Goal: Communication & Community: Answer question/provide support

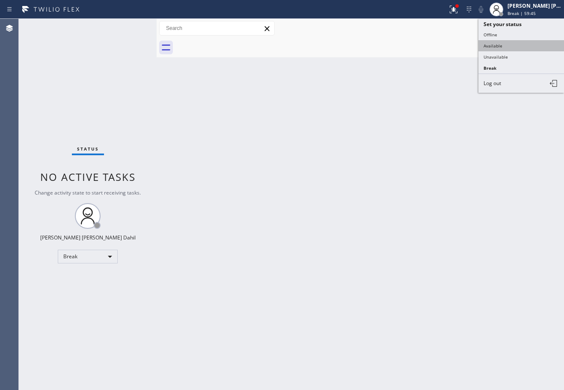
click at [514, 44] on button "Available" at bounding box center [521, 45] width 86 height 11
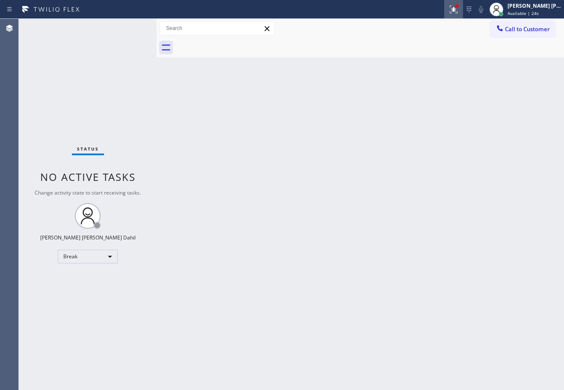
click at [459, 7] on icon at bounding box center [453, 9] width 10 height 10
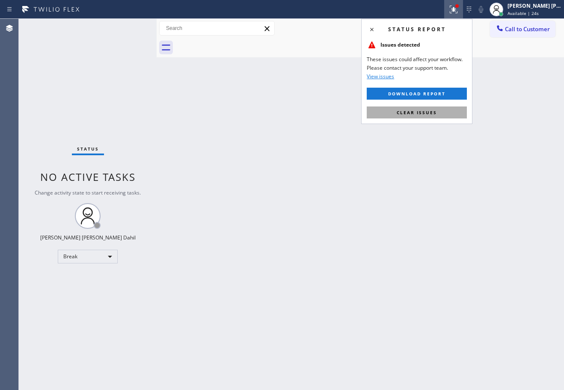
click at [450, 115] on button "Clear issues" at bounding box center [417, 113] width 100 height 12
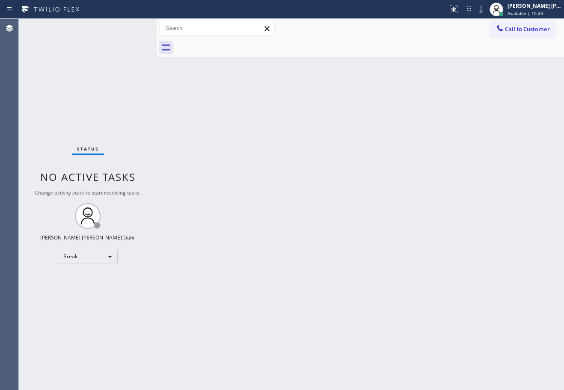
click at [394, 212] on div "Back to Dashboard Change Sender ID Customers Technicians Select a contact Outbo…" at bounding box center [360, 204] width 407 height 371
click at [453, 210] on div "Back to Dashboard Change Sender ID Customers Technicians Select a contact Outbo…" at bounding box center [360, 204] width 407 height 371
click at [454, 210] on div "Back to Dashboard Change Sender ID Customers Technicians Select a contact Outbo…" at bounding box center [360, 204] width 407 height 371
drag, startPoint x: 447, startPoint y: 210, endPoint x: 426, endPoint y: 380, distance: 171.1
click at [429, 374] on div "Back to Dashboard Change Sender ID Customers Technicians Select a contact Outbo…" at bounding box center [360, 204] width 407 height 371
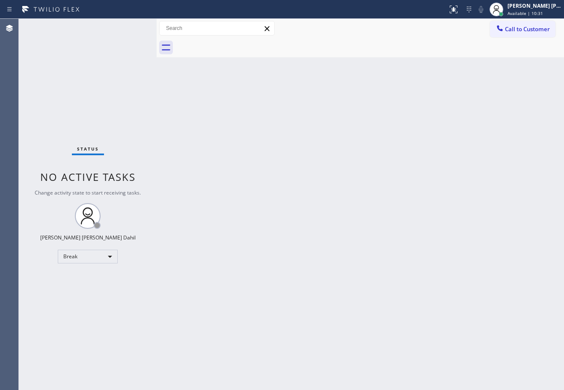
drag, startPoint x: 438, startPoint y: 56, endPoint x: 442, endPoint y: 59, distance: 5.8
click at [442, 59] on div "Back to Dashboard Change Sender ID Customers Technicians Select a contact Outbo…" at bounding box center [360, 204] width 407 height 371
click at [420, 47] on div at bounding box center [369, 47] width 388 height 19
click at [405, 322] on div "Back to Dashboard Change Sender ID Customers Technicians Select a contact Outbo…" at bounding box center [360, 204] width 407 height 371
click at [110, 62] on div "Status No active tasks You are ready to start receiving tasks. [PERSON_NAME] [P…" at bounding box center [88, 204] width 138 height 371
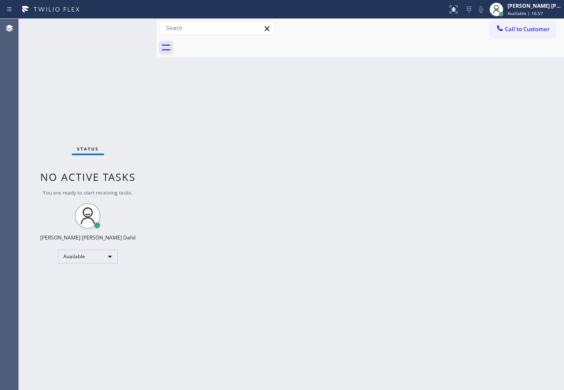
click at [116, 58] on div "Status No active tasks You are ready to start receiving tasks. [PERSON_NAME] [P…" at bounding box center [88, 204] width 138 height 371
click at [351, 55] on div at bounding box center [369, 47] width 388 height 19
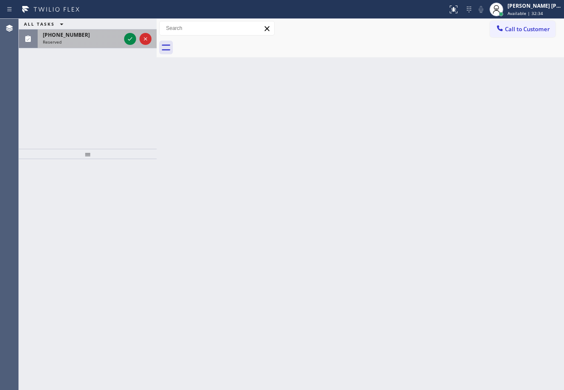
click at [94, 31] on div "(408) 390-6469 Reserved" at bounding box center [80, 39] width 85 height 19
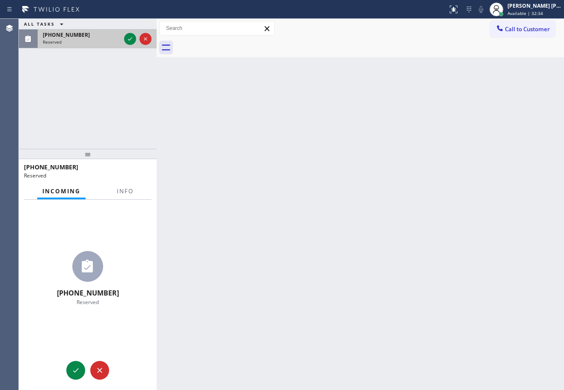
click at [94, 31] on div "(408) 390-6469 Reserved" at bounding box center [80, 39] width 85 height 19
click at [125, 38] on div at bounding box center [130, 39] width 12 height 10
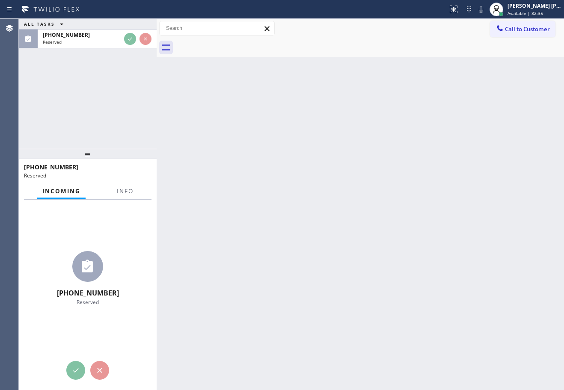
click at [133, 59] on div "ALL TASKS ALL TASKS ACTIVE TASKS TASKS IN WRAP UP (408) 390-6469 Reserved" at bounding box center [88, 84] width 138 height 130
click at [124, 193] on span "Info" at bounding box center [125, 191] width 17 height 8
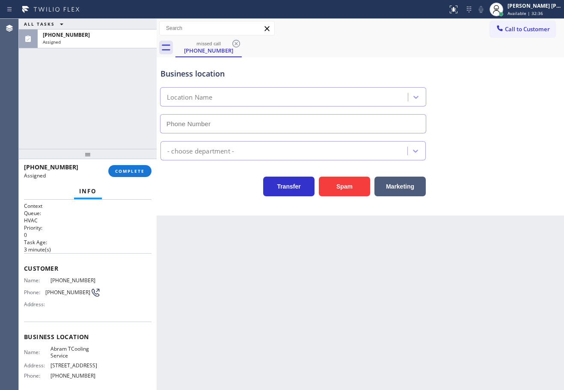
type input "(408) 530-5595"
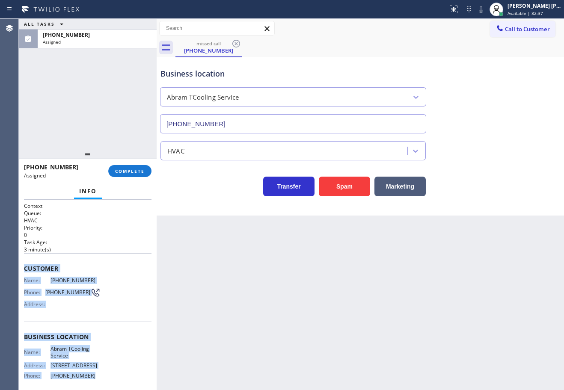
scroll to position [77, 0]
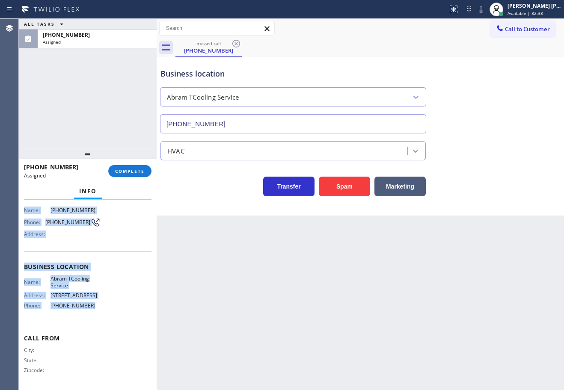
drag, startPoint x: 23, startPoint y: 268, endPoint x: 104, endPoint y: 313, distance: 92.9
click at [104, 316] on div "Context Queue: HVAC Priority: 0 Task Age: 3 minute(s) Customer Name: (408) 390-…" at bounding box center [88, 295] width 138 height 190
copy div "Customer Name: (408) 390-6469 Phone: (408) 390-6469 Address: Business location …"
click at [125, 172] on span "COMPLETE" at bounding box center [130, 171] width 30 height 6
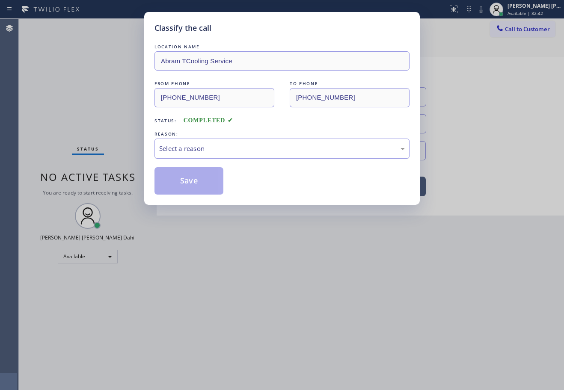
click at [210, 144] on div "Select a reason" at bounding box center [282, 149] width 246 height 10
click at [205, 176] on button "Save" at bounding box center [188, 180] width 69 height 27
click at [204, 176] on button "Save" at bounding box center [188, 180] width 69 height 27
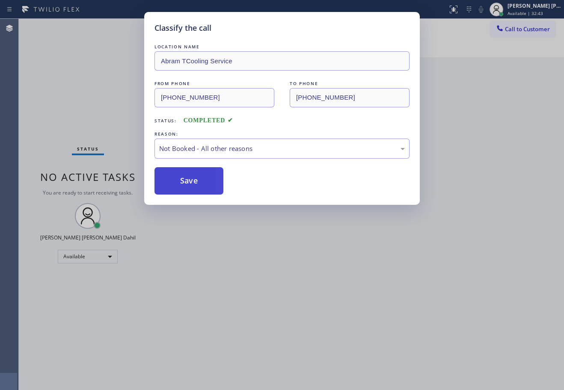
click at [204, 176] on button "Save" at bounding box center [188, 180] width 69 height 27
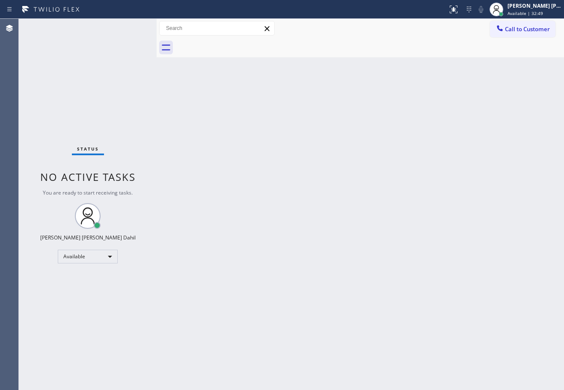
drag, startPoint x: 523, startPoint y: 31, endPoint x: 460, endPoint y: 68, distance: 72.7
click at [523, 31] on span "Call to Customer" at bounding box center [527, 29] width 45 height 8
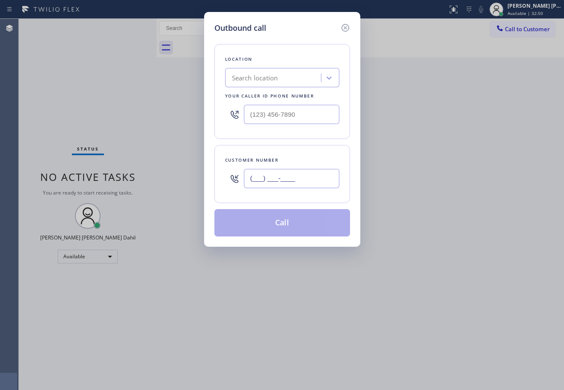
click at [313, 172] on input "(___) ___-____" at bounding box center [291, 178] width 95 height 19
paste input "408) 390-6469"
type input "(408) 390-6469"
click at [305, 113] on input "(___) ___-____" at bounding box center [291, 114] width 95 height 19
paste input "408) 530-5595"
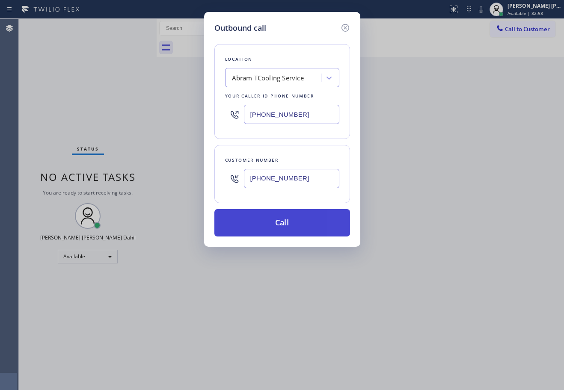
type input "(408) 530-5595"
click at [295, 227] on button "Call" at bounding box center [282, 222] width 136 height 27
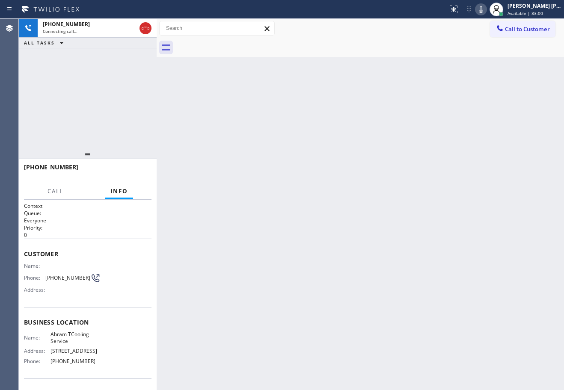
click at [486, 8] on icon at bounding box center [481, 9] width 10 height 10
click at [483, 9] on icon at bounding box center [481, 9] width 4 height 7
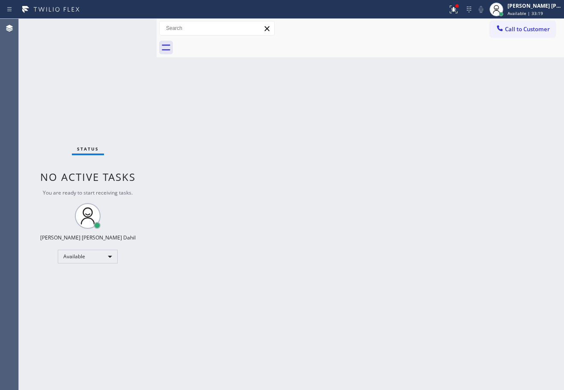
click at [436, 165] on div "Back to Dashboard Change Sender ID Customers Technicians Select a contact Outbo…" at bounding box center [360, 204] width 407 height 371
click at [295, 176] on div "Back to Dashboard Change Sender ID Customers Technicians Select a contact Outbo…" at bounding box center [351, 204] width 425 height 371
drag, startPoint x: 200, startPoint y: 154, endPoint x: 154, endPoint y: 62, distance: 102.5
click at [187, 137] on div "Back to Dashboard Change Sender ID Customers Technicians Select a contact Outbo…" at bounding box center [351, 204] width 425 height 371
drag, startPoint x: 138, startPoint y: 27, endPoint x: 205, endPoint y: 110, distance: 106.8
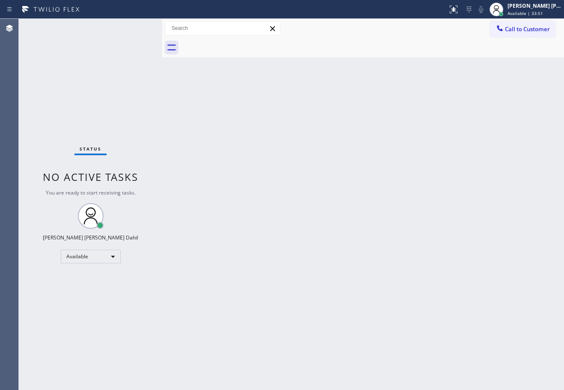
click at [162, 42] on div at bounding box center [162, 204] width 0 height 371
click at [232, 153] on div "Back to Dashboard Change Sender ID Customers Technicians Select a contact Outbo…" at bounding box center [365, 204] width 397 height 371
click at [130, 27] on div "Status No active tasks You are ready to start receiving tasks. [PERSON_NAME] [P…" at bounding box center [93, 204] width 148 height 371
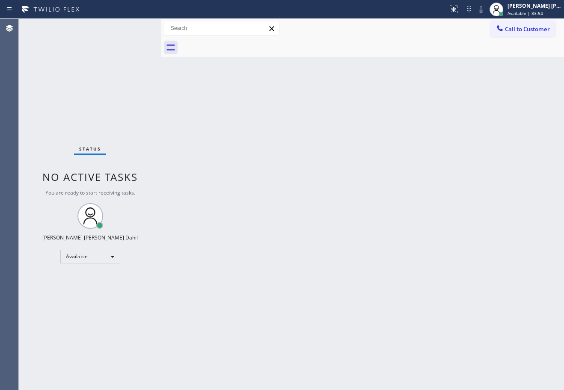
drag, startPoint x: 166, startPoint y: 27, endPoint x: 159, endPoint y: 27, distance: 6.9
click at [161, 27] on div at bounding box center [161, 204] width 0 height 371
click at [252, 202] on div "Back to Dashboard Change Sender ID Customers Technicians Select a contact Outbo…" at bounding box center [362, 204] width 404 height 371
click at [130, 27] on div "Status No active tasks You are ready to start receiving tasks. [PERSON_NAME] [P…" at bounding box center [89, 204] width 141 height 371
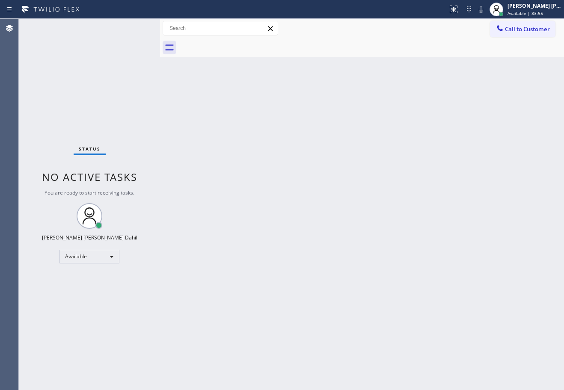
click at [130, 27] on div "Status No active tasks You are ready to start receiving tasks. [PERSON_NAME] [P…" at bounding box center [89, 204] width 141 height 371
drag, startPoint x: 159, startPoint y: 28, endPoint x: 153, endPoint y: 28, distance: 6.4
click at [154, 28] on div at bounding box center [154, 204] width 0 height 371
click at [217, 177] on div "Back to Dashboard Change Sender ID Customers Technicians Select a contact Outbo…" at bounding box center [359, 204] width 410 height 371
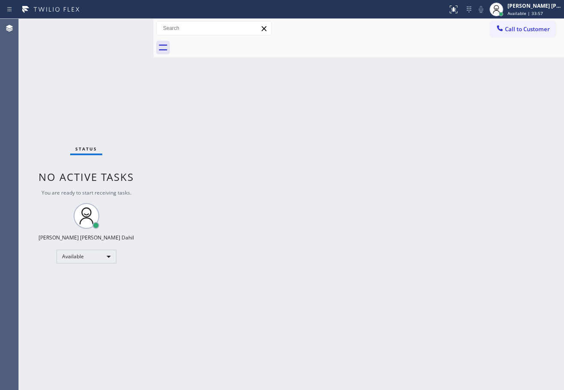
click at [130, 27] on div "Status No active tasks You are ready to start receiving tasks. [PERSON_NAME] [P…" at bounding box center [86, 204] width 135 height 371
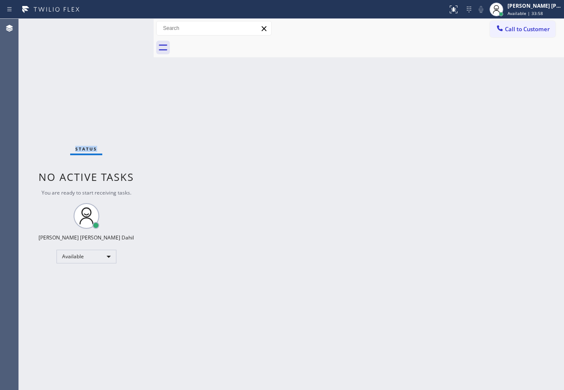
click at [130, 27] on div "Status No active tasks You are ready to start receiving tasks. [PERSON_NAME] [P…" at bounding box center [86, 204] width 135 height 371
click at [127, 27] on div "Status No active tasks You are ready to start receiving tasks. [PERSON_NAME] [P…" at bounding box center [86, 204] width 135 height 371
click at [129, 27] on div "Status No active tasks You are ready to start receiving tasks. [PERSON_NAME] [P…" at bounding box center [86, 204] width 135 height 371
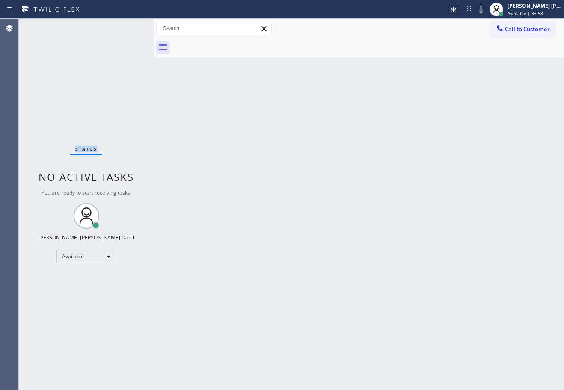
click at [130, 27] on div "Status No active tasks You are ready to start receiving tasks. [PERSON_NAME] [P…" at bounding box center [86, 204] width 135 height 371
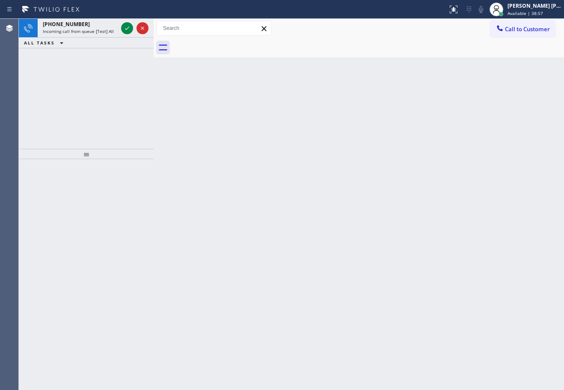
click at [130, 27] on icon at bounding box center [127, 28] width 10 height 10
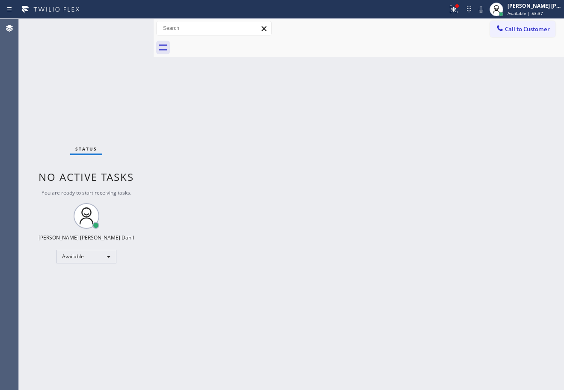
click at [250, 157] on div "Back to Dashboard Change Sender ID Customers Technicians Select a contact Outbo…" at bounding box center [359, 204] width 410 height 371
click at [249, 157] on div "Back to Dashboard Change Sender ID Customers Technicians Select a contact Outbo…" at bounding box center [359, 204] width 410 height 371
click at [249, 159] on div "Back to Dashboard Change Sender ID Customers Technicians Select a contact Outbo…" at bounding box center [359, 204] width 410 height 371
click at [250, 159] on div "Back to Dashboard Change Sender ID Customers Technicians Select a contact Outbo…" at bounding box center [359, 204] width 410 height 371
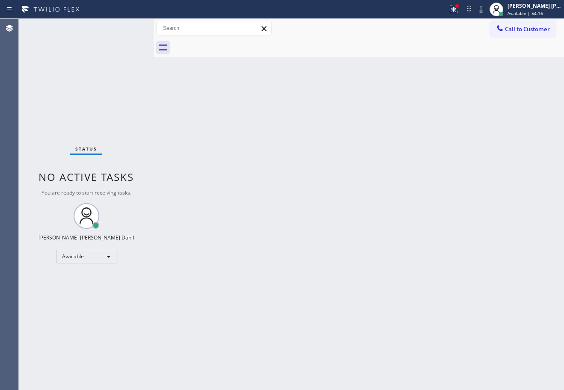
click at [113, 42] on div "Status No active tasks You are ready to start receiving tasks. [PERSON_NAME] [P…" at bounding box center [86, 204] width 135 height 371
click at [185, 106] on div "Back to Dashboard Change Sender ID Customers Technicians Select a contact Outbo…" at bounding box center [359, 204] width 410 height 371
click at [110, 30] on div "Status No active tasks You are ready to start receiving tasks. [PERSON_NAME] [P…" at bounding box center [86, 204] width 135 height 371
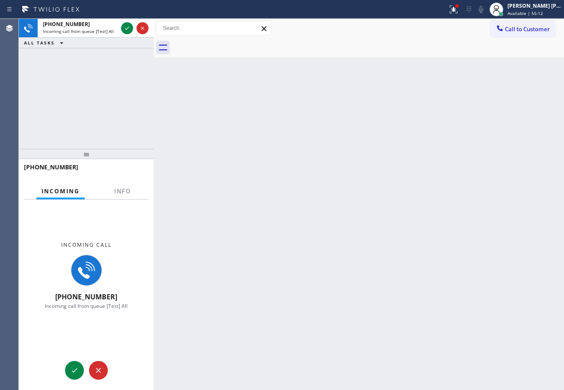
click at [110, 30] on span "Incoming call from queue [Test] All" at bounding box center [78, 31] width 71 height 6
click at [124, 196] on div "Info" at bounding box center [122, 191] width 27 height 17
click at [124, 194] on span "Info" at bounding box center [122, 191] width 17 height 8
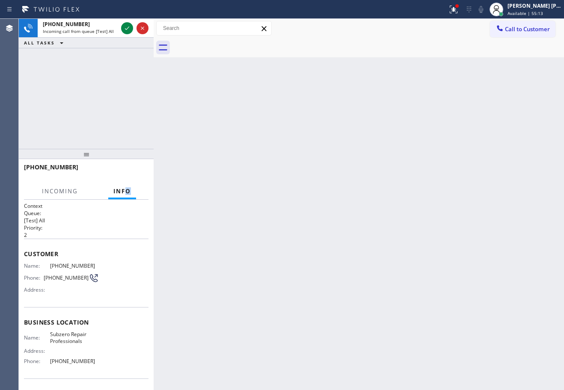
click at [124, 192] on span "Info" at bounding box center [122, 191] width 18 height 8
click at [124, 191] on span "Info" at bounding box center [122, 191] width 18 height 8
click at [125, 28] on icon at bounding box center [127, 28] width 10 height 10
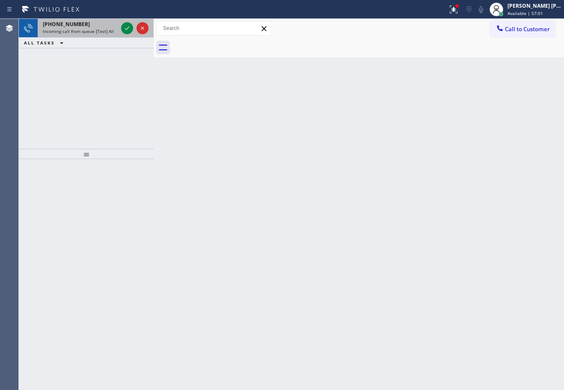
click at [105, 28] on div "[PHONE_NUMBER] Incoming call from queue [Test] All" at bounding box center [79, 28] width 82 height 19
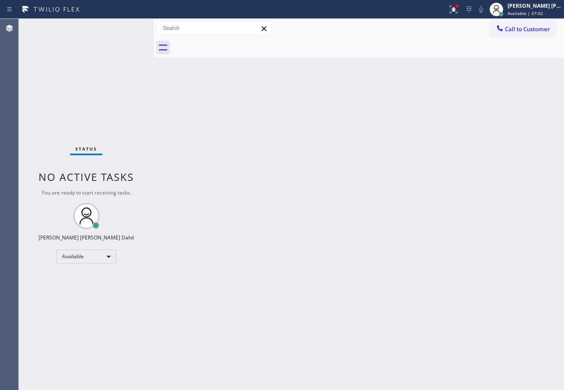
click at [105, 28] on div "Status No active tasks You are ready to start receiving tasks. [PERSON_NAME] [P…" at bounding box center [86, 204] width 135 height 371
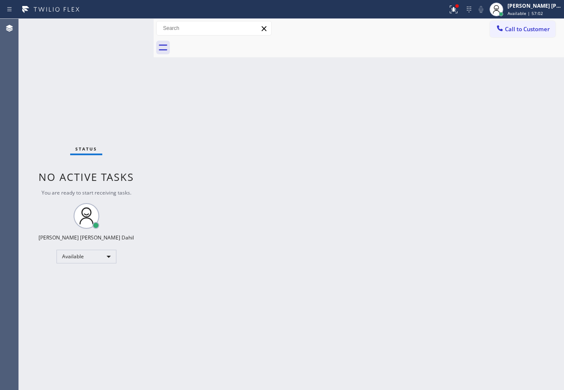
click at [368, 205] on div "Back to Dashboard Change Sender ID Customers Technicians Select a contact Outbo…" at bounding box center [359, 204] width 410 height 371
click at [368, 202] on div "Back to Dashboard Change Sender ID Customers Technicians Select a contact Outbo…" at bounding box center [359, 204] width 410 height 371
click at [367, 201] on div "Back to Dashboard Change Sender ID Customers Technicians Select a contact Outbo…" at bounding box center [359, 204] width 410 height 371
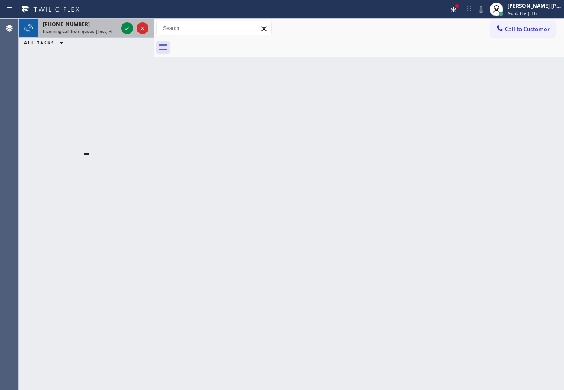
click at [111, 25] on div "[PHONE_NUMBER]" at bounding box center [80, 24] width 75 height 7
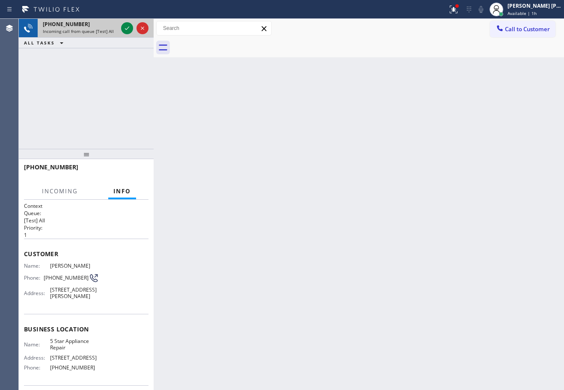
click at [111, 27] on div "[PHONE_NUMBER]" at bounding box center [80, 24] width 75 height 7
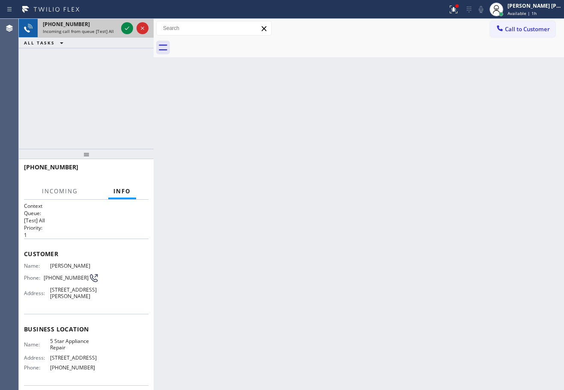
click at [111, 27] on div "[PHONE_NUMBER]" at bounding box center [80, 24] width 75 height 7
click at [133, 28] on div at bounding box center [134, 28] width 31 height 19
click at [127, 28] on icon at bounding box center [127, 28] width 4 height 3
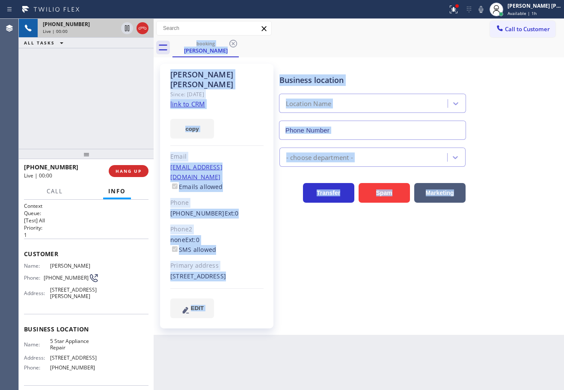
type input "[PHONE_NUMBER]"
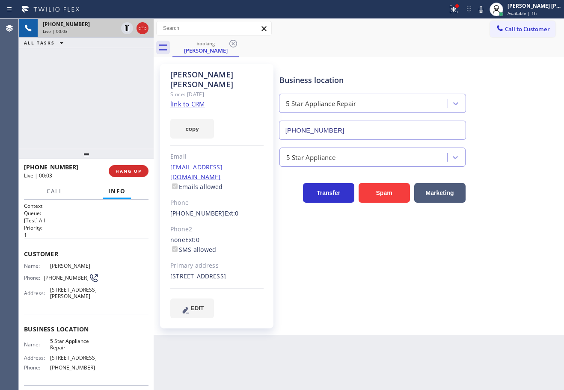
click at [125, 91] on div "[PHONE_NUMBER] Live | 00:03 ALL TASKS ALL TASKS ACTIVE TASKS TASKS IN WRAP UP" at bounding box center [86, 84] width 135 height 130
click at [183, 109] on div "copy" at bounding box center [216, 124] width 93 height 30
click at [184, 100] on link "link to CRM" at bounding box center [187, 104] width 35 height 9
click at [447, 67] on div "Business location 5 Star Appliance Repair [PHONE_NUMBER]" at bounding box center [372, 103] width 189 height 74
click at [456, 11] on div at bounding box center [453, 9] width 19 height 10
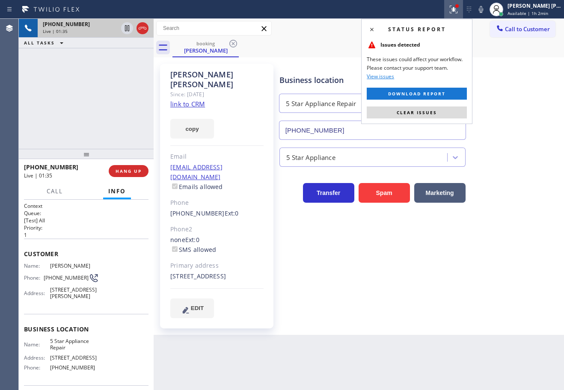
click at [407, 104] on div "Status report Issues detected These issues could affect your workflow. Please c…" at bounding box center [416, 71] width 111 height 105
click at [408, 111] on span "Clear issues" at bounding box center [417, 113] width 40 height 6
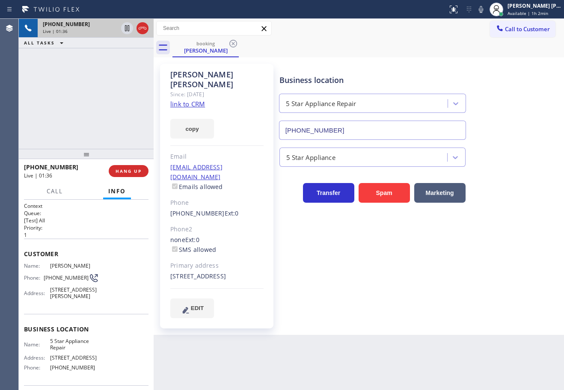
drag, startPoint x: 407, startPoint y: 61, endPoint x: 463, endPoint y: 40, distance: 59.4
click at [414, 59] on div "[PERSON_NAME] Since: [DATE] link to CRM copy Email [EMAIL_ADDRESS][DOMAIN_NAME]…" at bounding box center [359, 196] width 410 height 278
click at [486, 9] on icon at bounding box center [481, 9] width 10 height 10
click at [134, 29] on div at bounding box center [134, 28] width 31 height 19
click at [124, 30] on icon at bounding box center [127, 28] width 10 height 10
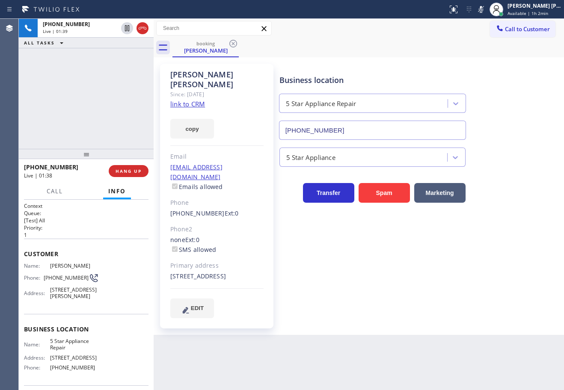
click at [133, 68] on div "[PHONE_NUMBER] Live | 01:39 ALL TASKS ALL TASKS ACTIVE TASKS TASKS IN WRAP UP" at bounding box center [86, 84] width 135 height 130
click at [106, 124] on div "[PHONE_NUMBER] Live | 01:41 ALL TASKS ALL TASKS ACTIVE TASKS TASKS IN WRAP UP" at bounding box center [86, 84] width 135 height 130
click at [470, 60] on div "[PERSON_NAME] Since: [DATE] link to CRM copy Email [EMAIL_ADDRESS][DOMAIN_NAME]…" at bounding box center [359, 195] width 406 height 273
click at [486, 8] on icon at bounding box center [481, 9] width 10 height 10
click at [486, 33] on div "Call to Customer Outbound call Location Search location Your caller id phone nu…" at bounding box center [359, 28] width 410 height 15
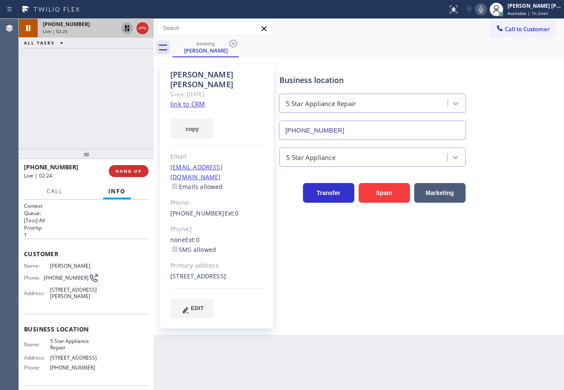
click at [127, 27] on icon at bounding box center [127, 28] width 6 height 6
click at [121, 52] on div "[PHONE_NUMBER] Live | 02:25 ALL TASKS ALL TASKS ACTIVE TASKS TASKS IN WRAP UP" at bounding box center [86, 84] width 135 height 130
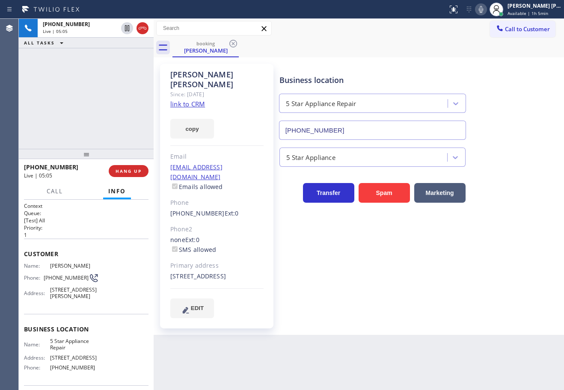
click at [486, 11] on icon at bounding box center [481, 9] width 10 height 10
drag, startPoint x: 491, startPoint y: 107, endPoint x: 496, endPoint y: 115, distance: 9.9
click at [496, 115] on div "Business location 5 Star Appliance Repair [PHONE_NUMBER]" at bounding box center [420, 100] width 284 height 77
click at [486, 9] on icon at bounding box center [481, 9] width 10 height 10
click at [505, 57] on div "booking [PERSON_NAME]" at bounding box center [367, 47] width 391 height 19
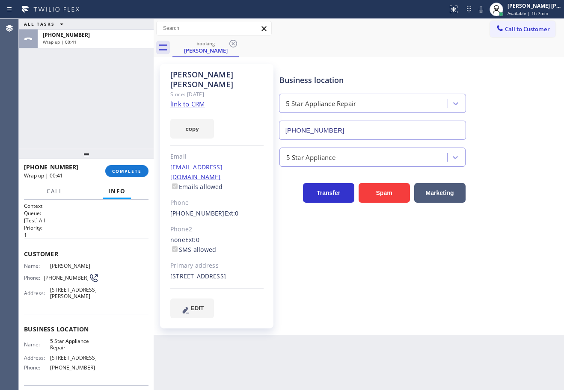
click at [79, 95] on div "ALL TASKS ALL TASKS ACTIVE TASKS TASKS IN WRAP UP [PHONE_NUMBER] Wrap up | 00:41" at bounding box center [86, 84] width 135 height 130
click at [135, 166] on div "[PHONE_NUMBER] Wrap up | 00:42 COMPLETE" at bounding box center [86, 171] width 124 height 22
click at [135, 168] on span "COMPLETE" at bounding box center [127, 171] width 30 height 6
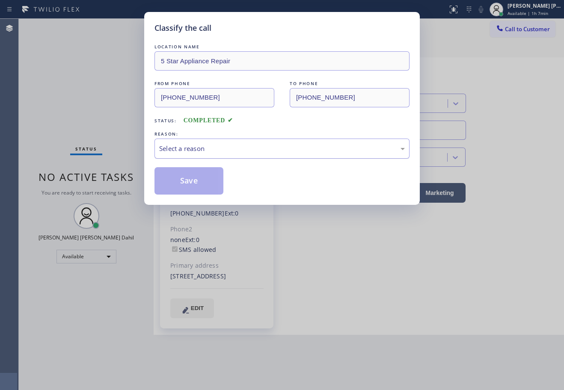
click at [198, 151] on div "Select a reason" at bounding box center [282, 149] width 246 height 10
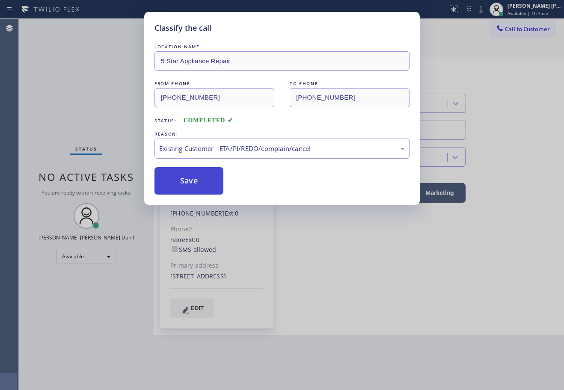
click at [187, 181] on button "Save" at bounding box center [188, 180] width 69 height 27
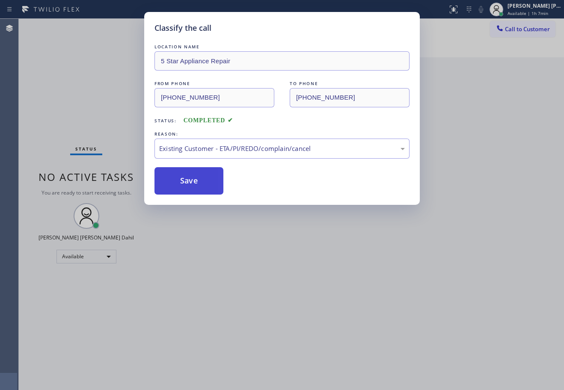
click at [187, 181] on button "Save" at bounding box center [188, 180] width 69 height 27
click at [358, 284] on div "Classify the call LOCATION NAME 5 Star Appliance Repair FROM PHONE [PHONE_NUMBE…" at bounding box center [282, 195] width 564 height 390
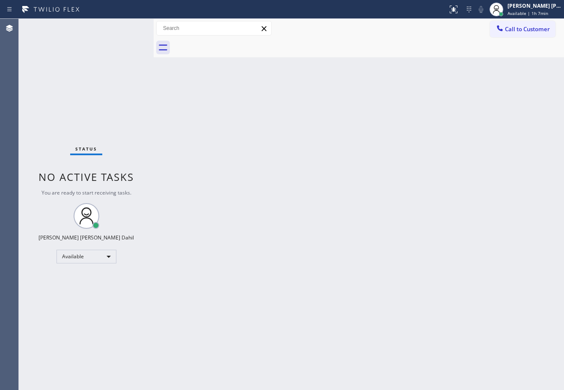
click at [478, 294] on div "Back to Dashboard Change Sender ID Customers Technicians Select a contact Outbo…" at bounding box center [359, 204] width 410 height 371
click at [409, 57] on div "Back to Dashboard Change Sender ID Customers Technicians Select a contact Outbo…" at bounding box center [359, 204] width 410 height 371
click at [277, 95] on div "Back to Dashboard Change Sender ID Customers Technicians Select a contact Outbo…" at bounding box center [359, 204] width 410 height 371
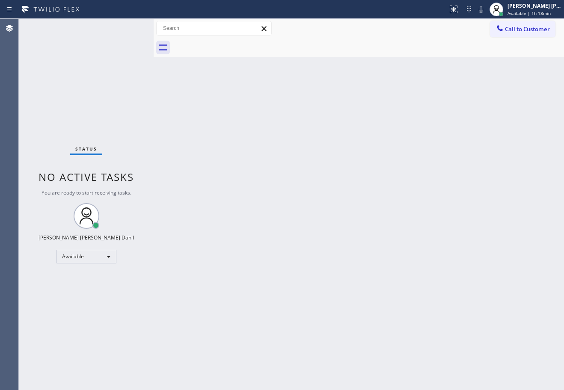
click at [277, 95] on div "Back to Dashboard Change Sender ID Customers Technicians Select a contact Outbo…" at bounding box center [359, 204] width 410 height 371
click at [130, 27] on div "Status No active tasks You are ready to start receiving tasks. [PERSON_NAME] [P…" at bounding box center [86, 204] width 135 height 371
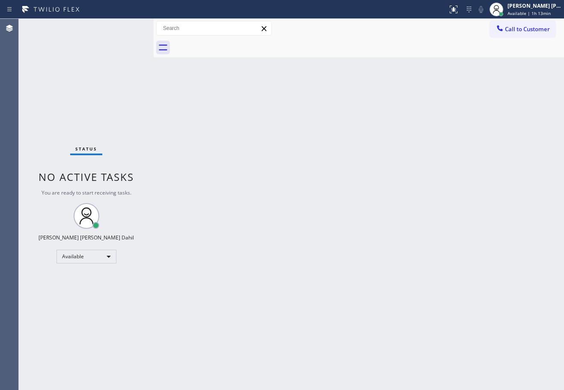
drag, startPoint x: 480, startPoint y: 287, endPoint x: 369, endPoint y: 80, distance: 234.6
click at [479, 287] on div "Back to Dashboard Change Sender ID Customers Technicians Select a contact Outbo…" at bounding box center [359, 204] width 410 height 371
click at [280, 115] on div "Back to Dashboard Change Sender ID Customers Technicians Select a contact Outbo…" at bounding box center [359, 204] width 410 height 371
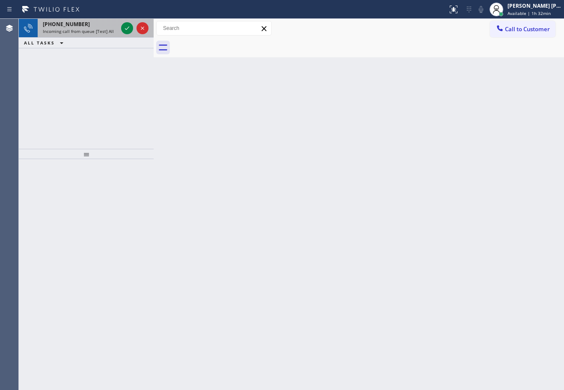
click at [104, 27] on div "[PHONE_NUMBER]" at bounding box center [80, 24] width 75 height 7
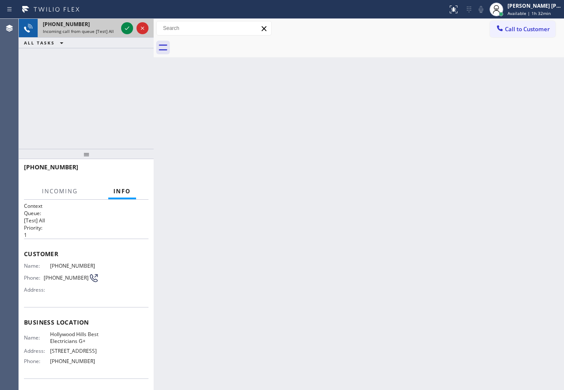
click at [104, 27] on div "[PHONE_NUMBER]" at bounding box center [80, 24] width 75 height 7
click at [103, 27] on div "[PHONE_NUMBER]" at bounding box center [80, 24] width 75 height 7
click at [127, 28] on icon at bounding box center [127, 28] width 10 height 10
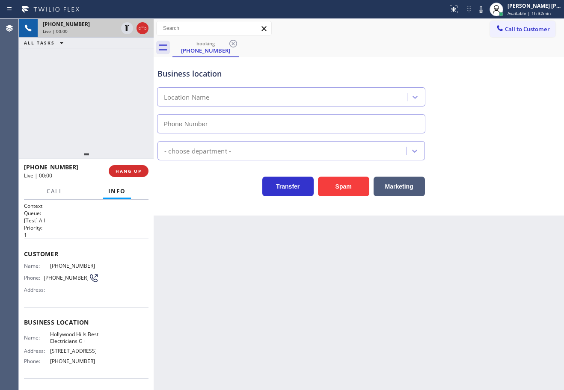
type input "[PHONE_NUMBER]"
drag, startPoint x: 492, startPoint y: 10, endPoint x: 475, endPoint y: 80, distance: 71.7
click at [486, 10] on icon at bounding box center [481, 9] width 10 height 10
click at [475, 80] on div "Business location [GEOGRAPHIC_DATA] Best Electricians G+ [PHONE_NUMBER]" at bounding box center [359, 94] width 406 height 77
click at [486, 11] on icon at bounding box center [481, 9] width 10 height 10
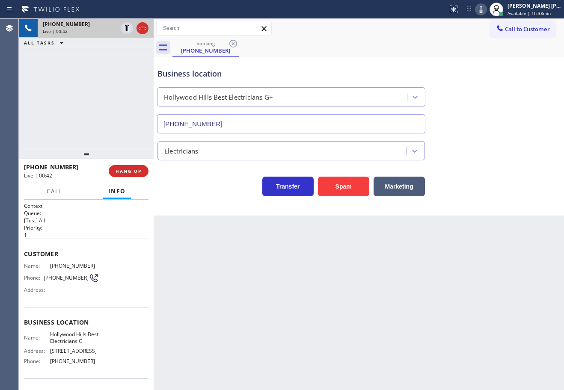
click at [483, 11] on icon at bounding box center [481, 9] width 4 height 7
click at [509, 127] on div "Business location [GEOGRAPHIC_DATA] Best Electricians G+ [PHONE_NUMBER]" at bounding box center [359, 94] width 406 height 77
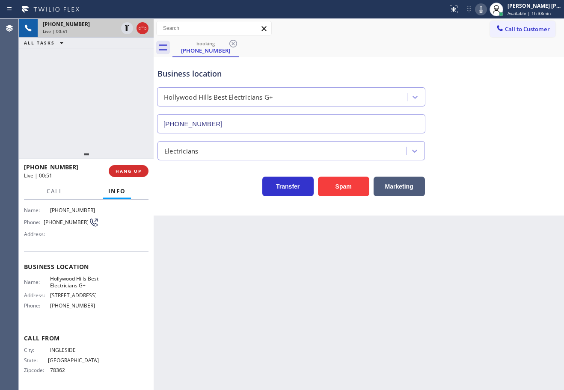
click at [71, 123] on div "[PHONE_NUMBER] Live | 00:51 ALL TASKS ALL TASKS ACTIVE TASKS TASKS IN WRAP UP" at bounding box center [86, 84] width 135 height 130
click at [94, 127] on div "[PHONE_NUMBER] Live | 01:17 ALL TASKS ALL TASKS ACTIVE TASKS TASKS IN WRAP UP" at bounding box center [86, 84] width 135 height 130
click at [87, 154] on div at bounding box center [86, 154] width 135 height 10
click at [89, 125] on div "[PHONE_NUMBER] Live | 01:20 ALL TASKS ALL TASKS ACTIVE TASKS TASKS IN WRAP UP" at bounding box center [86, 84] width 135 height 130
click at [96, 129] on div "[PHONE_NUMBER] Live | 01:25 ALL TASKS ALL TASKS ACTIVE TASKS TASKS IN WRAP UP" at bounding box center [86, 84] width 135 height 130
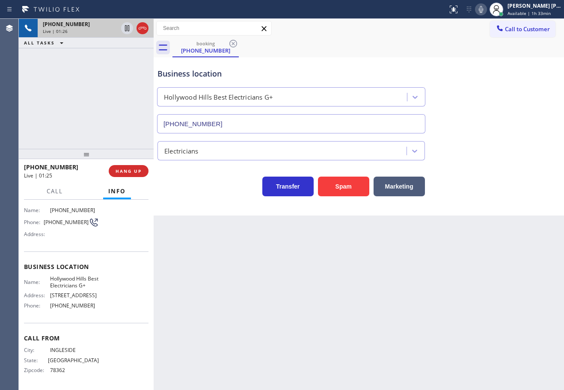
click at [93, 129] on div "[PHONE_NUMBER] Live | 01:26 ALL TASKS ALL TASKS ACTIVE TASKS TASKS IN WRAP UP" at bounding box center [86, 84] width 135 height 130
click at [397, 285] on div "Back to Dashboard Change Sender ID Customers Technicians Select a contact Outbo…" at bounding box center [359, 204] width 410 height 371
click at [397, 284] on div "Back to Dashboard Change Sender ID Customers Technicians Select a contact Outbo…" at bounding box center [359, 204] width 410 height 371
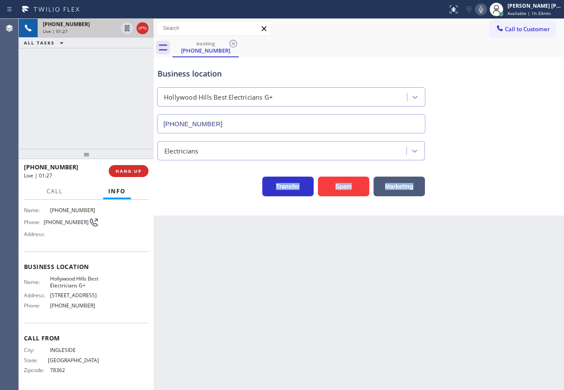
drag, startPoint x: 397, startPoint y: 284, endPoint x: 144, endPoint y: 204, distance: 264.8
click at [365, 279] on div "Back to Dashboard Change Sender ID Customers Technicians Select a contact Outbo…" at bounding box center [359, 204] width 410 height 371
click at [94, 124] on div "[PHONE_NUMBER] Live | 01:28 ALL TASKS ALL TASKS ACTIVE TASKS TASKS IN WRAP UP" at bounding box center [86, 84] width 135 height 130
click at [128, 171] on span "HANG UP" at bounding box center [128, 171] width 26 height 6
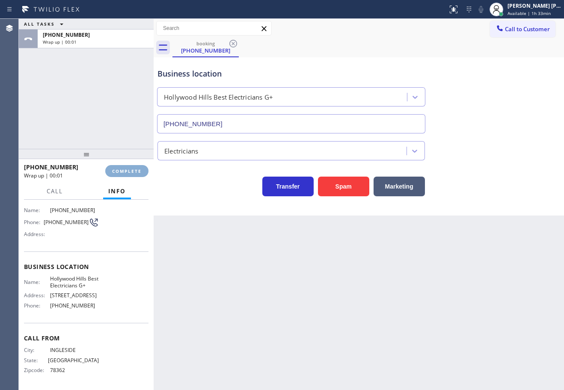
click at [127, 171] on span "COMPLETE" at bounding box center [127, 171] width 30 height 6
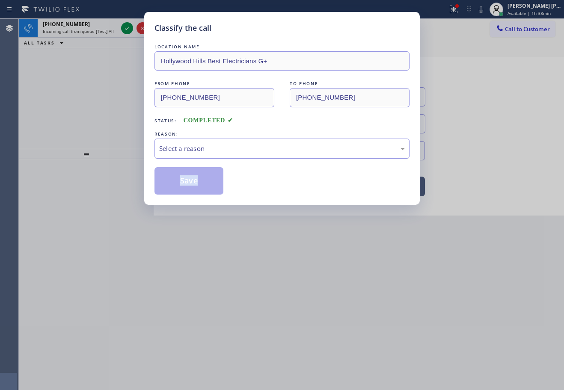
click at [260, 151] on div "Select a reason" at bounding box center [282, 149] width 246 height 10
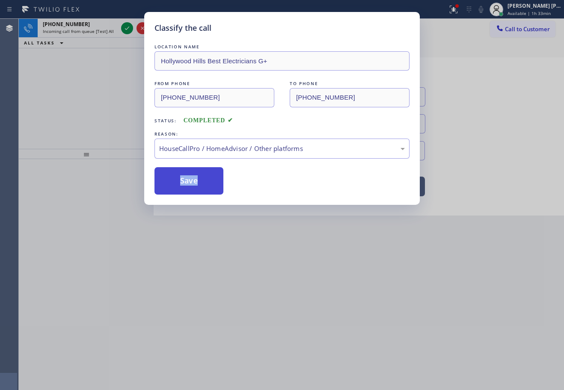
click at [182, 184] on button "Save" at bounding box center [188, 180] width 69 height 27
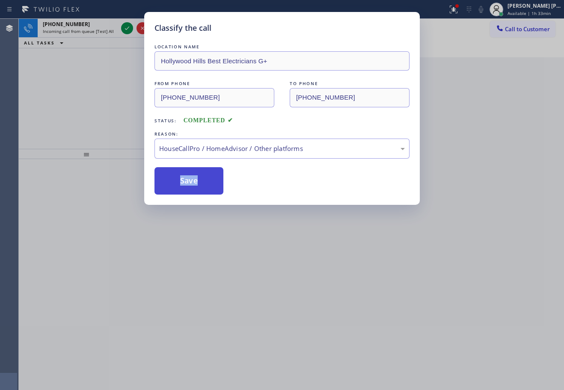
click at [182, 184] on button "Save" at bounding box center [188, 180] width 69 height 27
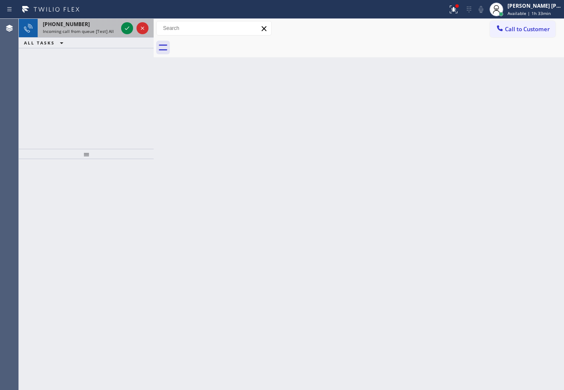
click at [98, 29] on span "Incoming call from queue [Test] All" at bounding box center [78, 31] width 71 height 6
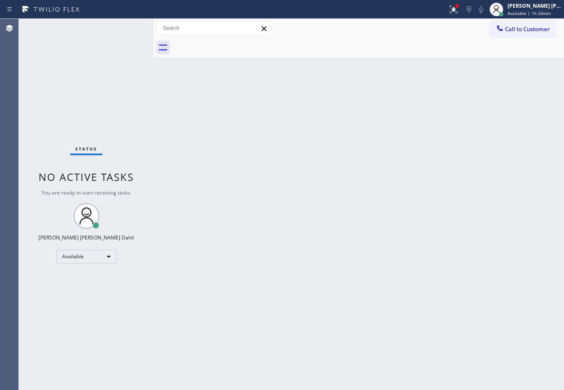
click at [98, 29] on div "Status No active tasks You are ready to start receiving tasks. [PERSON_NAME] [P…" at bounding box center [86, 204] width 135 height 371
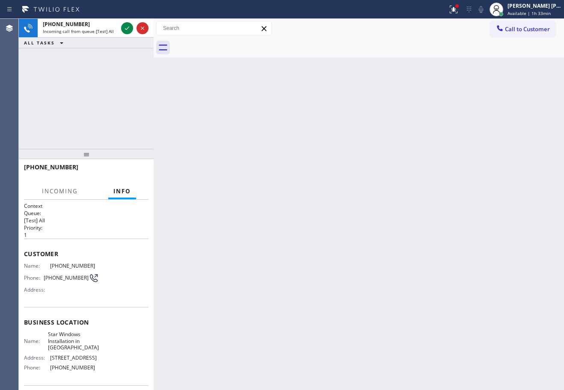
click at [98, 29] on span "Incoming call from queue [Test] All" at bounding box center [78, 31] width 71 height 6
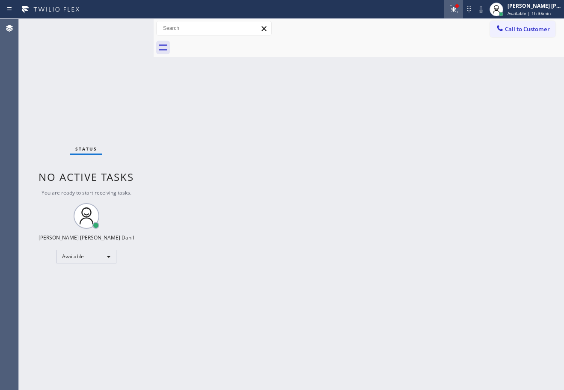
click at [456, 8] on icon at bounding box center [453, 8] width 5 height 3
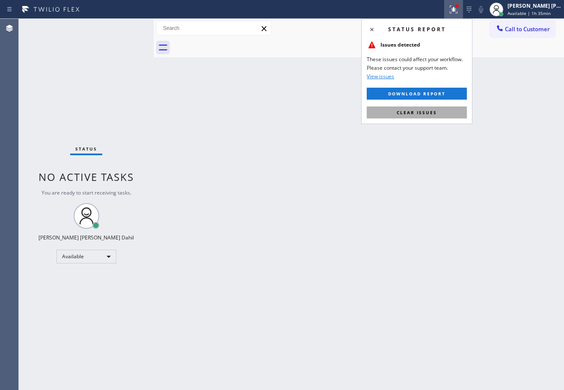
click at [456, 112] on button "Clear issues" at bounding box center [417, 113] width 100 height 12
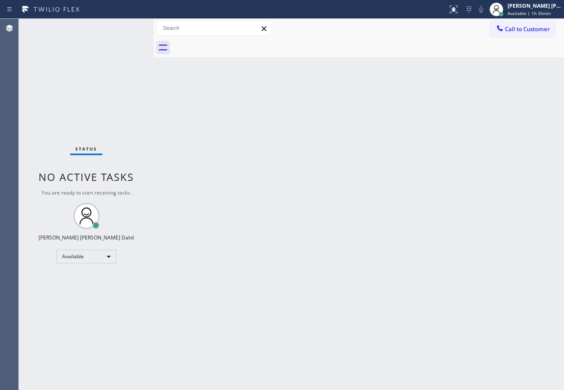
click at [456, 112] on div "Back to Dashboard Change Sender ID Customers Technicians Select a contact Outbo…" at bounding box center [359, 204] width 410 height 371
click at [130, 27] on div "Status No active tasks You are ready to start receiving tasks. [PERSON_NAME] [P…" at bounding box center [86, 204] width 135 height 371
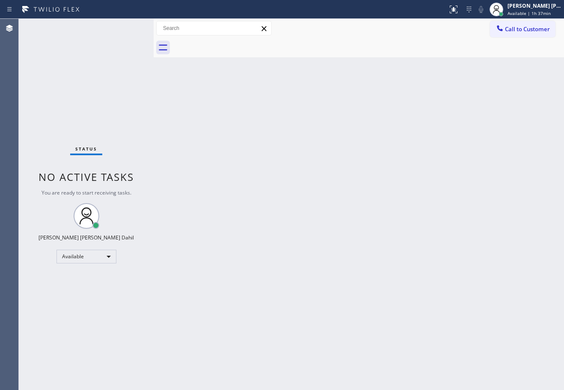
click at [318, 218] on div "Back to Dashboard Change Sender ID Customers Technicians Select a contact Outbo…" at bounding box center [359, 204] width 410 height 371
click at [436, 292] on div "Back to Dashboard Change Sender ID Customers Technicians Select a contact Outbo…" at bounding box center [359, 204] width 410 height 371
click at [441, 60] on div "Back to Dashboard Change Sender ID Customers Technicians Select a contact Outbo…" at bounding box center [359, 204] width 410 height 371
drag, startPoint x: 441, startPoint y: 121, endPoint x: 385, endPoint y: 130, distance: 57.7
click at [441, 122] on div "Back to Dashboard Change Sender ID Customers Technicians Select a contact Outbo…" at bounding box center [359, 204] width 410 height 371
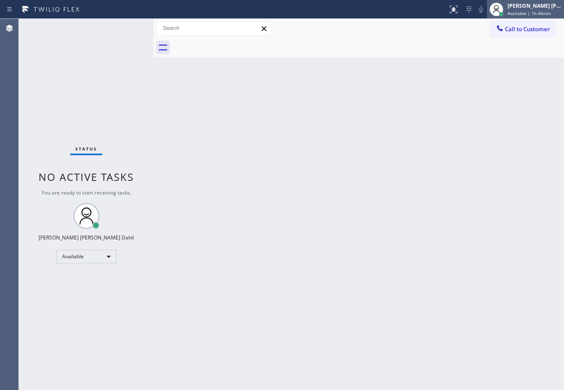
click at [545, 12] on span "Available | 1h 46min" at bounding box center [528, 13] width 43 height 6
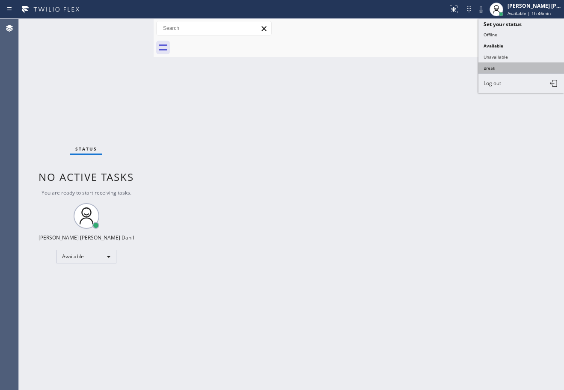
click at [521, 72] on button "Break" at bounding box center [521, 67] width 86 height 11
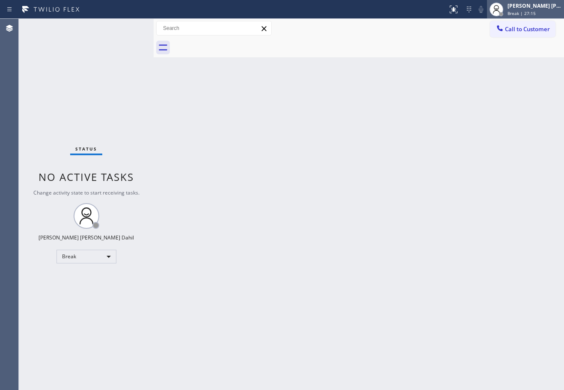
click at [533, 11] on span "Break | 27:15" at bounding box center [521, 13] width 28 height 6
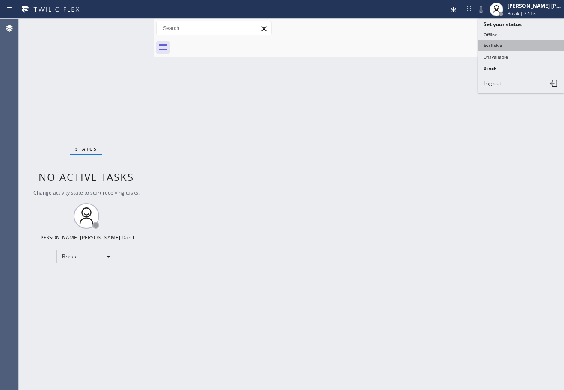
click at [522, 48] on button "Available" at bounding box center [521, 45] width 86 height 11
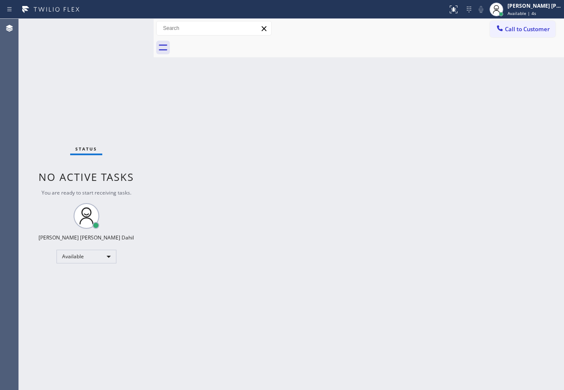
click at [431, 54] on div at bounding box center [367, 47] width 391 height 19
click at [211, 147] on div "Back to Dashboard Change Sender ID Customers Technicians Select a contact Outbo…" at bounding box center [359, 204] width 410 height 371
drag, startPoint x: 391, startPoint y: 38, endPoint x: 409, endPoint y: 66, distance: 33.3
click at [391, 38] on div at bounding box center [367, 47] width 391 height 19
click at [181, 157] on div "Back to Dashboard Change Sender ID Customers Technicians Select a contact Outbo…" at bounding box center [359, 204] width 410 height 371
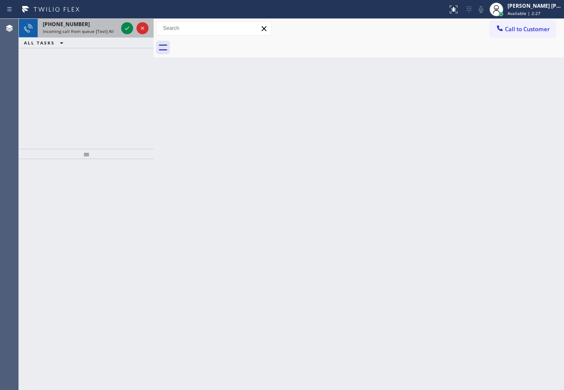
click at [109, 37] on div "[PHONE_NUMBER] Incoming call from queue [Test] All" at bounding box center [86, 28] width 135 height 19
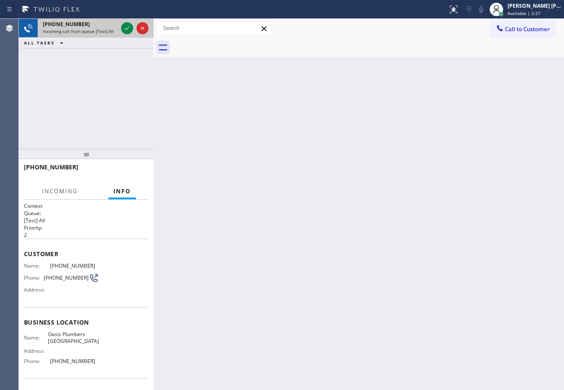
click at [107, 25] on div "[PHONE_NUMBER]" at bounding box center [80, 24] width 75 height 7
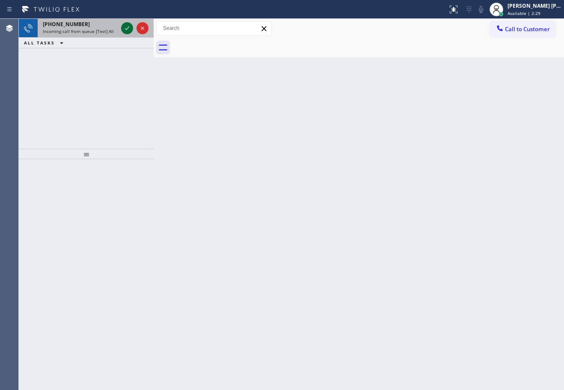
click at [124, 29] on icon at bounding box center [127, 28] width 10 height 10
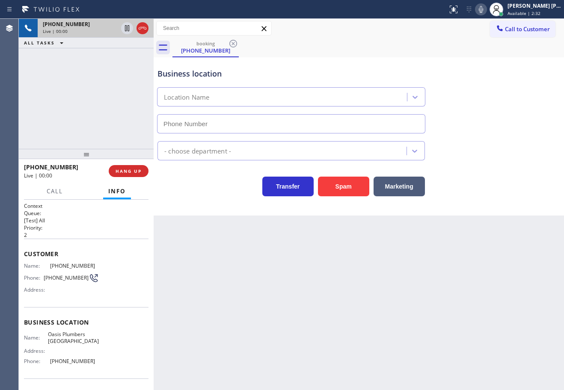
type input "[PHONE_NUMBER]"
click at [486, 11] on icon at bounding box center [481, 9] width 10 height 10
click at [529, 135] on div "Plumbing Reg" at bounding box center [359, 146] width 406 height 27
click at [486, 10] on icon at bounding box center [481, 9] width 10 height 10
click at [514, 136] on div "Plumbing Reg" at bounding box center [359, 146] width 406 height 27
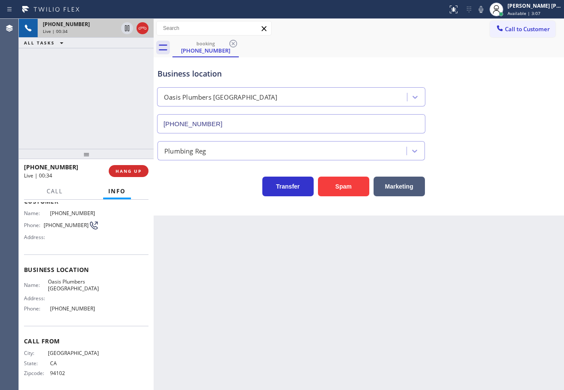
scroll to position [56, 0]
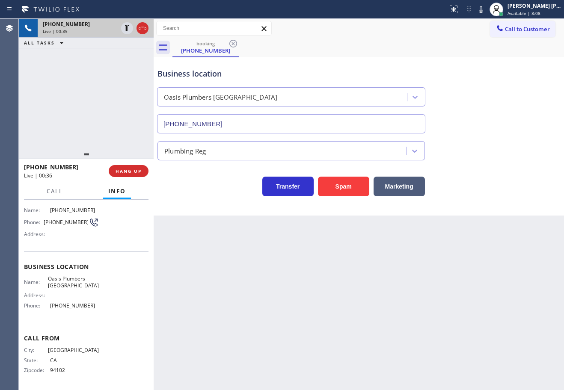
click at [227, 257] on div "Back to Dashboard Change Sender ID Customers Technicians Select a contact Outbo…" at bounding box center [359, 204] width 410 height 371
click at [96, 94] on div "[PHONE_NUMBER] Live | 00:38 ALL TASKS ALL TASKS ACTIVE TASKS TASKS IN WRAP UP" at bounding box center [86, 84] width 135 height 130
click at [96, 94] on div "[PHONE_NUMBER] Live | 00:39 ALL TASKS ALL TASKS ACTIVE TASKS TASKS IN WRAP UP" at bounding box center [86, 84] width 135 height 130
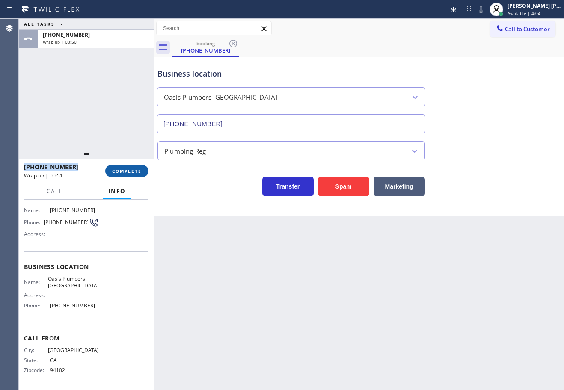
click at [129, 166] on button "COMPLETE" at bounding box center [126, 171] width 43 height 12
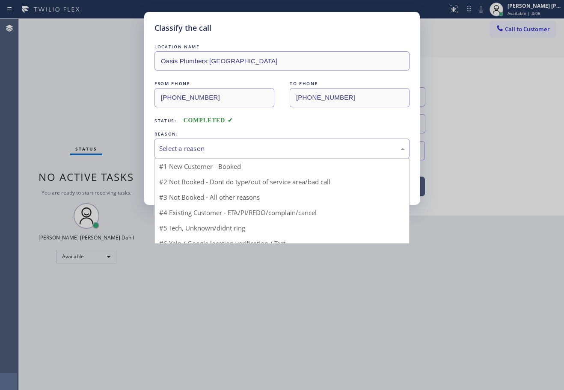
click at [206, 145] on div "Select a reason" at bounding box center [282, 149] width 246 height 10
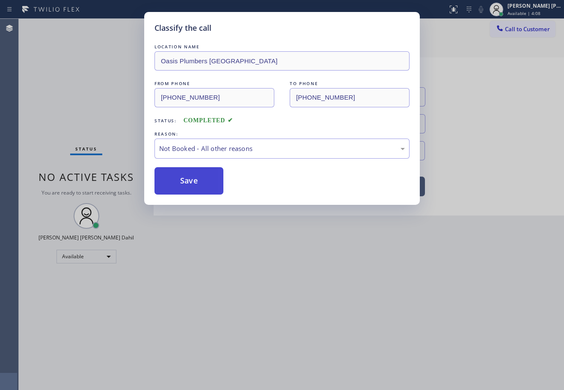
click at [210, 183] on button "Save" at bounding box center [188, 180] width 69 height 27
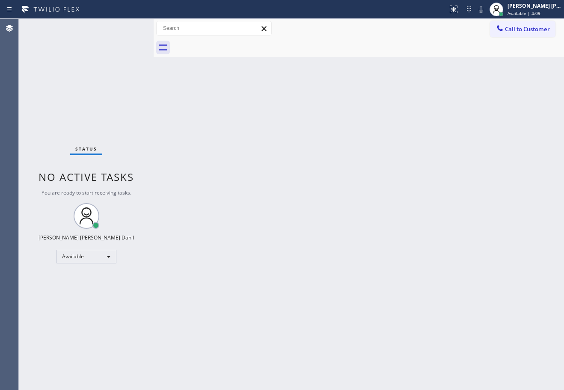
click at [494, 317] on div "Back to Dashboard Change Sender ID Customers Technicians Select a contact Outbo…" at bounding box center [359, 204] width 410 height 371
click at [463, 331] on div "Back to Dashboard Change Sender ID Customers Technicians Select a contact Outbo…" at bounding box center [359, 204] width 410 height 371
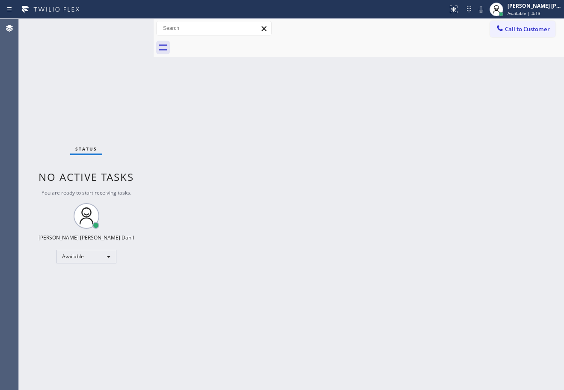
click at [463, 331] on div "Back to Dashboard Change Sender ID Customers Technicians Select a contact Outbo…" at bounding box center [359, 204] width 410 height 371
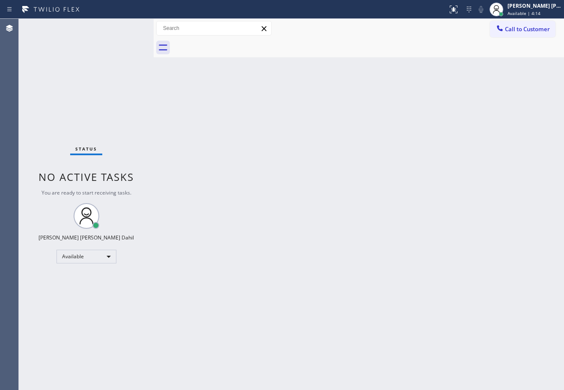
click at [463, 331] on div "Back to Dashboard Change Sender ID Customers Technicians Select a contact Outbo…" at bounding box center [359, 204] width 410 height 371
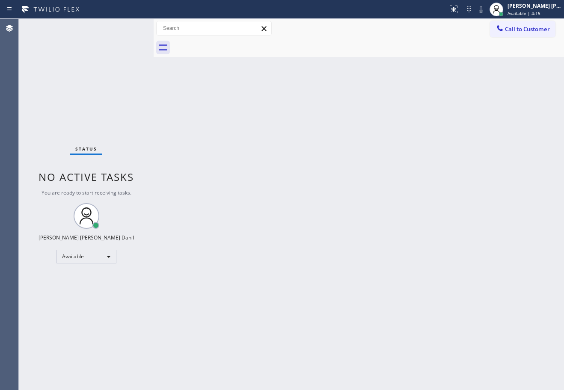
click at [463, 331] on div "Back to Dashboard Change Sender ID Customers Technicians Select a contact Outbo…" at bounding box center [359, 204] width 410 height 371
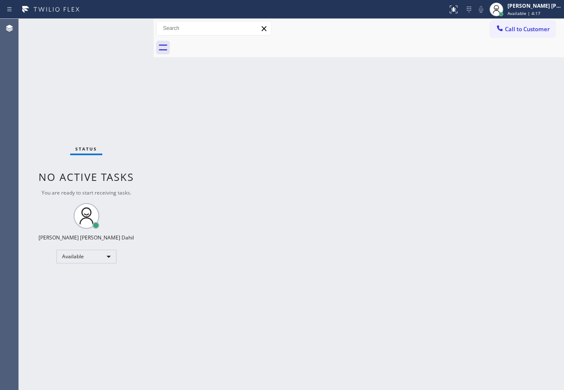
click at [463, 331] on div "Back to Dashboard Change Sender ID Customers Technicians Select a contact Outbo…" at bounding box center [359, 204] width 410 height 371
click at [227, 161] on div "Back to Dashboard Change Sender ID Customers Technicians Select a contact Outbo…" at bounding box center [359, 204] width 410 height 371
click at [228, 162] on div "Back to Dashboard Change Sender ID Customers Technicians Select a contact Outbo…" at bounding box center [359, 204] width 410 height 371
click at [212, 177] on div "Back to Dashboard Change Sender ID Customers Technicians Select a contact Outbo…" at bounding box center [359, 204] width 410 height 371
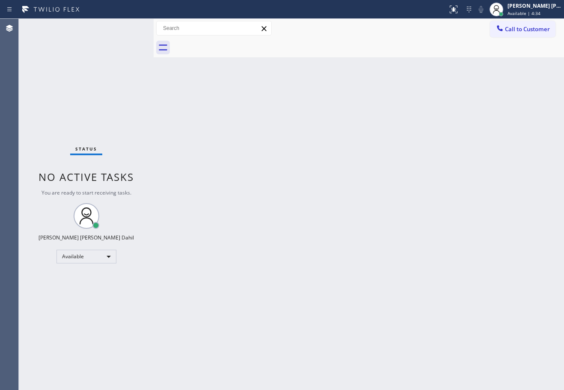
click at [251, 251] on div "Back to Dashboard Change Sender ID Customers Technicians Select a contact Outbo…" at bounding box center [359, 204] width 410 height 371
click at [104, 38] on div "Status No active tasks You are ready to start receiving tasks. [PERSON_NAME] [P…" at bounding box center [86, 204] width 135 height 371
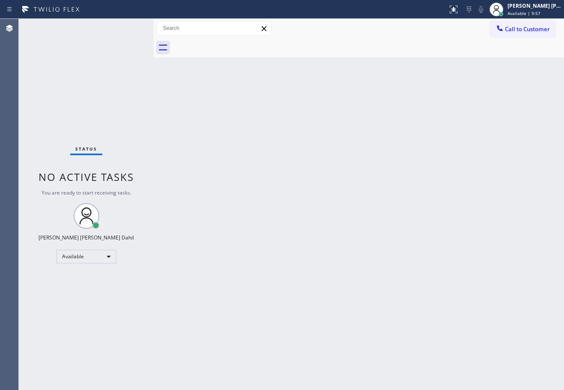
click at [104, 38] on div "Status No active tasks You are ready to start receiving tasks. [PERSON_NAME] [P…" at bounding box center [86, 204] width 135 height 371
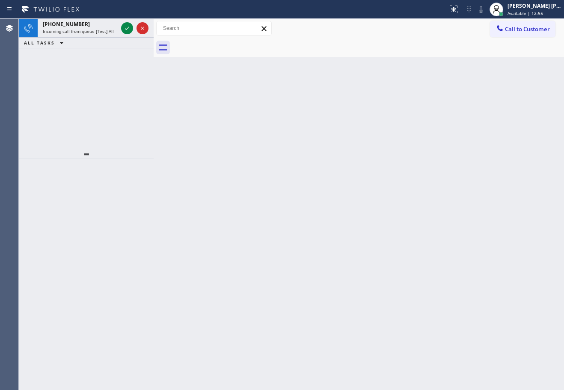
click at [104, 37] on div "[PHONE_NUMBER] Incoming call from queue [Test] All" at bounding box center [86, 28] width 135 height 19
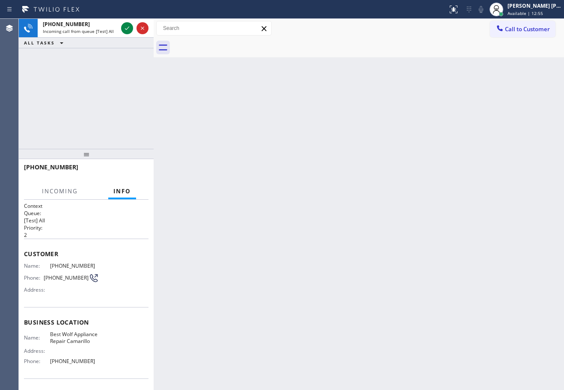
click at [104, 37] on div "[PHONE_NUMBER] Incoming call from queue [Test] All" at bounding box center [86, 28] width 135 height 19
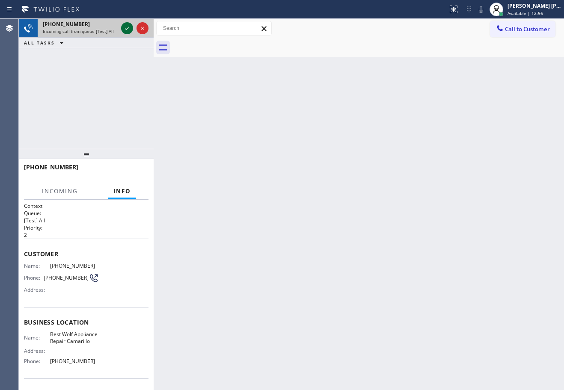
click at [128, 30] on icon at bounding box center [127, 28] width 10 height 10
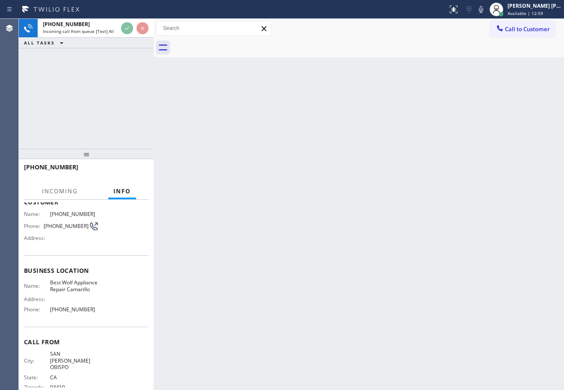
scroll to position [62, 0]
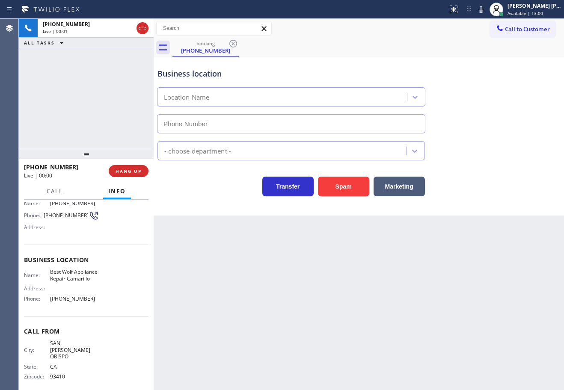
type input "[PHONE_NUMBER]"
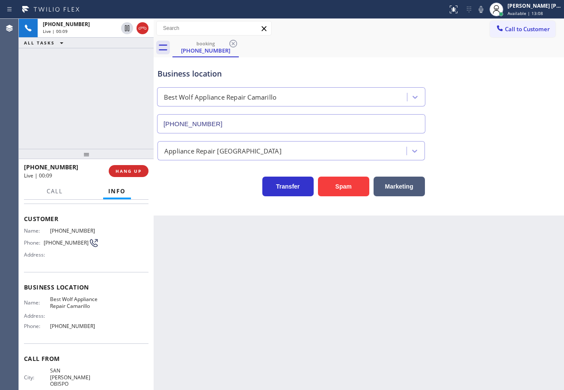
scroll to position [43, 0]
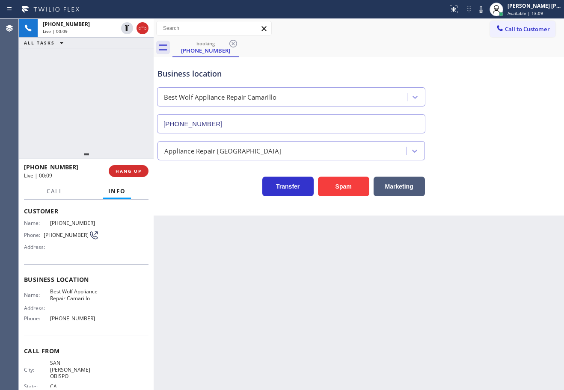
click at [76, 94] on div "[PHONE_NUMBER] Live | 00:09 ALL TASKS ALL TASKS ACTIVE TASKS TASKS IN WRAP UP" at bounding box center [86, 84] width 135 height 130
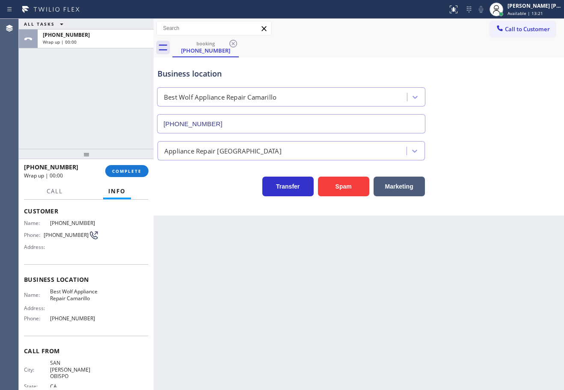
click at [136, 179] on div "[PHONE_NUMBER] Wrap up | 00:00 COMPLETE" at bounding box center [86, 171] width 124 height 22
click at [136, 175] on button "COMPLETE" at bounding box center [126, 171] width 43 height 12
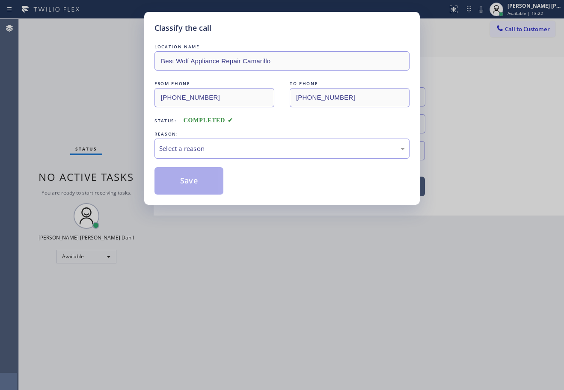
click at [232, 136] on div "REASON:" at bounding box center [281, 134] width 255 height 9
click at [237, 153] on div "Select a reason" at bounding box center [282, 149] width 246 height 10
click at [216, 184] on button "Save" at bounding box center [188, 180] width 69 height 27
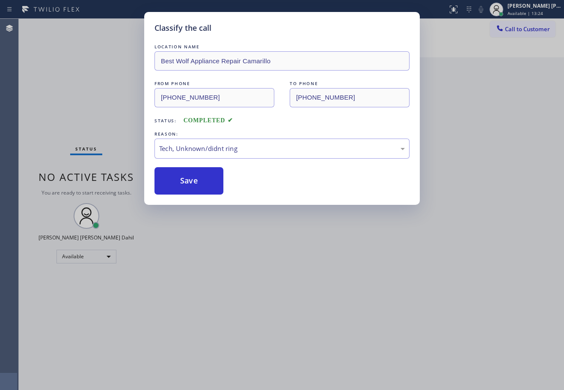
click at [280, 264] on div "Classify the call LOCATION NAME Best Wolf Appliance Repair Camarillo FROM PHONE…" at bounding box center [282, 195] width 564 height 390
drag, startPoint x: 281, startPoint y: 265, endPoint x: 285, endPoint y: 267, distance: 5.2
click at [283, 266] on div "Classify the call LOCATION NAME Best Wolf Appliance Repair Camarillo FROM PHONE…" at bounding box center [282, 195] width 564 height 390
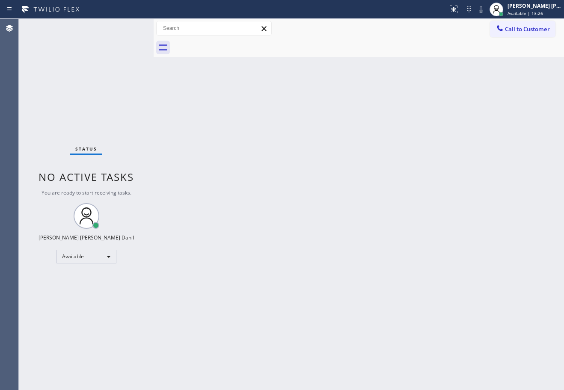
click at [217, 143] on div "Back to Dashboard Change Sender ID Customers Technicians Select a contact Outbo…" at bounding box center [359, 204] width 410 height 371
click at [276, 83] on div "Back to Dashboard Change Sender ID Customers Technicians Select a contact Outbo…" at bounding box center [359, 204] width 410 height 371
click at [295, 278] on div "Back to Dashboard Change Sender ID Customers Technicians Select a contact Outbo…" at bounding box center [359, 204] width 410 height 371
click at [126, 25] on div "Status No active tasks You are ready to start receiving tasks. [PERSON_NAME] [P…" at bounding box center [86, 204] width 135 height 371
click at [390, 237] on div "Back to Dashboard Change Sender ID Customers Technicians Select a contact Outbo…" at bounding box center [359, 204] width 410 height 371
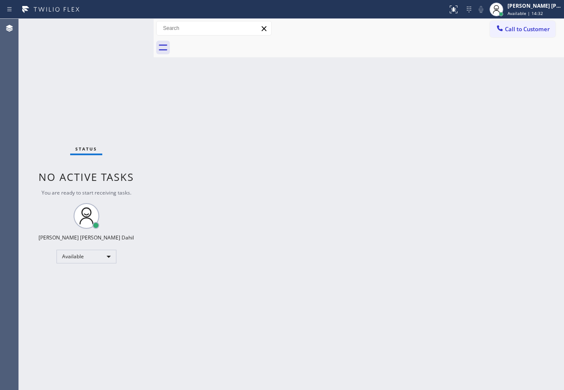
click at [442, 281] on div "Back to Dashboard Change Sender ID Customers Technicians Select a contact Outbo…" at bounding box center [359, 204] width 410 height 371
click at [289, 60] on div "Back to Dashboard Change Sender ID Customers Technicians Select a contact Outbo…" at bounding box center [359, 204] width 410 height 371
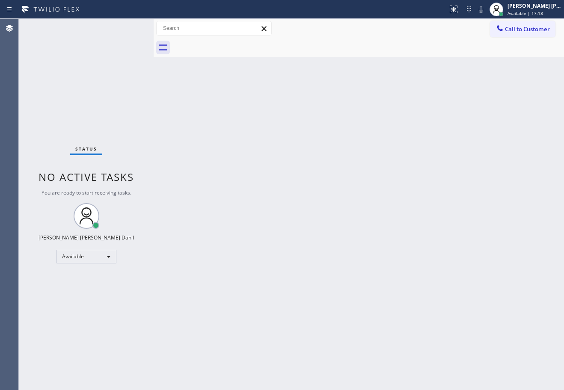
click at [289, 60] on div "Back to Dashboard Change Sender ID Customers Technicians Select a contact Outbo…" at bounding box center [359, 204] width 410 height 371
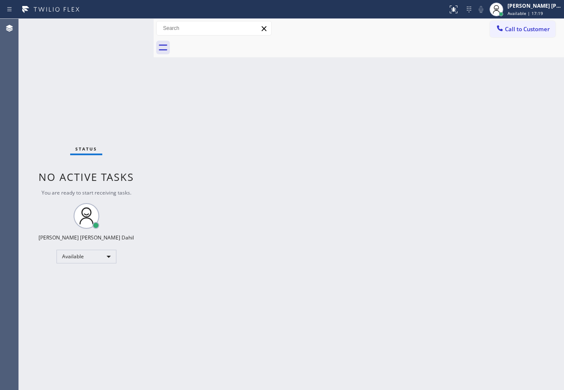
click at [289, 60] on div "Back to Dashboard Change Sender ID Customers Technicians Select a contact Outbo…" at bounding box center [359, 204] width 410 height 371
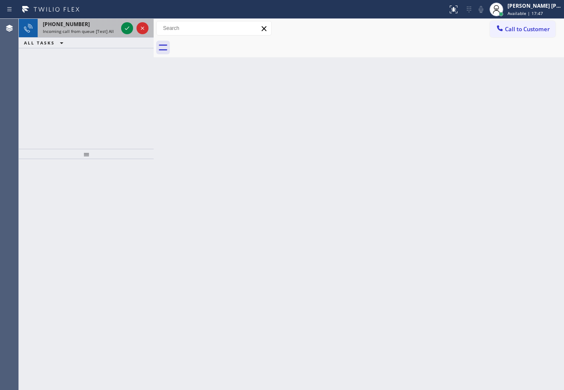
click at [110, 21] on div "[PHONE_NUMBER]" at bounding box center [80, 24] width 75 height 7
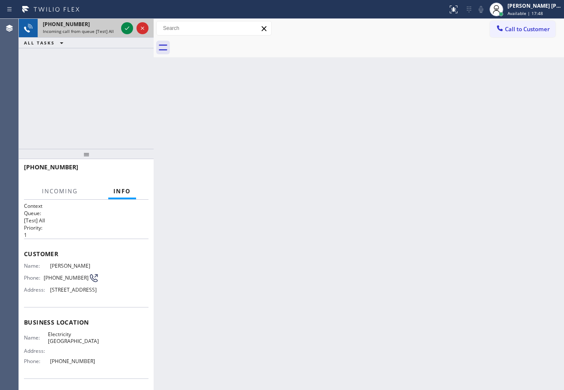
click at [110, 22] on div "[PHONE_NUMBER]" at bounding box center [80, 24] width 75 height 7
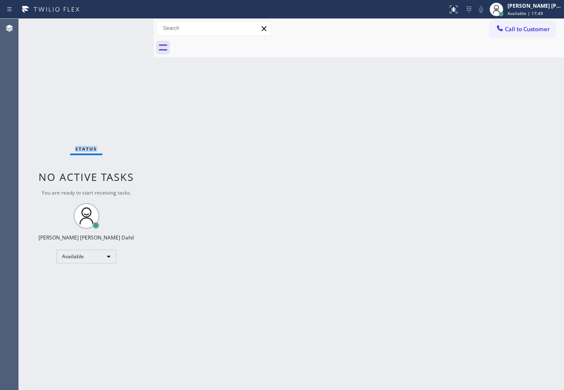
click at [110, 22] on div "Status No active tasks You are ready to start receiving tasks. [PERSON_NAME] [P…" at bounding box center [86, 204] width 135 height 371
click at [395, 151] on div "Back to Dashboard Change Sender ID Customers Technicians Select a contact Outbo…" at bounding box center [359, 204] width 410 height 371
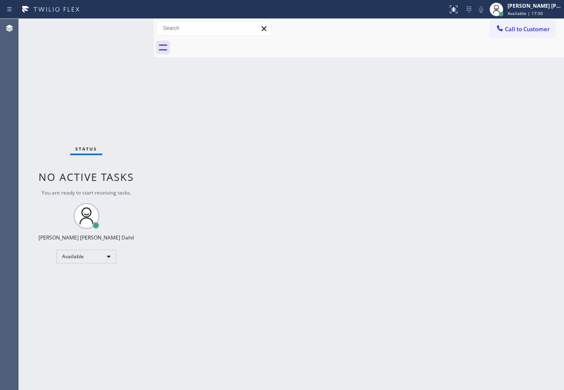
click at [395, 151] on div "Back to Dashboard Change Sender ID Customers Technicians Select a contact Outbo…" at bounding box center [359, 204] width 410 height 371
click at [394, 151] on div "Back to Dashboard Change Sender ID Customers Technicians Select a contact Outbo…" at bounding box center [359, 204] width 410 height 371
click at [385, 151] on div "Back to Dashboard Change Sender ID Customers Technicians Select a contact Outbo…" at bounding box center [359, 204] width 410 height 371
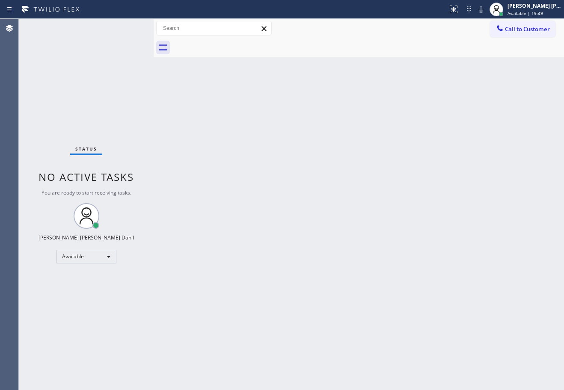
click at [385, 151] on div "Back to Dashboard Change Sender ID Customers Technicians Select a contact Outbo…" at bounding box center [359, 204] width 410 height 371
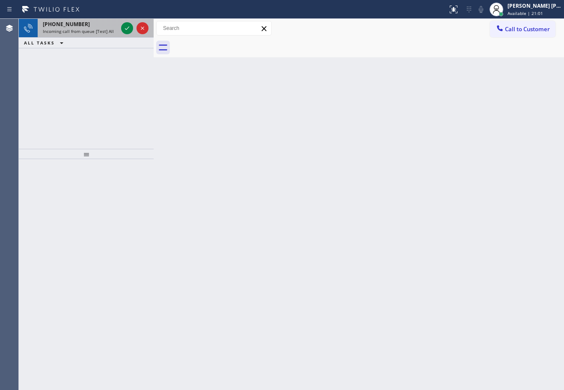
click at [107, 26] on div "[PHONE_NUMBER]" at bounding box center [80, 24] width 75 height 7
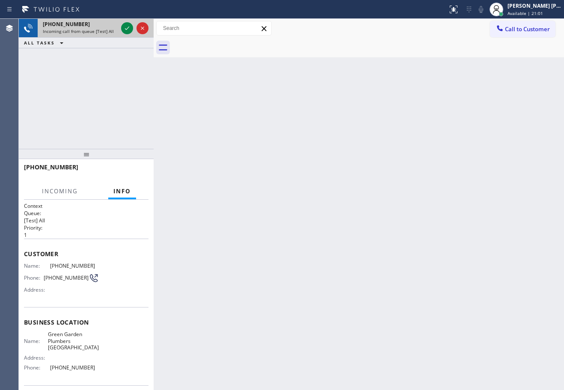
click at [107, 26] on div "[PHONE_NUMBER]" at bounding box center [80, 24] width 75 height 7
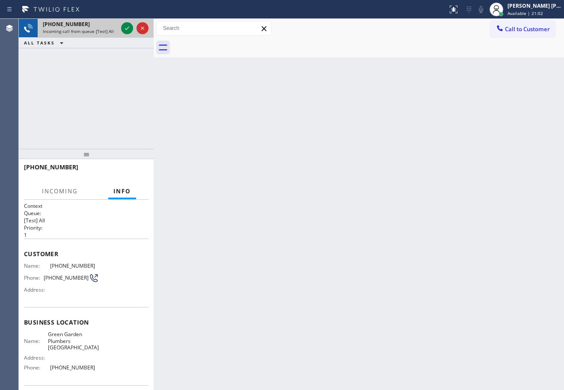
click at [107, 26] on div "[PHONE_NUMBER]" at bounding box center [80, 24] width 75 height 7
click at [133, 33] on div at bounding box center [134, 28] width 31 height 19
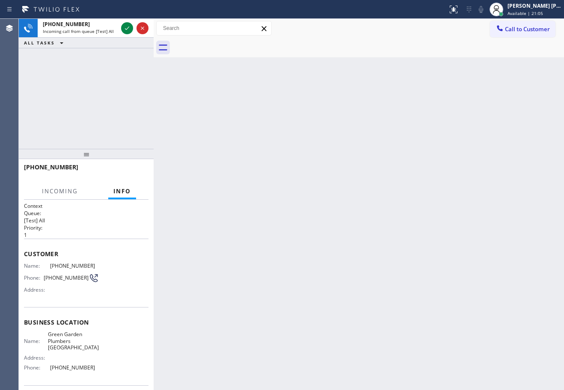
click at [133, 33] on div at bounding box center [134, 28] width 31 height 19
click at [134, 33] on div at bounding box center [134, 28] width 31 height 19
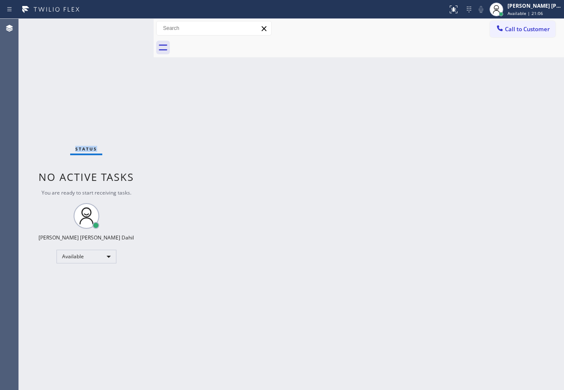
click at [134, 33] on div "Status No active tasks You are ready to start receiving tasks. [PERSON_NAME] [P…" at bounding box center [86, 204] width 135 height 371
click at [305, 175] on div "Back to Dashboard Change Sender ID Customers Technicians Select a contact Outbo…" at bounding box center [359, 204] width 410 height 371
click at [331, 177] on div "Back to Dashboard Change Sender ID Customers Technicians Select a contact Outbo…" at bounding box center [359, 204] width 410 height 371
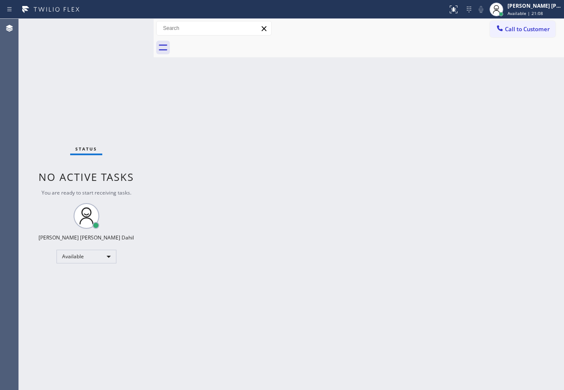
click at [331, 177] on div "Back to Dashboard Change Sender ID Customers Technicians Select a contact Outbo…" at bounding box center [359, 204] width 410 height 371
click at [459, 259] on div "Back to Dashboard Change Sender ID Customers Technicians Select a contact Outbo…" at bounding box center [359, 204] width 410 height 371
drag, startPoint x: 459, startPoint y: 261, endPoint x: 455, endPoint y: 261, distance: 4.3
click at [456, 261] on div "Back to Dashboard Change Sender ID Customers Technicians Select a contact Outbo…" at bounding box center [359, 204] width 410 height 371
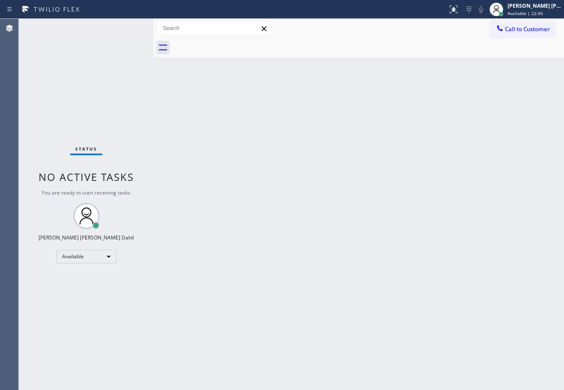
click at [391, 64] on div "Back to Dashboard Change Sender ID Customers Technicians Select a contact Outbo…" at bounding box center [359, 204] width 410 height 371
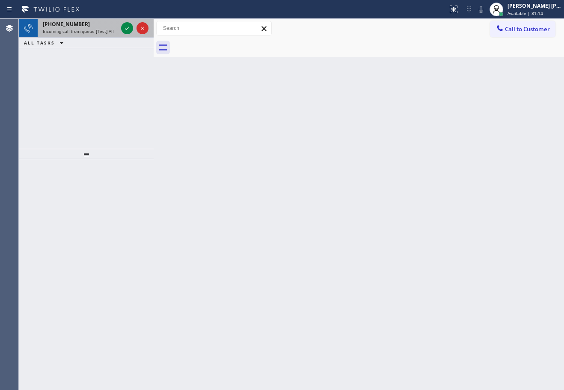
click at [104, 20] on div "[PHONE_NUMBER] Incoming call from queue [Test] All" at bounding box center [79, 28] width 82 height 19
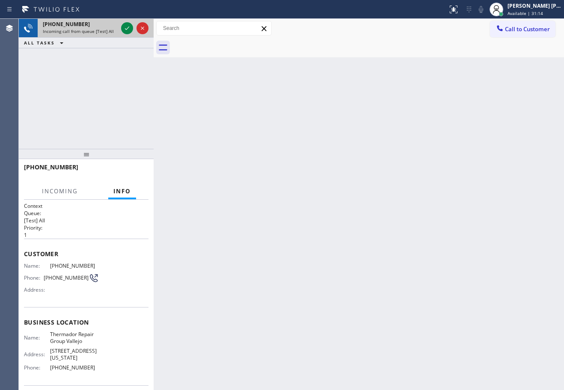
click at [105, 21] on div "[PHONE_NUMBER]" at bounding box center [80, 24] width 75 height 7
click at [124, 24] on icon at bounding box center [127, 28] width 10 height 10
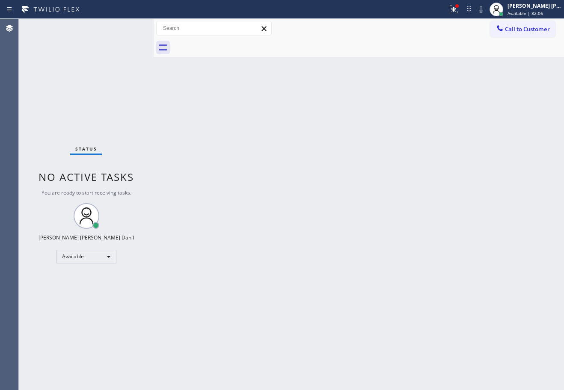
click at [425, 59] on div "Back to Dashboard Change Sender ID Customers Technicians Select a contact Outbo…" at bounding box center [359, 204] width 410 height 371
click at [444, 7] on div at bounding box center [223, 10] width 441 height 14
click at [457, 12] on icon at bounding box center [454, 10] width 8 height 8
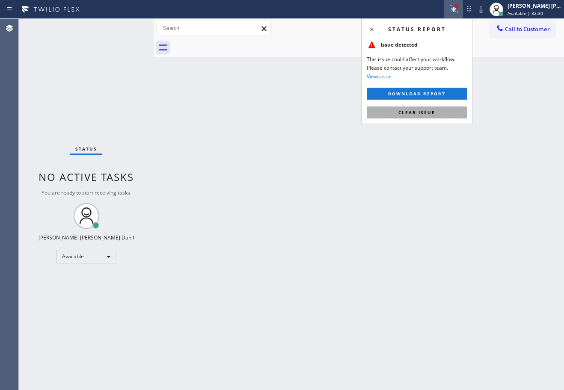
click at [453, 113] on button "Clear issue" at bounding box center [417, 113] width 100 height 12
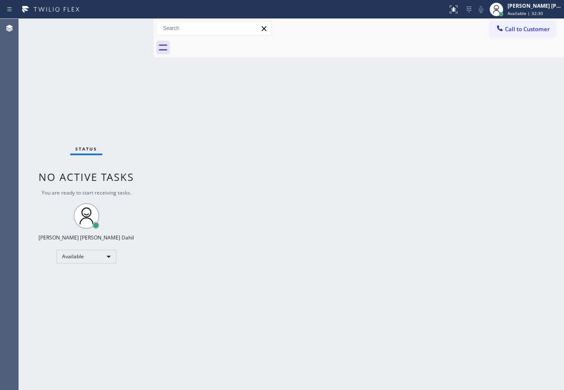
click at [455, 114] on div "Back to Dashboard Change Sender ID Customers Technicians Select a contact Outbo…" at bounding box center [359, 204] width 410 height 371
click at [325, 129] on div "Back to Dashboard Change Sender ID Customers Technicians Select a contact Outbo…" at bounding box center [359, 204] width 410 height 371
click at [352, 188] on div "Back to Dashboard Change Sender ID Customers Technicians Select a contact Outbo…" at bounding box center [359, 204] width 410 height 371
click at [353, 188] on div "Back to Dashboard Change Sender ID Customers Technicians Select a contact Outbo…" at bounding box center [359, 204] width 410 height 371
click at [343, 223] on div "Back to Dashboard Change Sender ID Customers Technicians Select a contact Outbo…" at bounding box center [359, 204] width 410 height 371
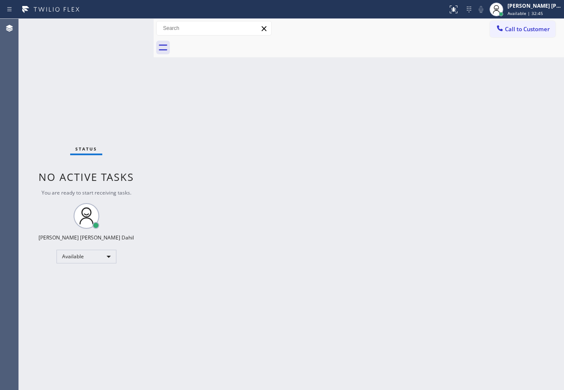
click at [290, 263] on div "Back to Dashboard Change Sender ID Customers Technicians Select a contact Outbo…" at bounding box center [359, 204] width 410 height 371
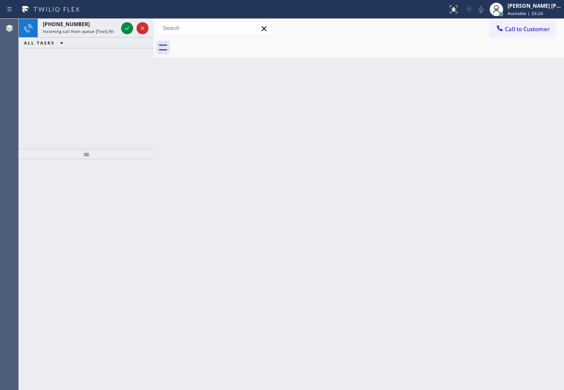
click at [93, 33] on span "Incoming call from queue [Test] All" at bounding box center [78, 31] width 71 height 6
click at [95, 33] on span "Incoming call from queue [Test] All" at bounding box center [78, 31] width 71 height 6
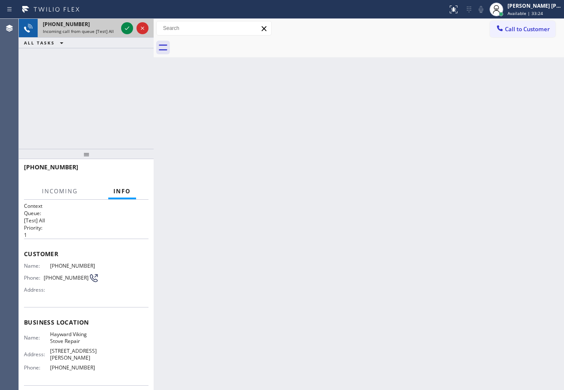
click at [98, 30] on span "Incoming call from queue [Test] All" at bounding box center [78, 31] width 71 height 6
click at [122, 26] on icon at bounding box center [127, 28] width 10 height 10
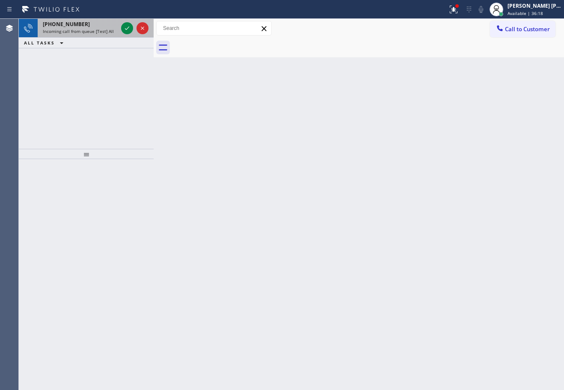
click at [101, 34] on div "[PHONE_NUMBER] Incoming call from queue [Test] All" at bounding box center [79, 28] width 82 height 19
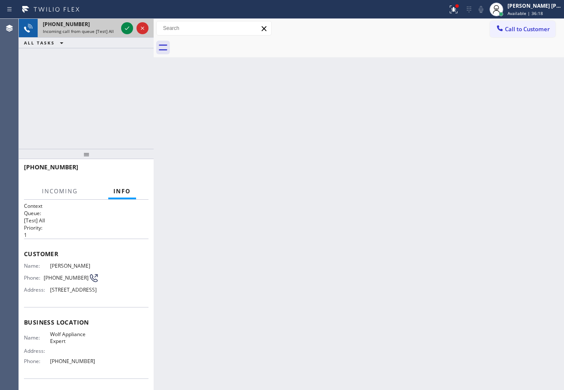
click at [101, 34] on div "[PHONE_NUMBER] Incoming call from queue [Test] All" at bounding box center [79, 28] width 82 height 19
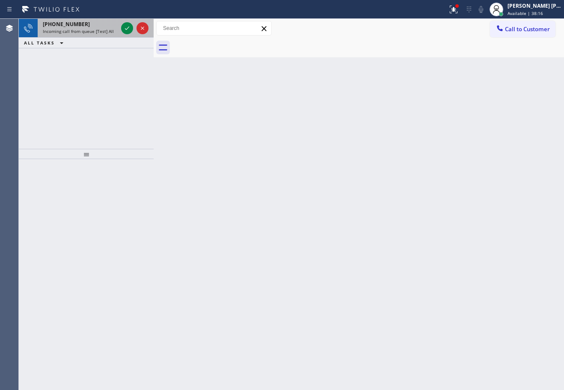
click at [73, 31] on span "Incoming call from queue [Test] All" at bounding box center [78, 31] width 71 height 6
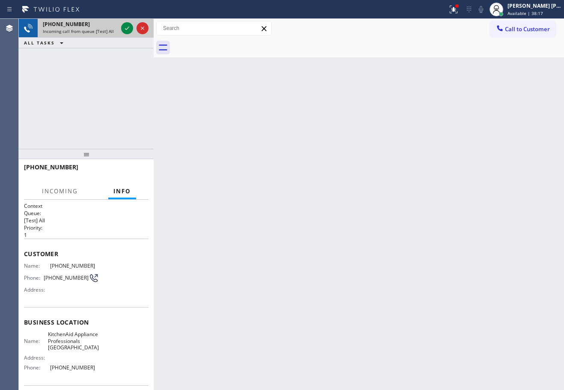
click at [73, 31] on span "Incoming call from queue [Test] All" at bounding box center [78, 31] width 71 height 6
click at [74, 31] on span "Incoming call from queue [Test] All" at bounding box center [78, 31] width 71 height 6
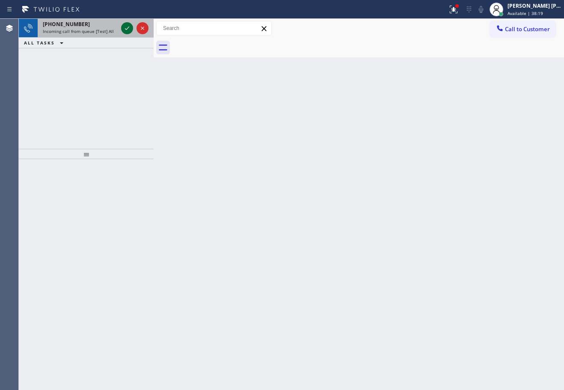
click at [127, 29] on icon at bounding box center [127, 28] width 10 height 10
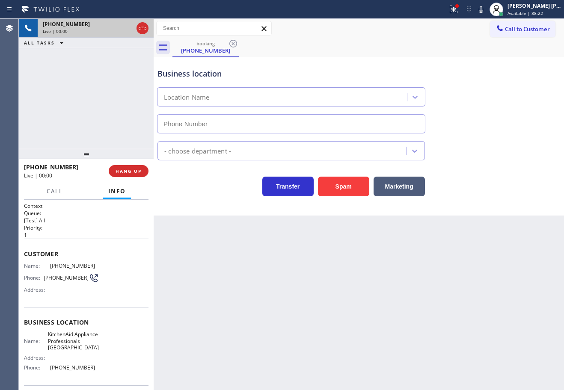
type input "[PHONE_NUMBER]"
click at [459, 7] on icon at bounding box center [453, 9] width 10 height 10
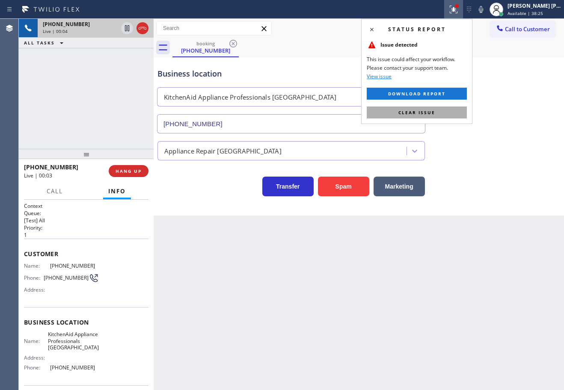
click at [459, 112] on button "Clear issue" at bounding box center [417, 113] width 100 height 12
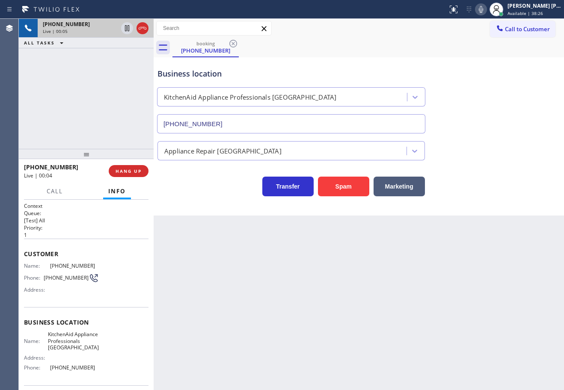
click at [486, 9] on icon at bounding box center [481, 9] width 10 height 10
click at [497, 80] on div "Business location KitchenAid Appliance Professionals [GEOGRAPHIC_DATA] [PHONE_N…" at bounding box center [359, 94] width 406 height 77
click at [486, 10] on icon at bounding box center [481, 9] width 10 height 10
click at [513, 138] on div "Appliance Repair [GEOGRAPHIC_DATA]" at bounding box center [359, 149] width 406 height 23
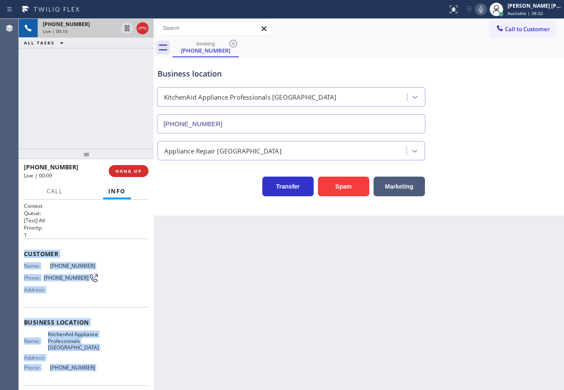
scroll to position [69, 0]
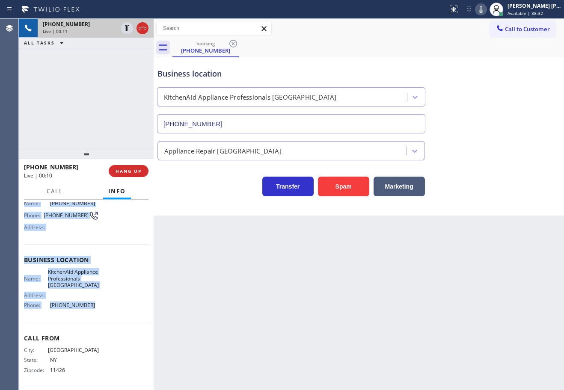
drag, startPoint x: 20, startPoint y: 250, endPoint x: 102, endPoint y: 306, distance: 99.2
click at [102, 306] on div "Context Queue: [Test] All Priority: 1 Customer Name: [PHONE_NUMBER] Phone: [PHO…" at bounding box center [86, 295] width 135 height 190
copy div "Customer Name: [PHONE_NUMBER] Phone: [PHONE_NUMBER] Address: Business location …"
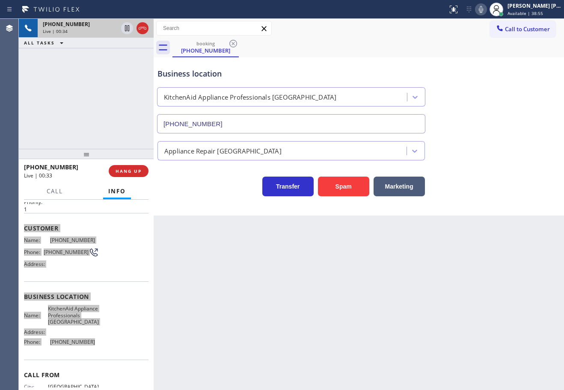
scroll to position [0, 0]
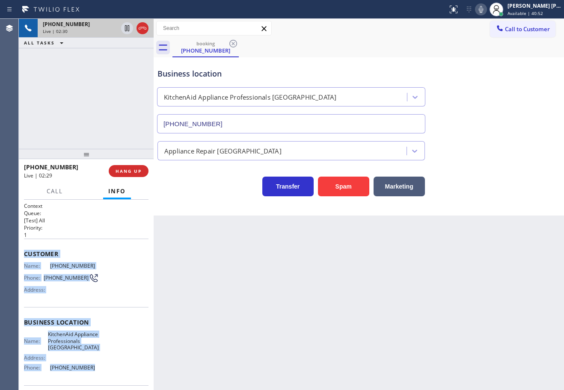
click at [486, 8] on icon at bounding box center [481, 9] width 10 height 10
click at [486, 10] on icon at bounding box center [481, 9] width 10 height 10
click at [486, 11] on icon at bounding box center [481, 9] width 10 height 10
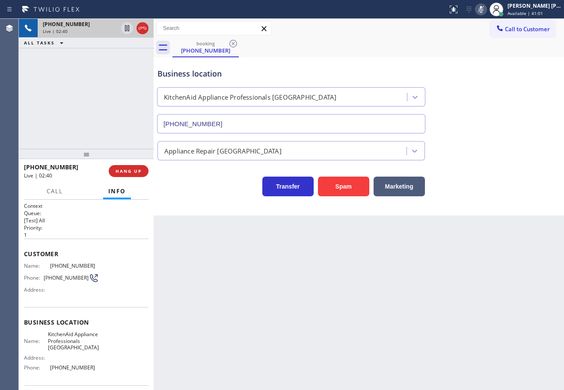
click at [505, 96] on div "Business location KitchenAid Appliance Professionals [GEOGRAPHIC_DATA] [PHONE_N…" at bounding box center [359, 94] width 406 height 77
click at [486, 10] on icon at bounding box center [481, 9] width 10 height 10
click at [486, 9] on icon at bounding box center [481, 9] width 10 height 10
click at [500, 150] on div "Appliance Repair [GEOGRAPHIC_DATA]" at bounding box center [359, 149] width 406 height 23
click at [486, 10] on icon at bounding box center [481, 9] width 10 height 10
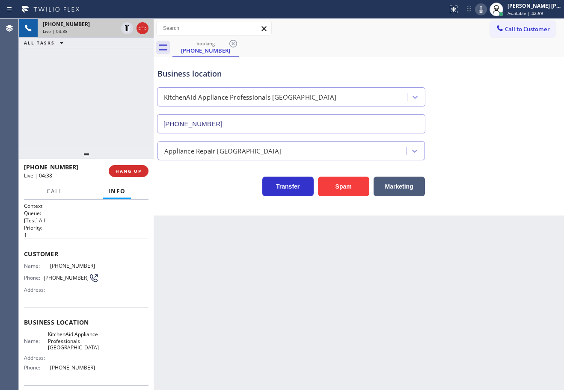
click at [503, 157] on div "Appliance Repair [GEOGRAPHIC_DATA]" at bounding box center [359, 149] width 406 height 23
click at [486, 12] on icon at bounding box center [481, 9] width 10 height 10
click at [502, 88] on div "Business location KitchenAid Appliance Professionals [GEOGRAPHIC_DATA] [PHONE_N…" at bounding box center [359, 94] width 406 height 77
click at [486, 8] on icon at bounding box center [481, 9] width 10 height 10
click at [492, 99] on div "Business location KitchenAid Appliance Professionals [GEOGRAPHIC_DATA] [PHONE_N…" at bounding box center [359, 94] width 406 height 77
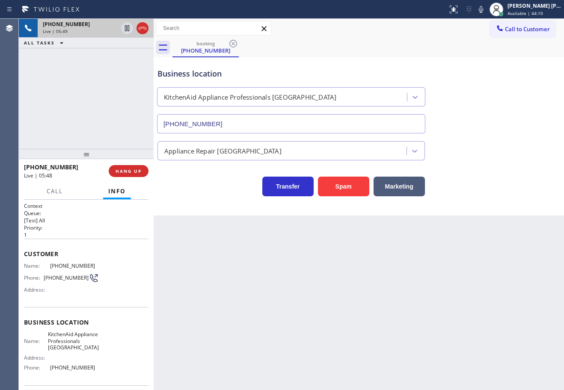
click at [454, 62] on div "Business location KitchenAid Appliance Professionals [GEOGRAPHIC_DATA] [PHONE_N…" at bounding box center [359, 94] width 406 height 77
click at [486, 11] on icon at bounding box center [481, 9] width 10 height 10
click at [483, 10] on icon at bounding box center [481, 9] width 4 height 7
drag, startPoint x: 87, startPoint y: 157, endPoint x: 123, endPoint y: 147, distance: 37.6
click at [93, 159] on div at bounding box center [86, 154] width 135 height 10
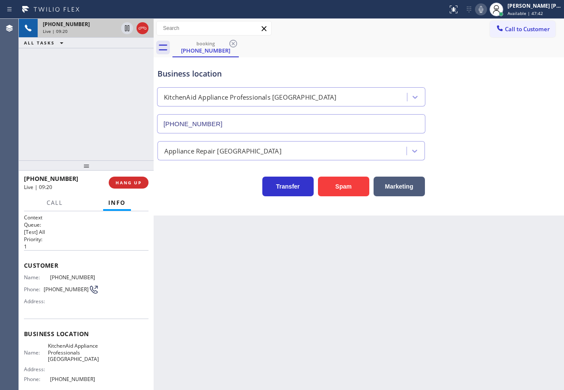
click at [355, 293] on div "Back to Dashboard Change Sender ID Customers Technicians Select a contact Outbo…" at bounding box center [359, 204] width 410 height 371
click at [463, 58] on div "Business location KitchenAid Appliance Professionals [GEOGRAPHIC_DATA] [PHONE_N…" at bounding box center [359, 94] width 406 height 77
click at [486, 12] on icon at bounding box center [481, 9] width 10 height 10
click at [494, 105] on div "Business location KitchenAid Appliance Professionals [GEOGRAPHIC_DATA] [PHONE_N…" at bounding box center [359, 94] width 406 height 77
click at [486, 7] on icon at bounding box center [481, 9] width 10 height 10
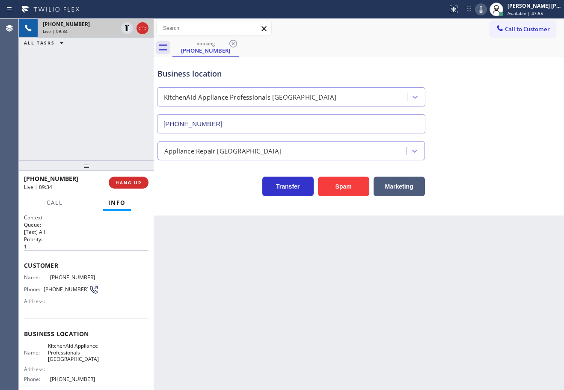
drag, startPoint x: 528, startPoint y: 127, endPoint x: 519, endPoint y: 131, distance: 9.9
click at [528, 127] on div "Business location KitchenAid Appliance Professionals [GEOGRAPHIC_DATA] [PHONE_N…" at bounding box center [359, 94] width 406 height 77
click at [361, 302] on div "Back to Dashboard Change Sender ID Customers Technicians Select a contact Outbo…" at bounding box center [359, 204] width 410 height 371
click at [255, 260] on div "Back to Dashboard Change Sender ID Customers Technicians Select a contact Outbo…" at bounding box center [359, 204] width 410 height 371
click at [412, 352] on div "Back to Dashboard Change Sender ID Customers Technicians Select a contact Outbo…" at bounding box center [359, 204] width 410 height 371
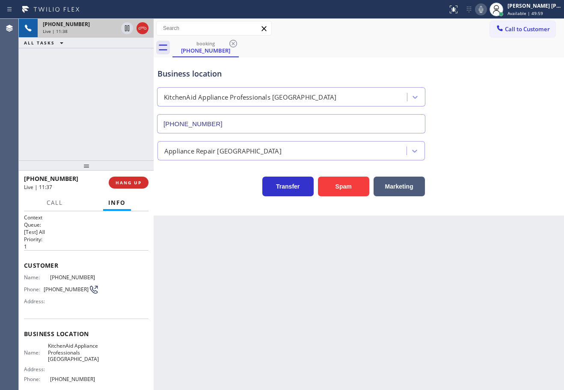
click at [394, 41] on div "booking [PHONE_NUMBER]" at bounding box center [367, 47] width 391 height 19
click at [90, 115] on div "[PHONE_NUMBER] Live | 11:50 ALL TASKS ALL TASKS ACTIVE TASKS TASKS IN WRAP UP" at bounding box center [86, 90] width 135 height 142
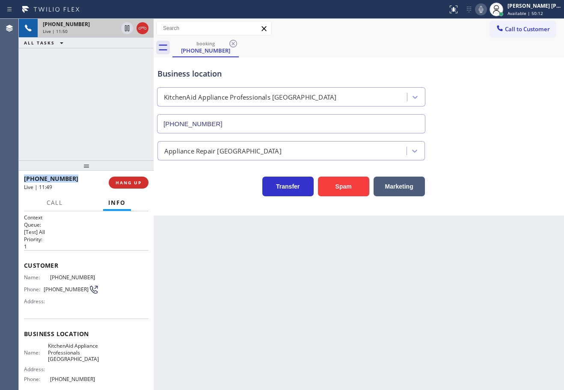
click at [90, 115] on div "[PHONE_NUMBER] Live | 11:50 ALL TASKS ALL TASKS ACTIVE TASKS TASKS IN WRAP UP" at bounding box center [86, 90] width 135 height 142
click at [90, 115] on div "[PHONE_NUMBER] Live | 11:51 ALL TASKS ALL TASKS ACTIVE TASKS TASKS IN WRAP UP" at bounding box center [86, 90] width 135 height 142
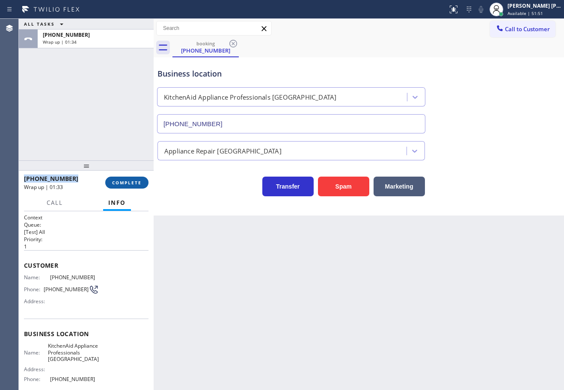
click at [135, 179] on button "COMPLETE" at bounding box center [126, 183] width 43 height 12
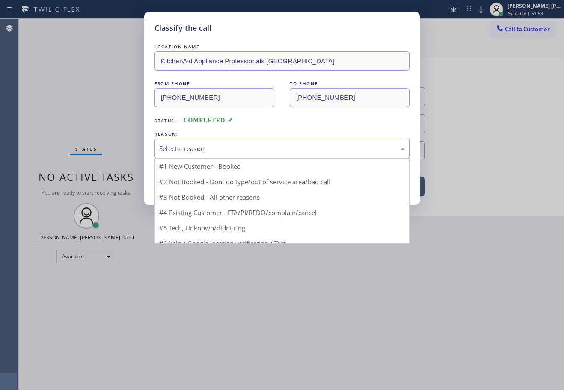
click at [199, 155] on div "Select a reason" at bounding box center [281, 149] width 255 height 20
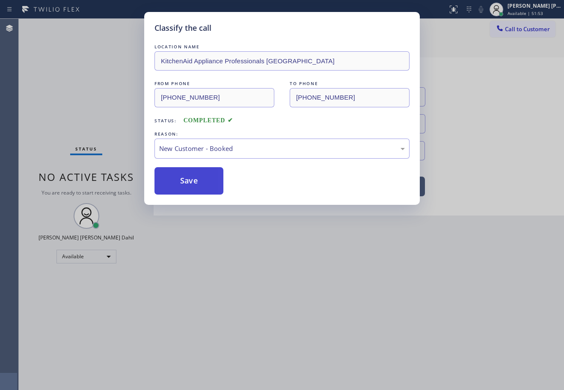
click at [198, 178] on button "Save" at bounding box center [188, 180] width 69 height 27
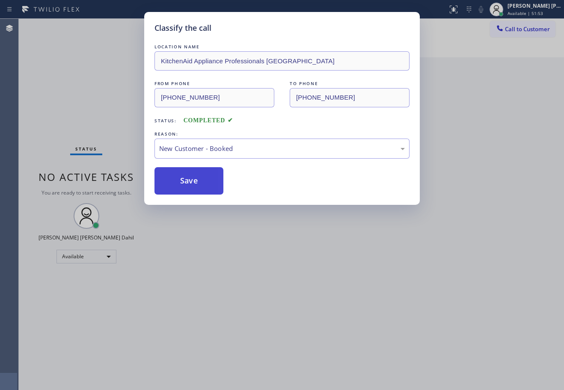
click at [198, 178] on button "Save" at bounding box center [188, 180] width 69 height 27
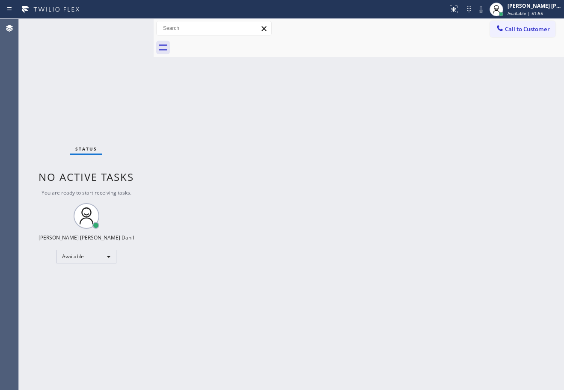
drag, startPoint x: 532, startPoint y: 8, endPoint x: 521, endPoint y: 25, distance: 20.0
click at [531, 8] on div "[PERSON_NAME] [PERSON_NAME] Dahil" at bounding box center [534, 5] width 54 height 7
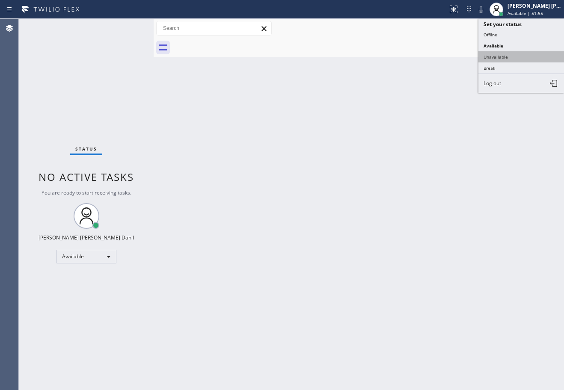
click at [499, 54] on button "Unavailable" at bounding box center [521, 56] width 86 height 11
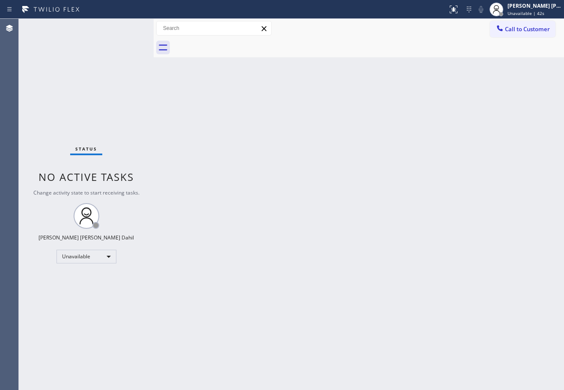
click at [289, 184] on div "Back to Dashboard Change Sender ID Customers Technicians Select a contact Outbo…" at bounding box center [359, 204] width 410 height 371
click at [533, 4] on div "[PERSON_NAME] [PERSON_NAME] Dahil" at bounding box center [534, 5] width 54 height 7
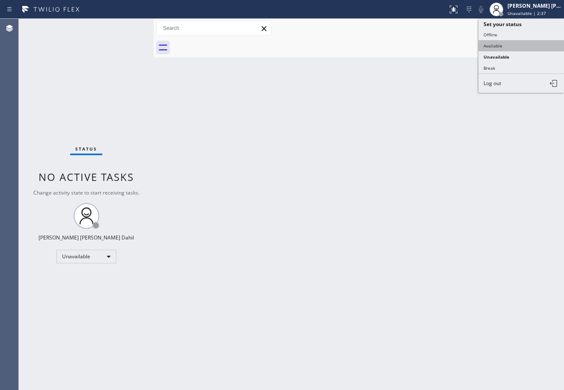
click at [522, 44] on button "Available" at bounding box center [521, 45] width 86 height 11
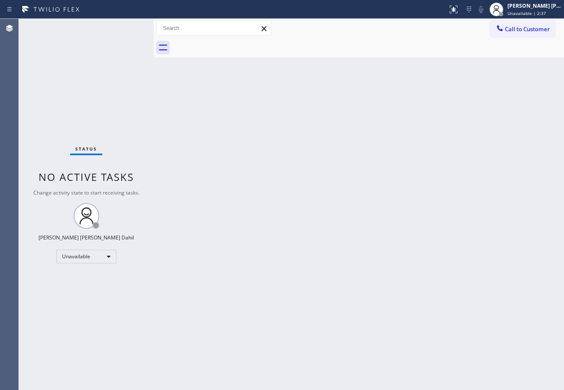
click at [503, 104] on div "Back to Dashboard Change Sender ID Customers Technicians Select a contact Outbo…" at bounding box center [359, 204] width 410 height 371
click at [417, 281] on div "Back to Dashboard Change Sender ID Customers Technicians Select a contact Outbo…" at bounding box center [359, 204] width 410 height 371
drag, startPoint x: 228, startPoint y: 145, endPoint x: 313, endPoint y: 219, distance: 112.8
click at [228, 148] on div "Back to Dashboard Change Sender ID Customers Technicians Select a contact Outbo…" at bounding box center [359, 204] width 410 height 371
click at [379, 270] on div "Back to Dashboard Change Sender ID Customers Technicians Select a contact Outbo…" at bounding box center [359, 204] width 410 height 371
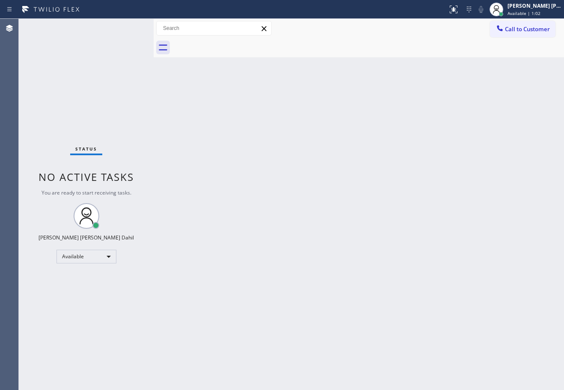
click at [317, 307] on div "Back to Dashboard Change Sender ID Customers Technicians Select a contact Outbo…" at bounding box center [359, 204] width 410 height 371
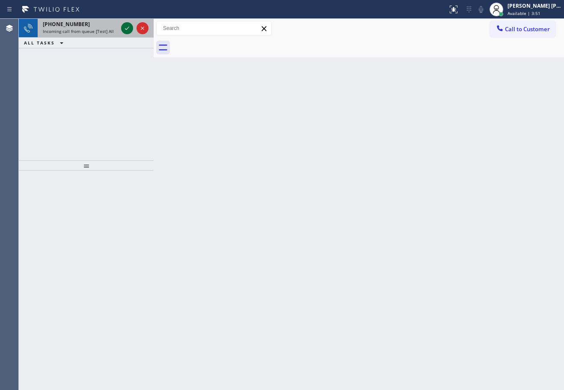
click at [130, 27] on icon at bounding box center [127, 28] width 10 height 10
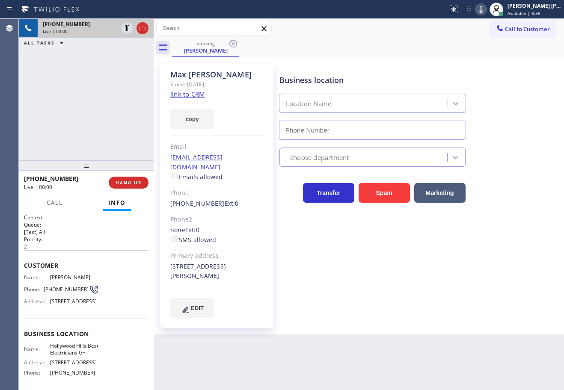
type input "[PHONE_NUMBER]"
click at [184, 98] on link "link to CRM" at bounding box center [187, 94] width 35 height 9
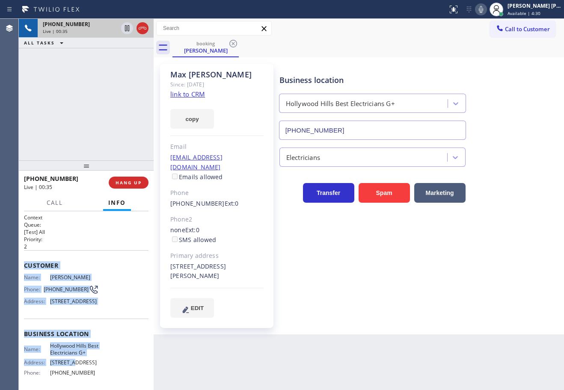
scroll to position [94, 0]
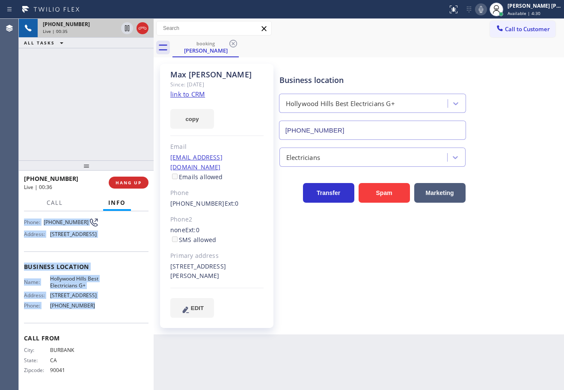
drag, startPoint x: 24, startPoint y: 262, endPoint x: 94, endPoint y: 311, distance: 84.8
click at [94, 311] on div "Context Queue: [Test] All Priority: 2 Customer Name: [PERSON_NAME] Phone: [PHON…" at bounding box center [86, 267] width 124 height 241
copy div "Customer Name: [PERSON_NAME] Phone: [PHONE_NUMBER] Address: [STREET_ADDRESS] Bu…"
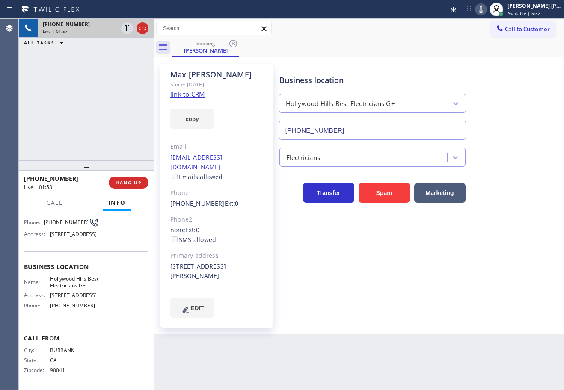
click at [118, 111] on div "[PHONE_NUMBER] Live | 01:57 ALL TASKS ALL TASKS ACTIVE TASKS TASKS IN WRAP UP" at bounding box center [86, 90] width 135 height 142
click at [486, 14] on icon at bounding box center [481, 9] width 10 height 10
click at [486, 10] on icon at bounding box center [481, 9] width 10 height 10
click at [495, 151] on div "Electricians" at bounding box center [420, 155] width 284 height 23
click at [510, 185] on div "Transfer Spam Marketing" at bounding box center [420, 188] width 284 height 27
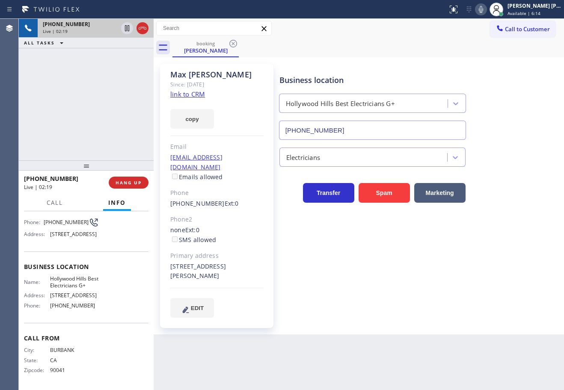
click at [486, 7] on icon at bounding box center [481, 9] width 10 height 10
click at [504, 105] on div "Business location [GEOGRAPHIC_DATA] Best Electricians G+ [PHONE_NUMBER]" at bounding box center [420, 100] width 284 height 77
click at [483, 10] on icon at bounding box center [481, 9] width 4 height 7
click at [500, 115] on div "Business location [GEOGRAPHIC_DATA] Best Electricians G+ [PHONE_NUMBER]" at bounding box center [420, 100] width 284 height 77
click at [486, 8] on icon at bounding box center [481, 9] width 10 height 10
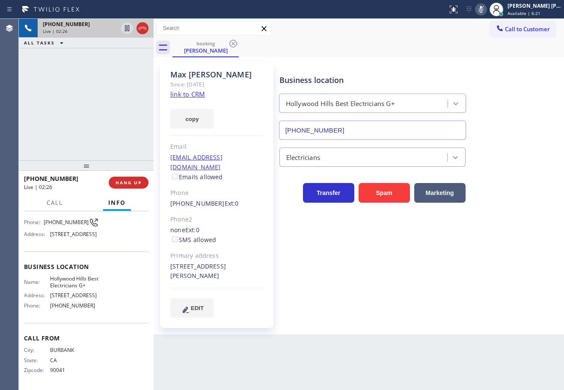
click at [505, 77] on div "Business location [GEOGRAPHIC_DATA] Best Electricians G+ [PHONE_NUMBER]" at bounding box center [420, 100] width 284 height 77
click at [125, 29] on icon at bounding box center [127, 28] width 4 height 6
click at [119, 62] on div "[PHONE_NUMBER] Live | 02:27 ALL TASKS ALL TASKS ACTIVE TASKS TASKS IN WRAP UP" at bounding box center [86, 90] width 135 height 142
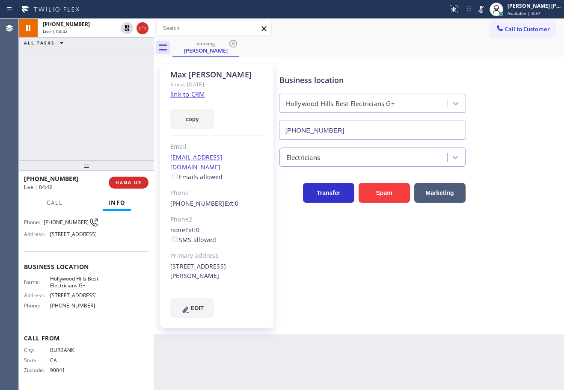
drag, startPoint x: 490, startPoint y: 10, endPoint x: 496, endPoint y: 51, distance: 41.1
click at [483, 11] on icon at bounding box center [481, 9] width 4 height 7
drag, startPoint x: 498, startPoint y: 56, endPoint x: 469, endPoint y: 61, distance: 29.0
click at [498, 57] on div "booking [PERSON_NAME] Call to Customer Outbound call Location Search location Y…" at bounding box center [359, 177] width 410 height 316
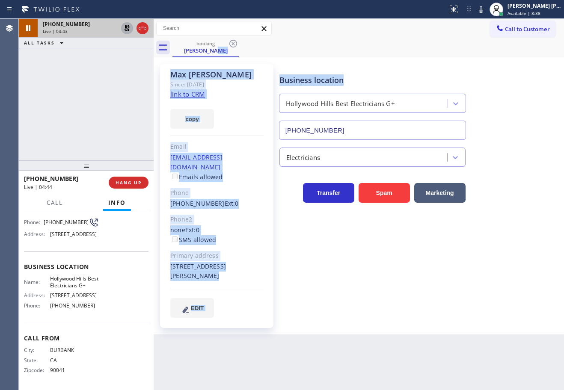
click at [124, 29] on icon at bounding box center [127, 28] width 10 height 10
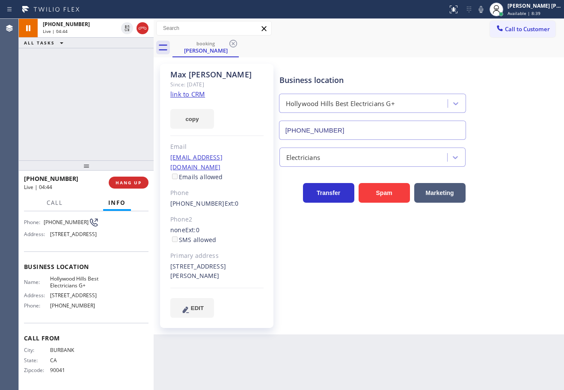
drag, startPoint x: 116, startPoint y: 56, endPoint x: 257, endPoint y: 215, distance: 211.8
click at [115, 58] on div "[PHONE_NUMBER] Live | 04:44 ALL TASKS ALL TASKS ACTIVE TASKS TASKS IN WRAP UP" at bounding box center [86, 90] width 135 height 142
click at [141, 58] on div "[PHONE_NUMBER] Live | 05:30 ALL TASKS ALL TASKS ACTIVE TASKS TASKS IN WRAP UP" at bounding box center [86, 90] width 135 height 142
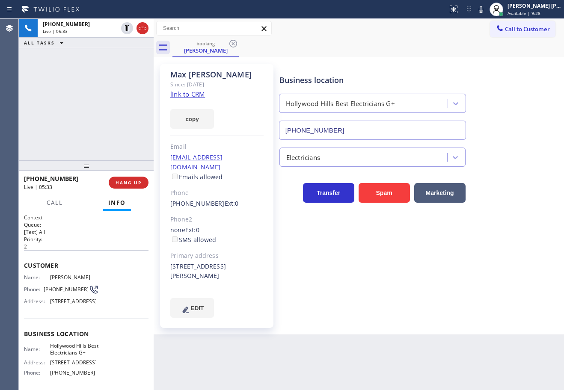
click at [61, 79] on div "[PHONE_NUMBER] Live | 05:33 ALL TASKS ALL TASKS ACTIVE TASKS TASKS IN WRAP UP" at bounding box center [86, 90] width 135 height 142
click at [63, 79] on div "[PHONE_NUMBER] Live | 05:33 ALL TASKS ALL TASKS ACTIVE TASKS TASKS IN WRAP UP" at bounding box center [86, 90] width 135 height 142
click at [63, 79] on div "[PHONE_NUMBER] Live | 05:34 ALL TASKS ALL TASKS ACTIVE TASKS TASKS IN WRAP UP" at bounding box center [86, 90] width 135 height 142
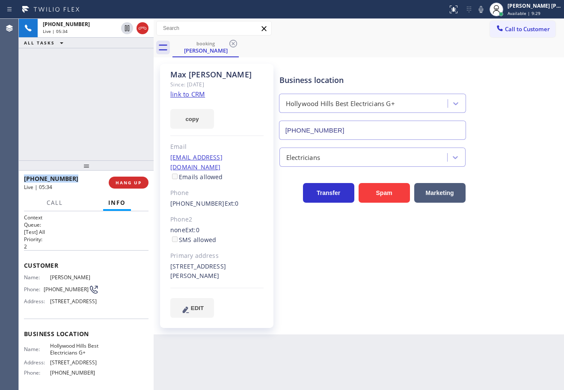
click at [63, 79] on div "[PHONE_NUMBER] Live | 05:34 ALL TASKS ALL TASKS ACTIVE TASKS TASKS IN WRAP UP" at bounding box center [86, 90] width 135 height 142
click at [144, 30] on icon at bounding box center [142, 28] width 10 height 10
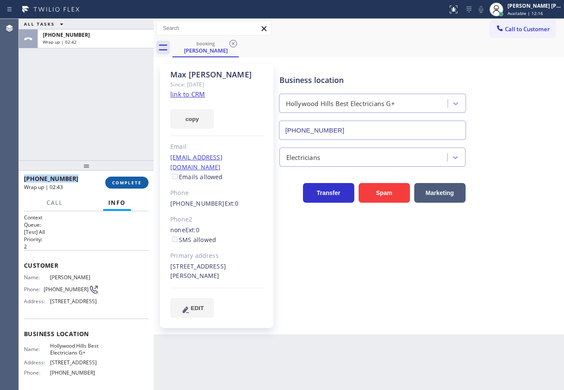
click at [128, 184] on span "COMPLETE" at bounding box center [127, 183] width 30 height 6
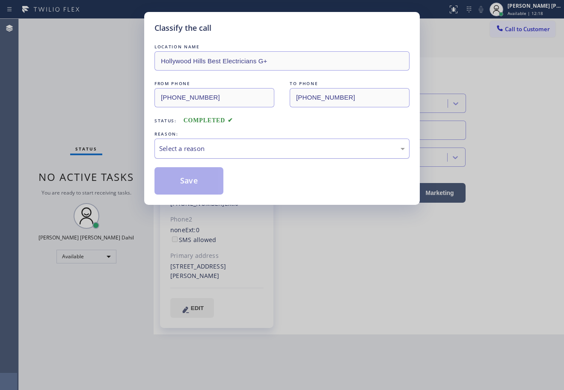
click at [213, 153] on div "Select a reason" at bounding box center [282, 149] width 246 height 10
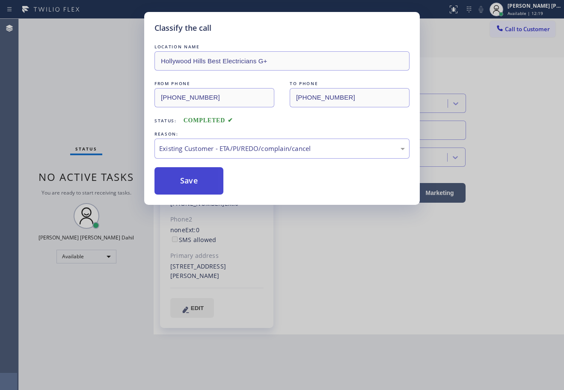
click at [187, 181] on button "Save" at bounding box center [188, 180] width 69 height 27
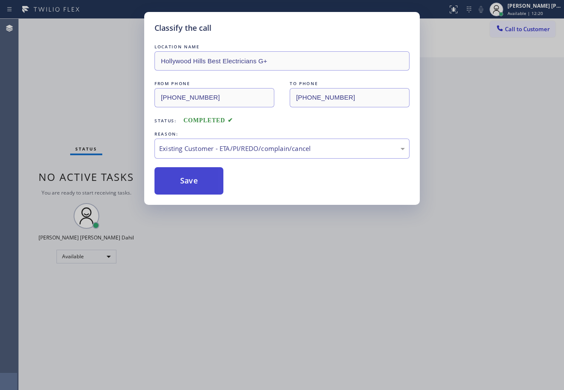
click at [187, 181] on button "Save" at bounding box center [188, 180] width 69 height 27
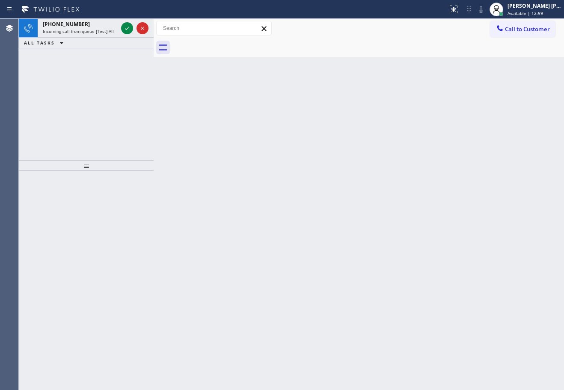
click at [365, 277] on div "Back to Dashboard Change Sender ID Customers Technicians Select a contact Outbo…" at bounding box center [359, 204] width 410 height 371
click at [79, 33] on span "Incoming call from queue [Test] All" at bounding box center [78, 31] width 71 height 6
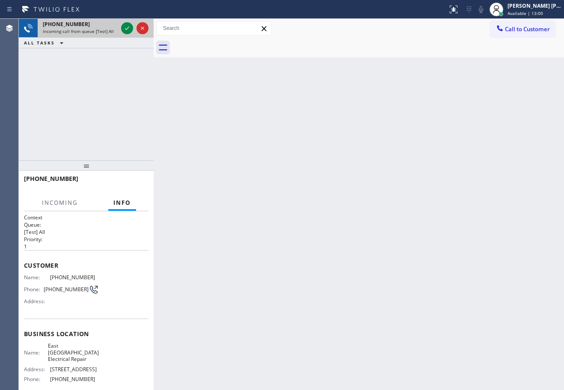
click at [80, 33] on span "Incoming call from queue [Test] All" at bounding box center [78, 31] width 71 height 6
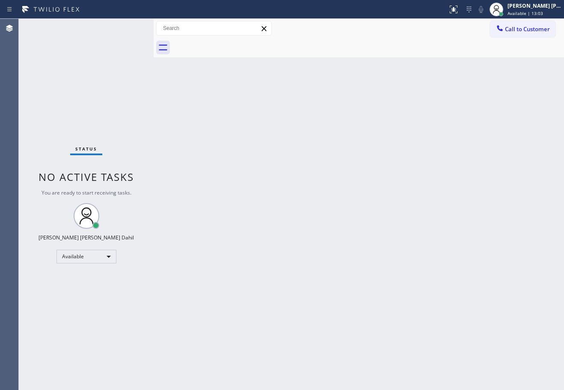
click at [126, 30] on div "Status No active tasks You are ready to start receiving tasks. [PERSON_NAME] [P…" at bounding box center [86, 204] width 135 height 371
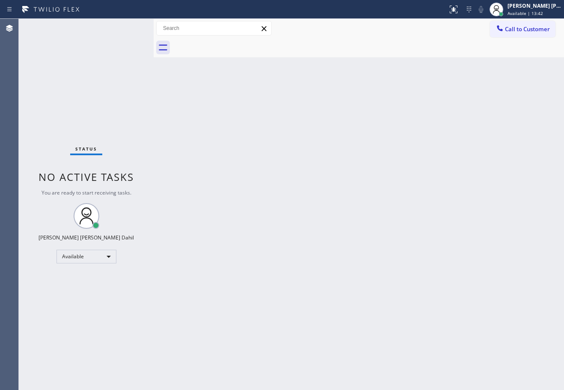
drag, startPoint x: 290, startPoint y: 158, endPoint x: 106, endPoint y: 3, distance: 240.7
click at [288, 158] on div "Back to Dashboard Change Sender ID Customers Technicians Select a contact Outbo…" at bounding box center [359, 204] width 410 height 371
click at [340, 142] on div "Back to Dashboard Change Sender ID Customers Technicians Select a contact Outbo…" at bounding box center [359, 204] width 410 height 371
click at [341, 142] on div "Back to Dashboard Change Sender ID Customers Technicians Select a contact Outbo…" at bounding box center [359, 204] width 410 height 371
click at [135, 77] on div "Status No active tasks You are ready to start receiving tasks. [PERSON_NAME] [P…" at bounding box center [86, 204] width 135 height 371
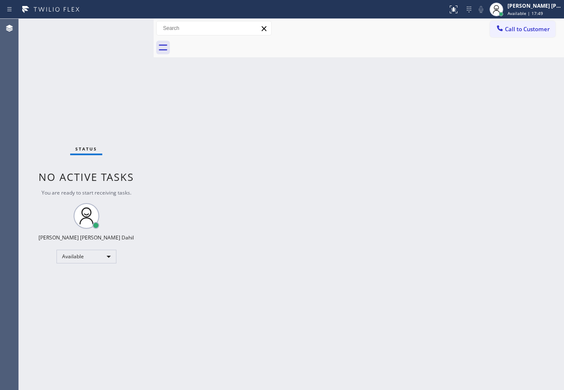
click at [355, 108] on div "Back to Dashboard Change Sender ID Customers Technicians Select a contact Outbo…" at bounding box center [359, 204] width 410 height 371
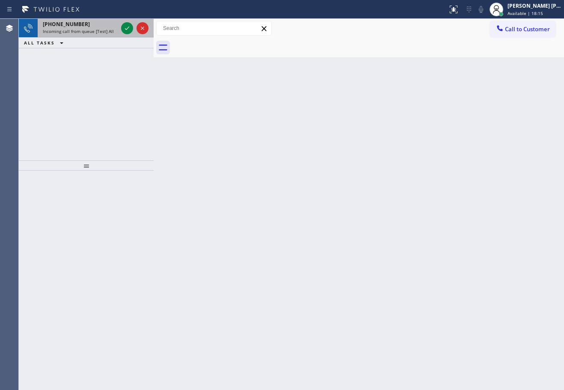
click at [84, 28] on div "[PHONE_NUMBER] Incoming call from queue [Test] All" at bounding box center [79, 28] width 82 height 19
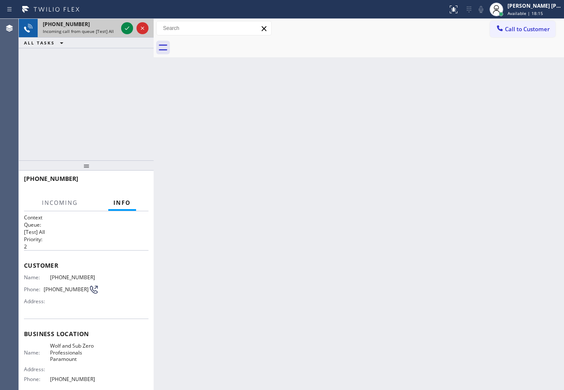
click at [86, 28] on div "[PHONE_NUMBER] Incoming call from queue [Test] All" at bounding box center [79, 28] width 82 height 19
click at [128, 28] on icon at bounding box center [127, 28] width 4 height 3
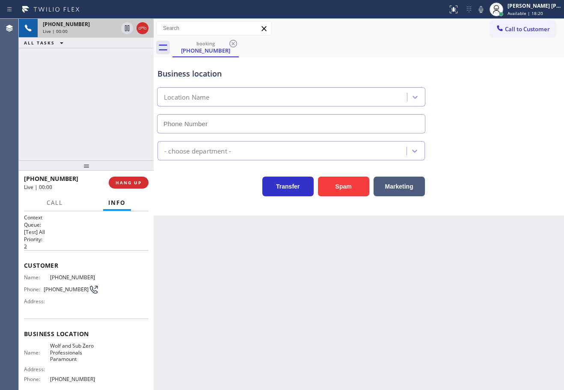
type input "[PHONE_NUMBER]"
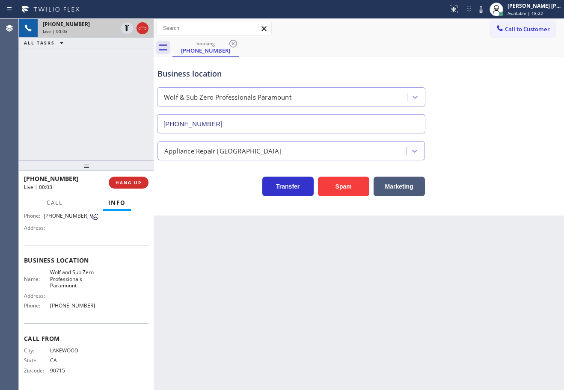
scroll to position [74, 0]
drag, startPoint x: 71, startPoint y: 371, endPoint x: 46, endPoint y: 376, distance: 24.9
click at [46, 376] on div "City: [GEOGRAPHIC_DATA]: [US_STATE] Zipcode: 90715" at bounding box center [61, 362] width 75 height 30
copy div "90715"
click at [76, 94] on div "[PHONE_NUMBER] Live | 00:19 ALL TASKS ALL TASKS ACTIVE TASKS TASKS IN WRAP UP" at bounding box center [86, 90] width 135 height 142
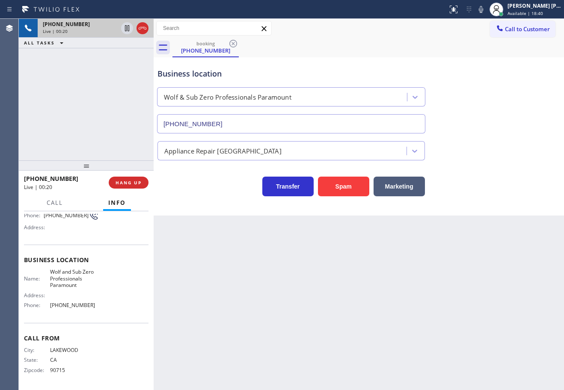
click at [61, 95] on div "[PHONE_NUMBER] Live | 00:20 ALL TASKS ALL TASKS ACTIVE TASKS TASKS IN WRAP UP" at bounding box center [86, 90] width 135 height 142
drag, startPoint x: 91, startPoint y: 161, endPoint x: 115, endPoint y: 177, distance: 29.1
click at [96, 162] on div at bounding box center [86, 165] width 135 height 10
click at [122, 181] on span "HANG UP" at bounding box center [128, 183] width 26 height 6
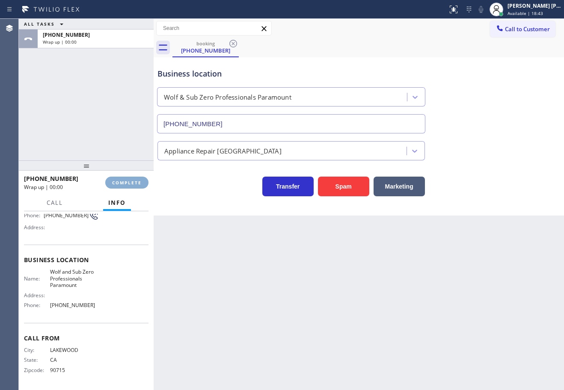
click at [122, 181] on span "COMPLETE" at bounding box center [127, 183] width 30 height 6
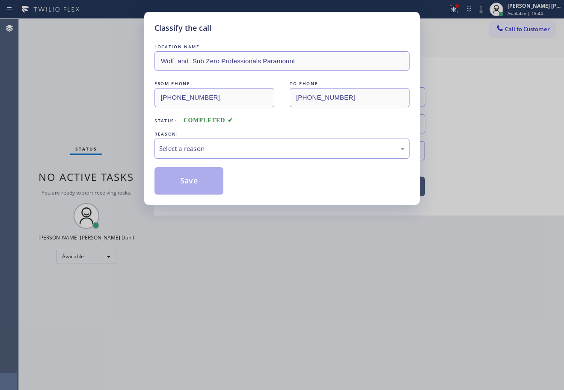
click at [206, 151] on div "Select a reason" at bounding box center [282, 149] width 246 height 10
click at [210, 178] on button "Save" at bounding box center [188, 180] width 69 height 27
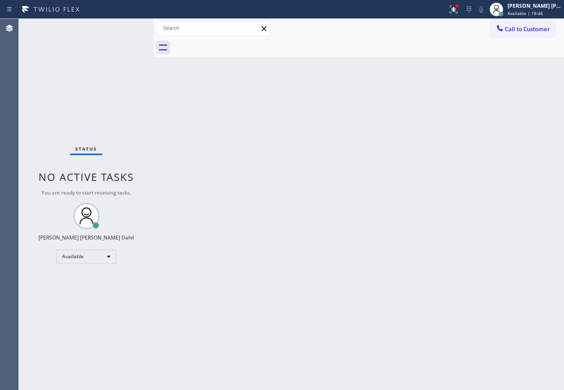
click at [341, 301] on div "Back to Dashboard Change Sender ID Customers Technicians Select a contact Outbo…" at bounding box center [359, 204] width 410 height 371
click at [341, 300] on div "Back to Dashboard Change Sender ID Customers Technicians Select a contact Outbo…" at bounding box center [359, 204] width 410 height 371
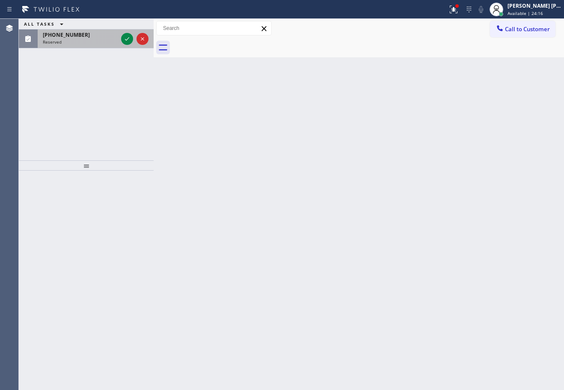
click at [104, 38] on div "[PHONE_NUMBER]" at bounding box center [80, 34] width 75 height 7
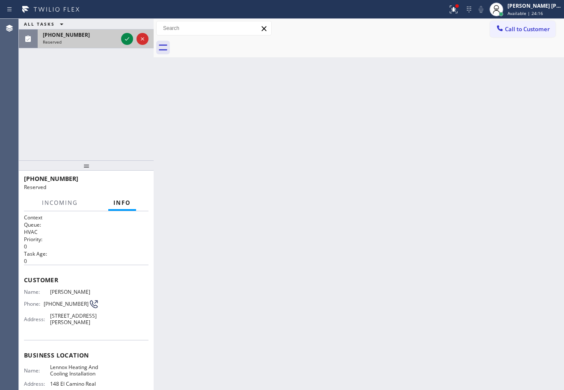
click at [104, 38] on div "[PHONE_NUMBER]" at bounding box center [80, 34] width 75 height 7
click at [124, 40] on icon at bounding box center [127, 39] width 10 height 10
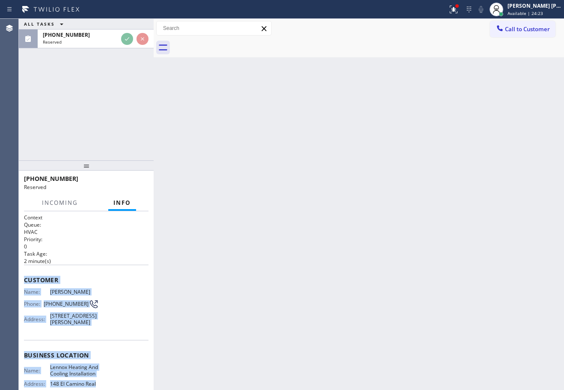
scroll to position [108, 0]
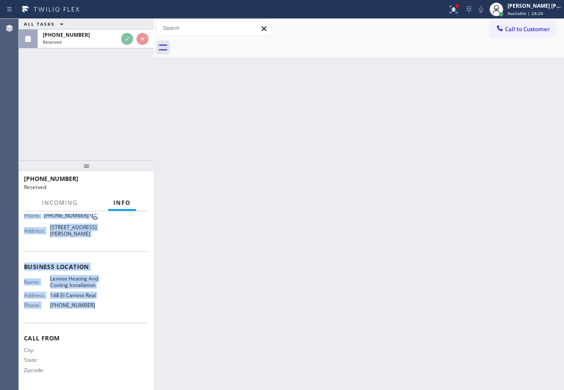
drag, startPoint x: 83, startPoint y: 324, endPoint x: 110, endPoint y: 246, distance: 82.4
click at [103, 312] on div "Context Queue: HVAC Priority: 0 Task Age: [DEMOGRAPHIC_DATA] minute(s) Customer…" at bounding box center [86, 300] width 135 height 179
copy div "Customer Name: [PERSON_NAME] Phone: [PHONE_NUMBER] Address: [STREET_ADDRESS][PE…"
click at [125, 41] on icon at bounding box center [127, 39] width 10 height 10
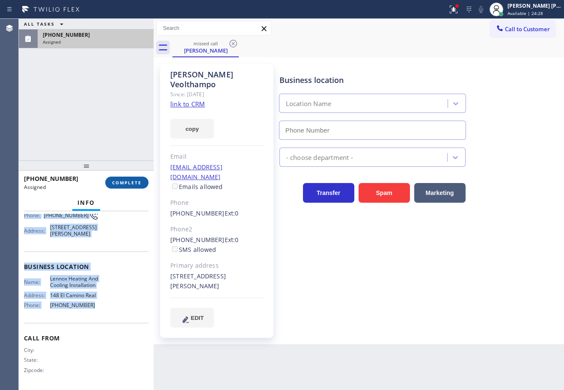
click at [131, 179] on button "COMPLETE" at bounding box center [126, 183] width 43 height 12
type input "[PHONE_NUMBER]"
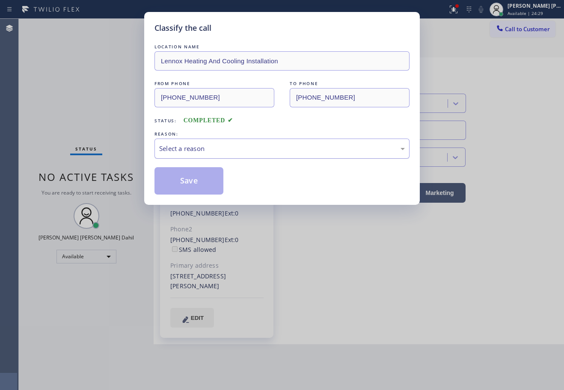
drag, startPoint x: 190, startPoint y: 138, endPoint x: 192, endPoint y: 142, distance: 4.6
click at [191, 139] on div "Select a reason" at bounding box center [281, 149] width 255 height 20
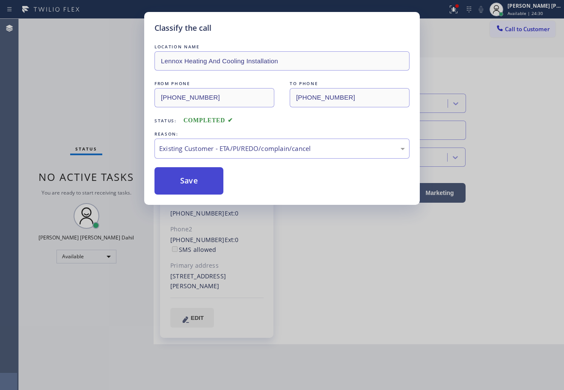
click at [189, 178] on button "Save" at bounding box center [188, 180] width 69 height 27
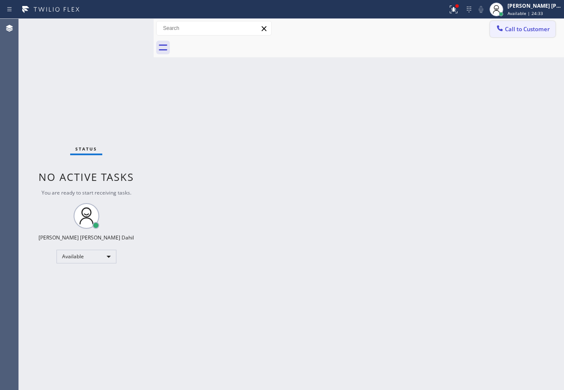
drag, startPoint x: 507, startPoint y: 31, endPoint x: 473, endPoint y: 72, distance: 53.1
click at [507, 31] on span "Call to Customer" at bounding box center [527, 29] width 45 height 8
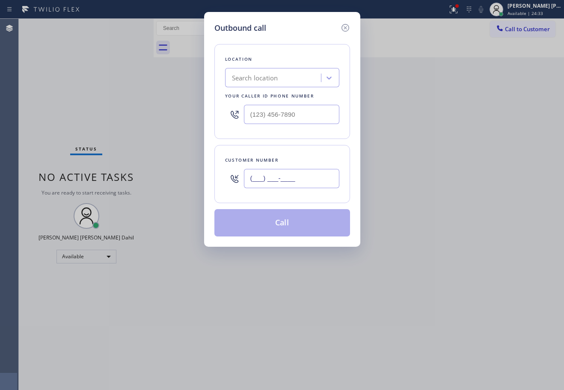
click at [312, 179] on input "(___) ___-____" at bounding box center [291, 178] width 95 height 19
paste input "650) 737-0727"
type input "[PHONE_NUMBER]"
click at [300, 114] on input "(___) ___-____" at bounding box center [291, 114] width 95 height 19
paste input "650) 684-5162"
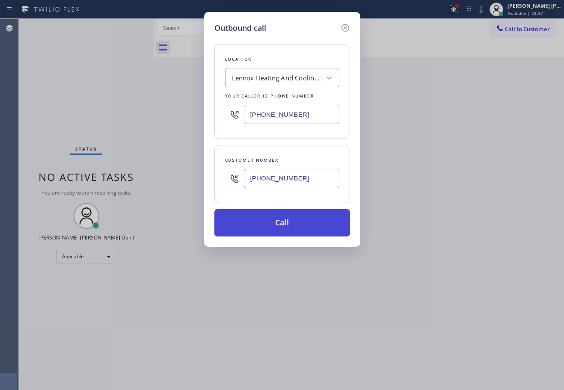
type input "[PHONE_NUMBER]"
click at [310, 227] on button "Call" at bounding box center [282, 222] width 136 height 27
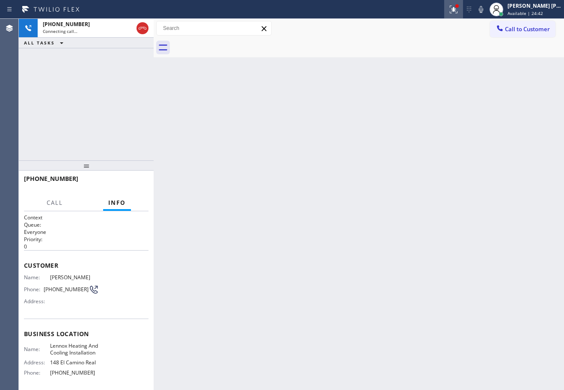
click at [459, 10] on icon at bounding box center [453, 9] width 10 height 10
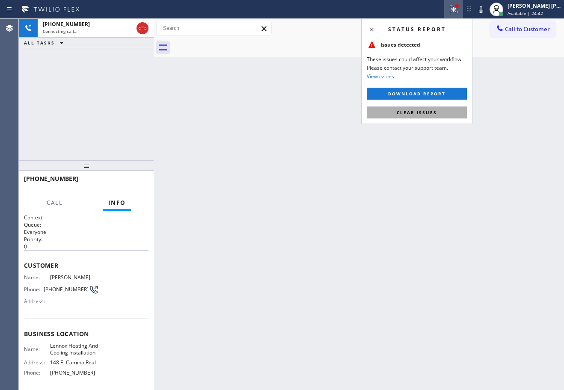
click at [432, 115] on span "Clear issues" at bounding box center [417, 113] width 40 height 6
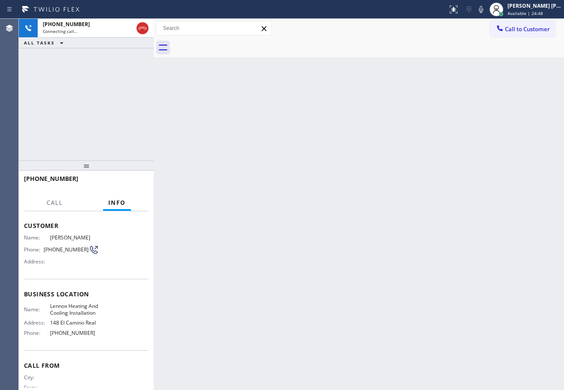
scroll to position [74, 0]
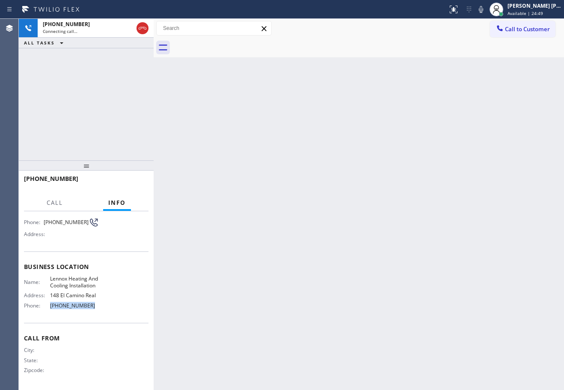
drag, startPoint x: 90, startPoint y: 303, endPoint x: 43, endPoint y: 307, distance: 47.6
click at [43, 307] on div "Phone: [PHONE_NUMBER]" at bounding box center [61, 305] width 75 height 6
copy div "[PHONE_NUMBER]"
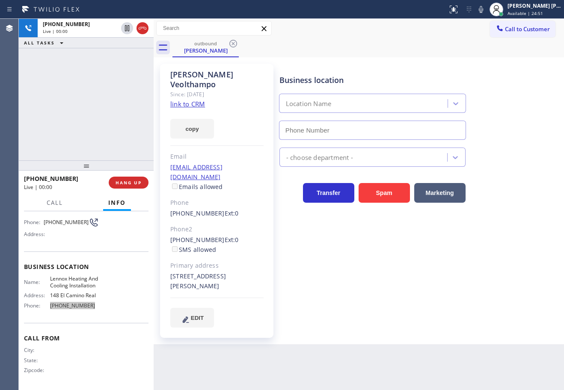
type input "[PHONE_NUMBER]"
click at [190, 100] on link "link to CRM" at bounding box center [187, 104] width 35 height 9
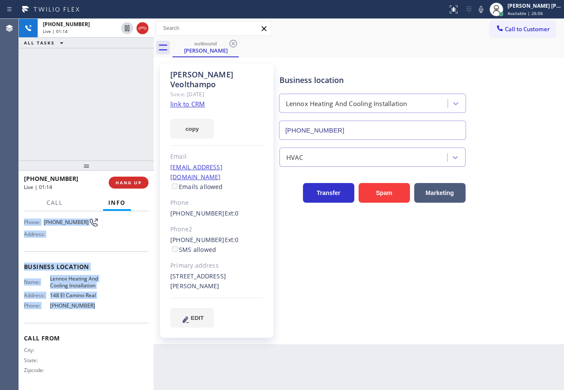
drag, startPoint x: 22, startPoint y: 264, endPoint x: 92, endPoint y: 312, distance: 85.2
click at [92, 312] on div "Context Queue: Everyone Priority: 0 Customer Name: [PERSON_NAME] Phone: [PHONE_…" at bounding box center [86, 300] width 135 height 179
copy div "Customer Name: [PERSON_NAME] Phone: [PHONE_NUMBER] Address: Business location N…"
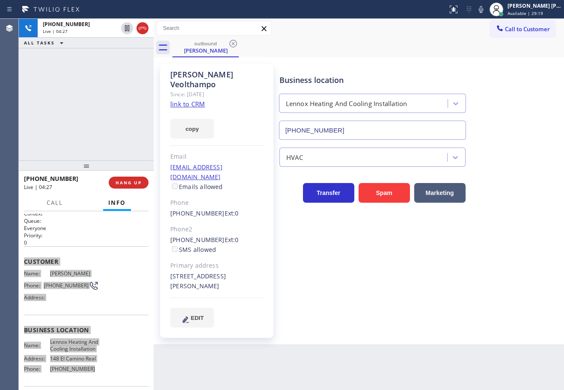
scroll to position [0, 0]
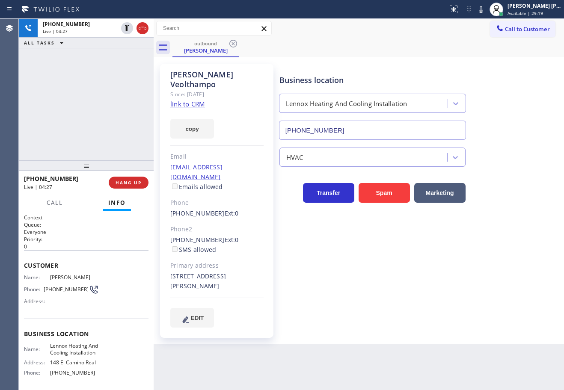
drag, startPoint x: 95, startPoint y: 83, endPoint x: 98, endPoint y: 86, distance: 4.5
click at [95, 83] on div "[PHONE_NUMBER] Live | 04:27 ALL TASKS ALL TASKS ACTIVE TASKS TASKS IN WRAP UP" at bounding box center [86, 90] width 135 height 142
click at [423, 318] on div "Business location Lennox Heating And Cooling Installation [PHONE_NUMBER] HVAC T…" at bounding box center [420, 204] width 284 height 276
drag, startPoint x: 423, startPoint y: 318, endPoint x: 474, endPoint y: 130, distance: 194.8
click at [431, 307] on div "Business location Lennox Heating And Cooling Installation [PHONE_NUMBER] HVAC T…" at bounding box center [420, 204] width 284 height 276
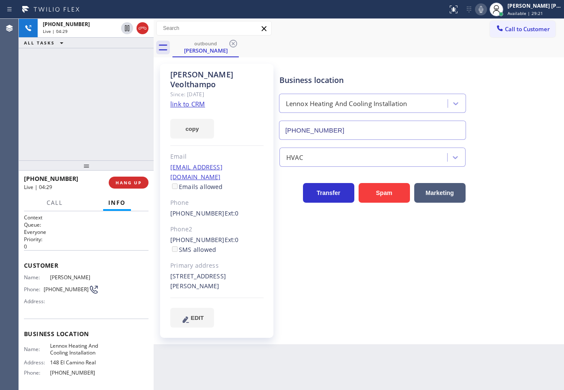
click at [486, 12] on icon at bounding box center [481, 9] width 10 height 10
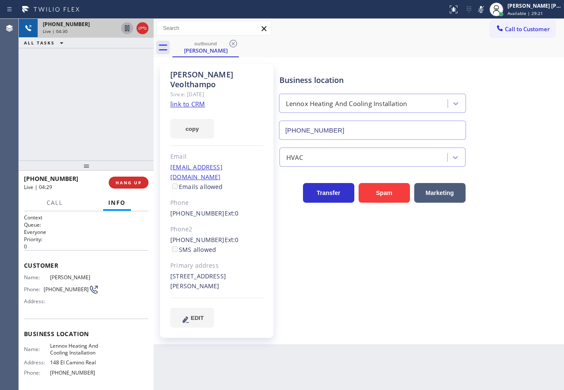
drag, startPoint x: 508, startPoint y: 73, endPoint x: 125, endPoint y: 25, distance: 385.9
click at [506, 73] on div "Business location Lennox Heating And Cooling Installation [PHONE_NUMBER]" at bounding box center [420, 100] width 284 height 77
click at [127, 29] on icon at bounding box center [127, 28] width 4 height 6
drag, startPoint x: 490, startPoint y: 7, endPoint x: 473, endPoint y: 18, distance: 20.3
click at [483, 7] on icon at bounding box center [481, 9] width 4 height 7
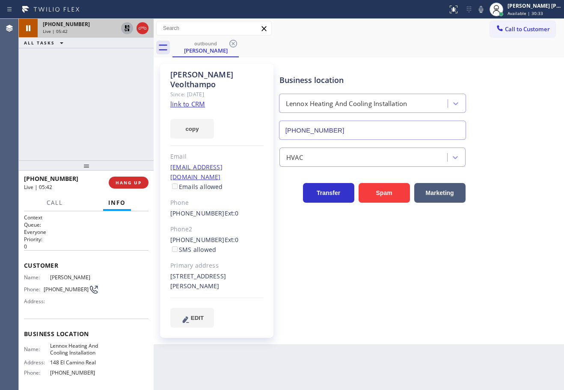
click at [449, 23] on div "Call to Customer Outbound call Location Lennox Heating And Cooling Installation…" at bounding box center [359, 28] width 410 height 15
click at [126, 28] on icon at bounding box center [127, 28] width 10 height 10
click at [115, 62] on div "[PHONE_NUMBER] Live | 05:43 ALL TASKS ALL TASKS ACTIVE TASKS TASKS IN WRAP UP" at bounding box center [86, 90] width 135 height 142
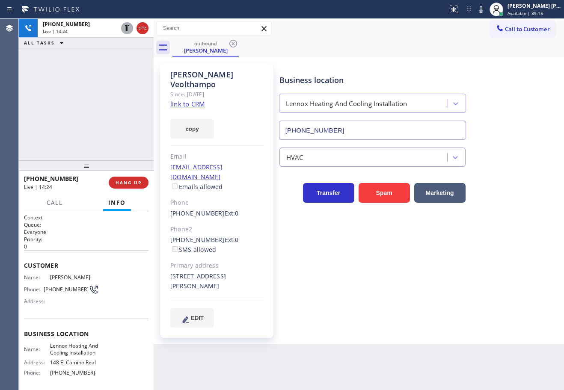
click at [483, 11] on icon at bounding box center [481, 9] width 4 height 7
click at [493, 53] on div "outbound [PERSON_NAME]" at bounding box center [367, 47] width 391 height 19
click at [126, 30] on icon at bounding box center [127, 28] width 10 height 10
click at [115, 68] on div "[PHONE_NUMBER] Live | 14:25 ALL TASKS ALL TASKS ACTIVE TASKS TASKS IN WRAP UP" at bounding box center [86, 90] width 135 height 142
drag, startPoint x: 107, startPoint y: 86, endPoint x: 431, endPoint y: 86, distance: 324.7
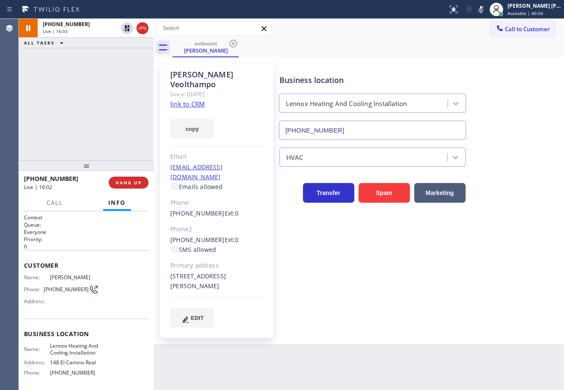
click at [109, 86] on div "[PHONE_NUMBER] Live | 16:03 ALL TASKS ALL TASKS ACTIVE TASKS TASKS IN WRAP UP" at bounding box center [86, 90] width 135 height 142
drag, startPoint x: 515, startPoint y: 110, endPoint x: 477, endPoint y: 28, distance: 90.3
click at [516, 107] on div "Business location Lennox Heating And Cooling Installation [PHONE_NUMBER]" at bounding box center [420, 100] width 284 height 77
click at [486, 9] on icon at bounding box center [481, 9] width 10 height 10
drag, startPoint x: 477, startPoint y: 40, endPoint x: 450, endPoint y: 39, distance: 26.6
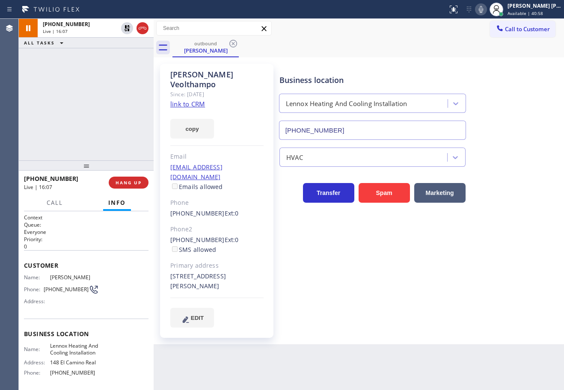
click at [477, 39] on div "outbound [PERSON_NAME]" at bounding box center [367, 47] width 391 height 19
click at [124, 26] on icon at bounding box center [127, 28] width 10 height 10
click at [120, 96] on div "[PHONE_NUMBER] Live | 16:08 ALL TASKS ALL TASKS ACTIVE TASKS TASKS IN WRAP UP" at bounding box center [86, 90] width 135 height 142
click at [483, 12] on icon at bounding box center [481, 9] width 4 height 7
click at [486, 7] on icon at bounding box center [481, 9] width 10 height 10
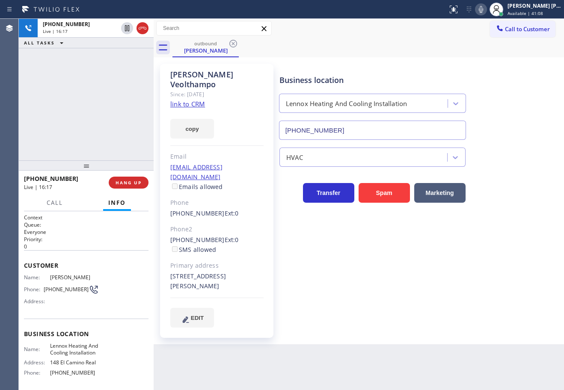
click at [479, 50] on div "outbound [PERSON_NAME]" at bounding box center [367, 47] width 391 height 19
click at [486, 12] on icon at bounding box center [481, 9] width 10 height 10
click at [483, 8] on icon at bounding box center [481, 9] width 4 height 7
click at [81, 69] on div "[PHONE_NUMBER] Live | 17:42 ALL TASKS ALL TASKS ACTIVE TASKS TASKS IN WRAP UP" at bounding box center [86, 90] width 135 height 142
click at [141, 29] on icon at bounding box center [143, 28] width 8 height 3
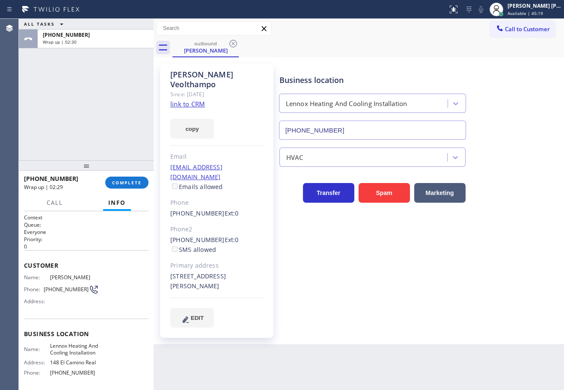
click at [117, 190] on div "[PHONE_NUMBER] Wrap up | 02:29 COMPLETE" at bounding box center [86, 183] width 124 height 22
click at [118, 188] on button "COMPLETE" at bounding box center [126, 183] width 43 height 12
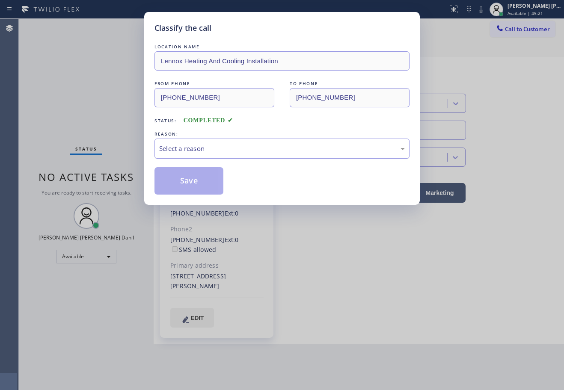
click at [197, 157] on div "Select a reason" at bounding box center [281, 149] width 255 height 20
click at [187, 179] on button "Save" at bounding box center [188, 180] width 69 height 27
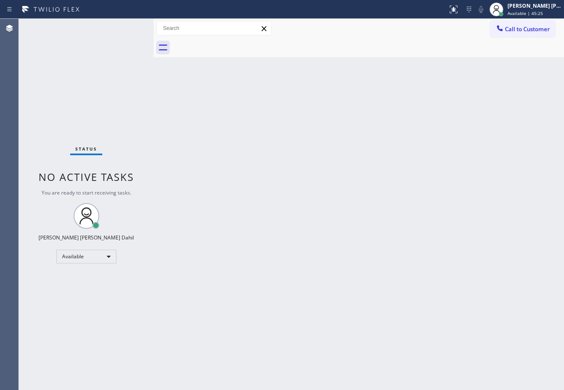
click at [531, 353] on div "Back to Dashboard Change Sender ID Customers Technicians Select a contact Outbo…" at bounding box center [359, 204] width 410 height 371
click at [381, 42] on div at bounding box center [367, 47] width 391 height 19
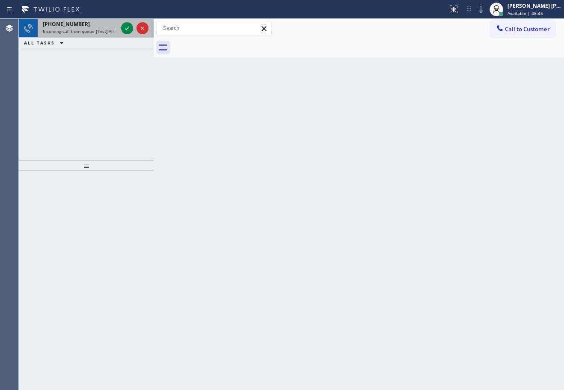
click at [107, 22] on div "[PHONE_NUMBER]" at bounding box center [80, 24] width 75 height 7
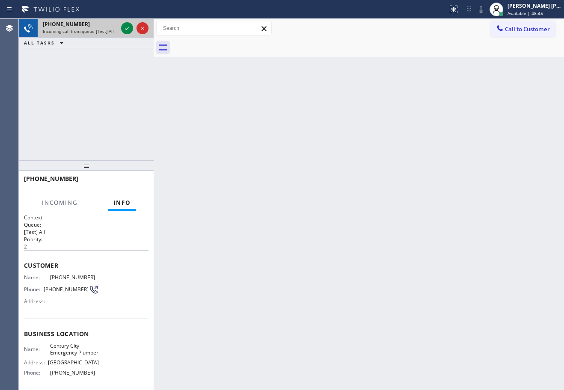
click at [107, 22] on div "[PHONE_NUMBER]" at bounding box center [80, 24] width 75 height 7
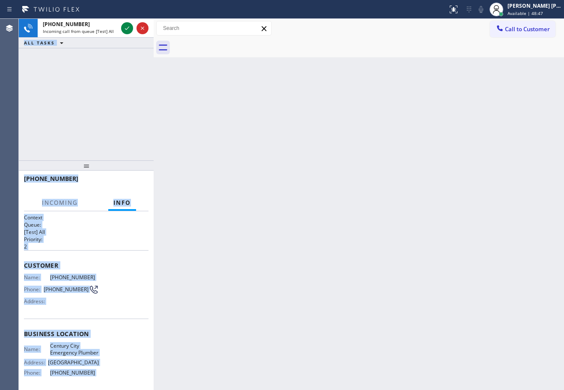
click at [107, 22] on div "[PHONE_NUMBER]" at bounding box center [80, 24] width 75 height 7
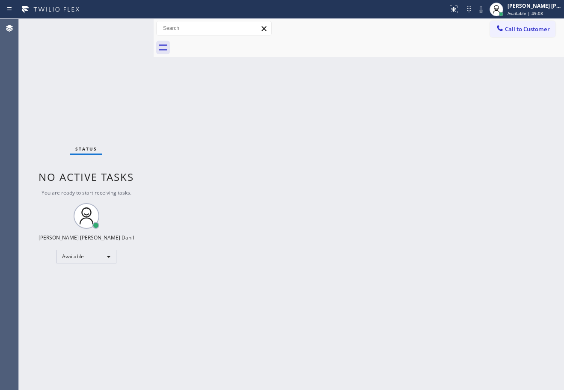
click at [352, 226] on div "Back to Dashboard Change Sender ID Customers Technicians Select a contact Outbo…" at bounding box center [359, 204] width 410 height 371
click at [77, 29] on div "Status No active tasks You are ready to start receiving tasks. [PERSON_NAME] [P…" at bounding box center [86, 204] width 135 height 371
click at [434, 240] on div "Back to Dashboard Change Sender ID Customers Technicians Select a contact Outbo…" at bounding box center [359, 204] width 410 height 371
click at [220, 134] on div "Back to Dashboard Change Sender ID Customers Technicians Select a contact Outbo…" at bounding box center [359, 204] width 410 height 371
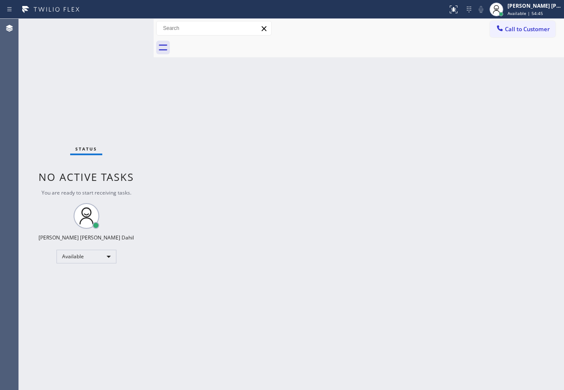
click at [302, 259] on div "Back to Dashboard Change Sender ID Customers Technicians Select a contact Outbo…" at bounding box center [359, 204] width 410 height 371
click at [313, 216] on div "Back to Dashboard Change Sender ID Customers Technicians Select a contact Outbo…" at bounding box center [359, 204] width 410 height 371
click at [203, 168] on div "Back to Dashboard Change Sender ID Customers Technicians Select a contact Outbo…" at bounding box center [359, 204] width 410 height 371
click at [197, 137] on div "Back to Dashboard Change Sender ID Customers Technicians Select a contact Outbo…" at bounding box center [359, 204] width 410 height 371
click at [373, 275] on div "Back to Dashboard Change Sender ID Customers Technicians Select a contact Outbo…" at bounding box center [359, 204] width 410 height 371
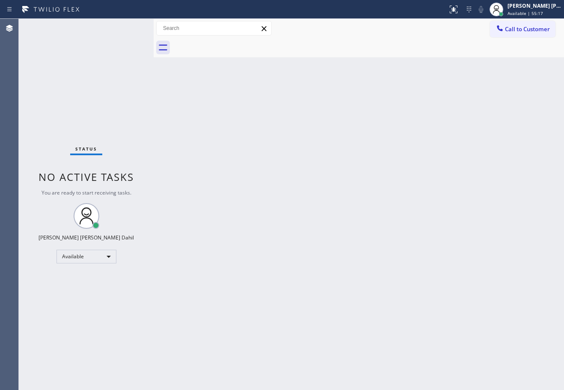
drag, startPoint x: 120, startPoint y: 35, endPoint x: 148, endPoint y: 66, distance: 42.1
click at [120, 35] on div "Status No active tasks You are ready to start receiving tasks. [PERSON_NAME] [P…" at bounding box center [86, 204] width 135 height 371
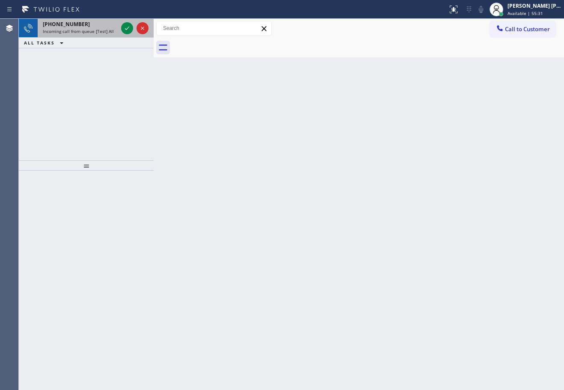
click at [109, 33] on span "Incoming call from queue [Test] All" at bounding box center [78, 31] width 71 height 6
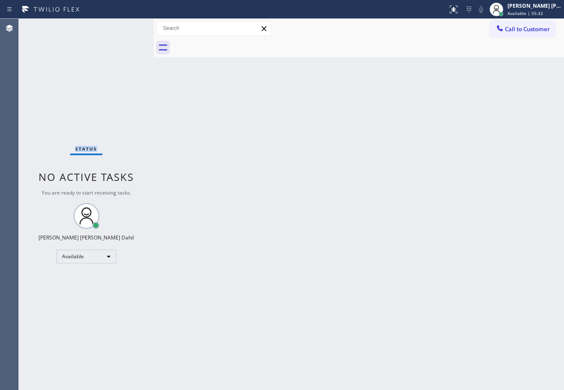
click at [109, 33] on div "Status No active tasks You are ready to start receiving tasks. [PERSON_NAME] [P…" at bounding box center [86, 204] width 135 height 371
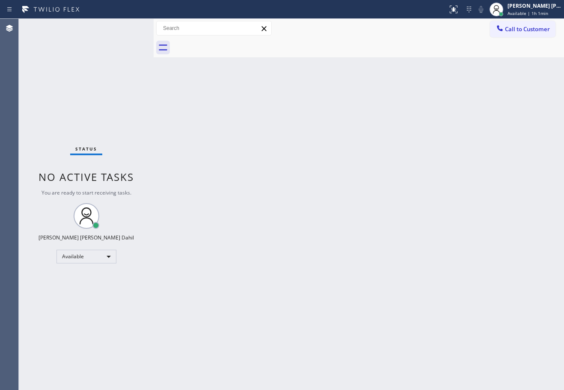
click at [210, 346] on div "Back to Dashboard Change Sender ID Customers Technicians Select a contact Outbo…" at bounding box center [359, 204] width 410 height 371
click at [355, 164] on div "Back to Dashboard Change Sender ID Customers Technicians Select a contact Outbo…" at bounding box center [359, 204] width 410 height 371
click at [370, 160] on div "Back to Dashboard Change Sender ID Customers Technicians Select a contact Outbo…" at bounding box center [359, 204] width 410 height 371
drag, startPoint x: 222, startPoint y: 269, endPoint x: 246, endPoint y: 273, distance: 23.8
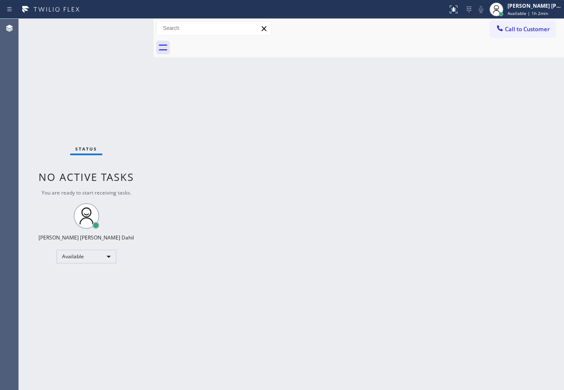
click at [228, 269] on div "Back to Dashboard Change Sender ID Customers Technicians Select a contact Outbo…" at bounding box center [359, 204] width 410 height 371
click at [110, 63] on div "Status No active tasks You are ready to start receiving tasks. [PERSON_NAME] [P…" at bounding box center [86, 204] width 135 height 371
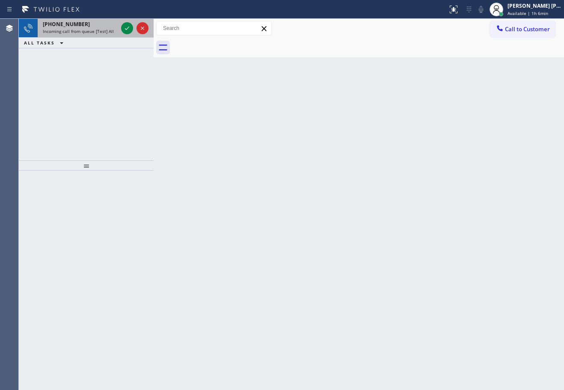
click at [77, 26] on span "[PHONE_NUMBER]" at bounding box center [66, 24] width 47 height 7
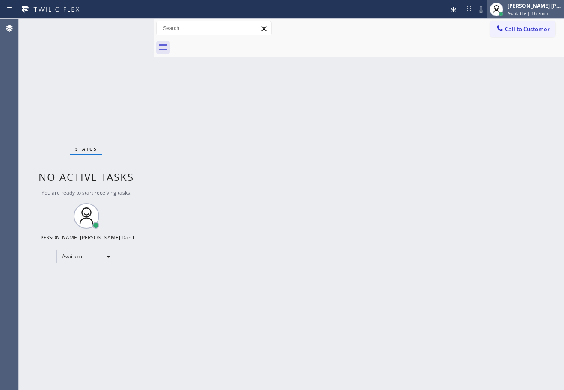
click at [506, 6] on div at bounding box center [496, 9] width 19 height 19
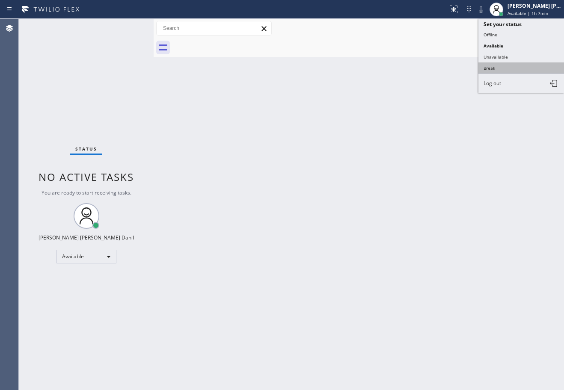
click at [487, 71] on button "Break" at bounding box center [521, 67] width 86 height 11
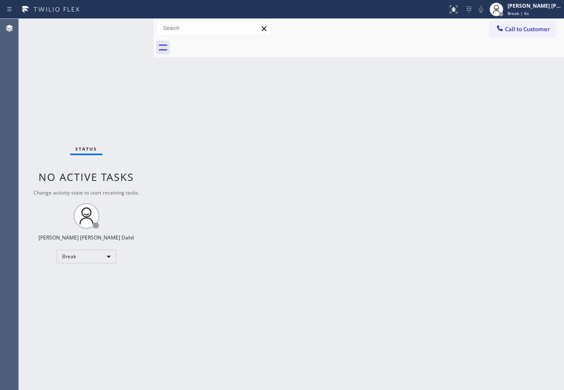
drag, startPoint x: 376, startPoint y: 58, endPoint x: 377, endPoint y: 54, distance: 4.5
click at [377, 56] on div "Back to Dashboard Change Sender ID Customers Technicians Select a contact Outbo…" at bounding box center [359, 204] width 410 height 371
drag, startPoint x: 513, startPoint y: 6, endPoint x: 520, endPoint y: 10, distance: 7.9
click at [506, 6] on div at bounding box center [496, 9] width 19 height 19
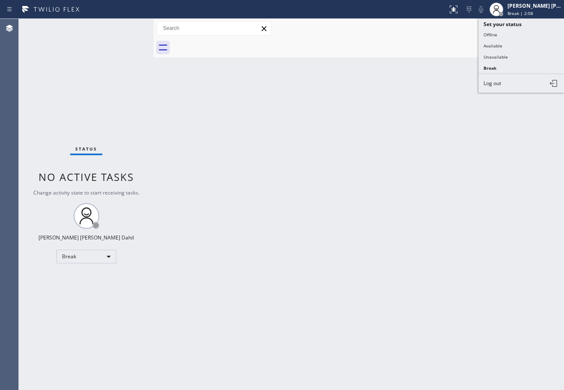
click at [524, 40] on button "Available" at bounding box center [521, 45] width 86 height 11
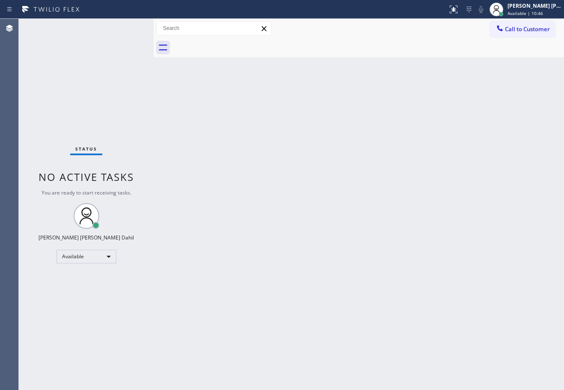
click at [331, 54] on div "Back to Dashboard Change Sender ID Customers Technicians Select a contact Outbo…" at bounding box center [359, 204] width 410 height 371
click at [382, 258] on div "Back to Dashboard Change Sender ID Customers Technicians Select a contact Outbo…" at bounding box center [359, 204] width 410 height 371
drag, startPoint x: 368, startPoint y: 270, endPoint x: 557, endPoint y: 345, distance: 203.1
click at [374, 273] on div "Back to Dashboard Change Sender ID Customers Technicians Select a contact Outbo…" at bounding box center [359, 204] width 410 height 371
drag, startPoint x: 222, startPoint y: 204, endPoint x: 318, endPoint y: 250, distance: 106.0
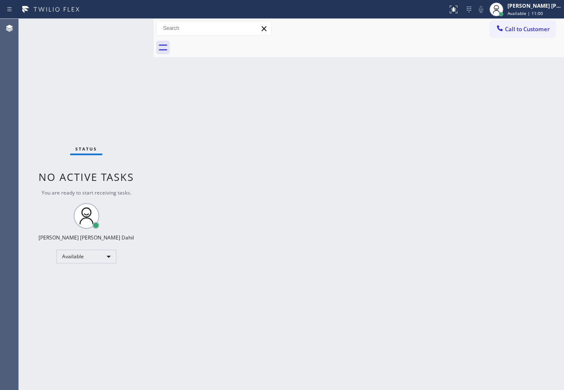
click at [225, 204] on div "Back to Dashboard Change Sender ID Customers Technicians Select a contact Outbo…" at bounding box center [359, 204] width 410 height 371
click at [249, 152] on div "Back to Dashboard Change Sender ID Customers Technicians Select a contact Outbo…" at bounding box center [359, 204] width 410 height 371
drag, startPoint x: 404, startPoint y: 277, endPoint x: 539, endPoint y: 345, distance: 150.7
click at [407, 279] on div "Back to Dashboard Change Sender ID Customers Technicians Select a contact Outbo…" at bounding box center [359, 204] width 410 height 371
click at [365, 213] on div "Back to Dashboard Change Sender ID Customers Technicians Select a contact Outbo…" at bounding box center [359, 204] width 410 height 371
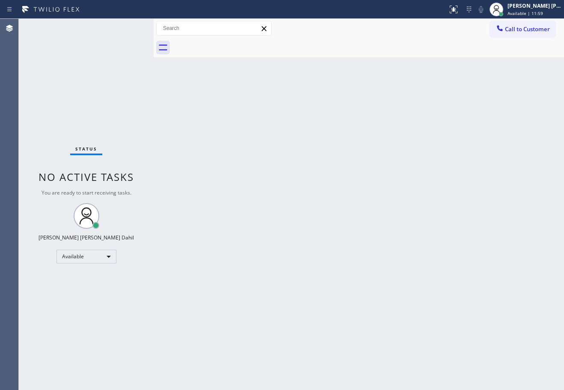
click at [217, 140] on div "Back to Dashboard Change Sender ID Customers Technicians Select a contact Outbo…" at bounding box center [359, 204] width 410 height 371
click at [518, 9] on div "[PERSON_NAME] [PERSON_NAME] Dahil" at bounding box center [534, 5] width 54 height 7
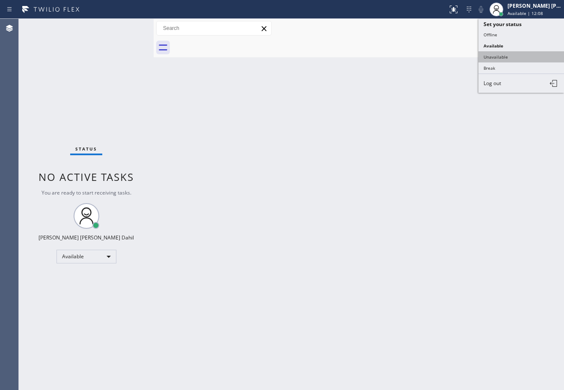
click at [509, 58] on button "Unavailable" at bounding box center [521, 56] width 86 height 11
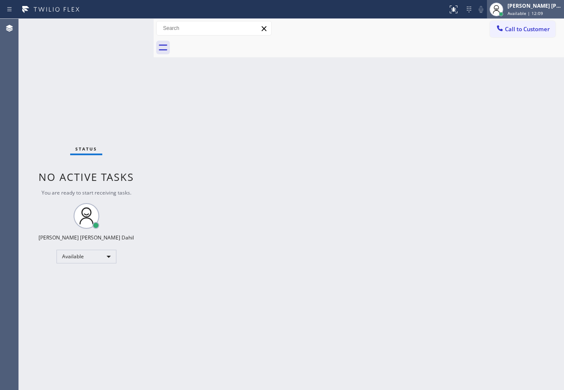
click at [539, 9] on div "[PERSON_NAME] [PERSON_NAME] Dahil" at bounding box center [534, 5] width 54 height 7
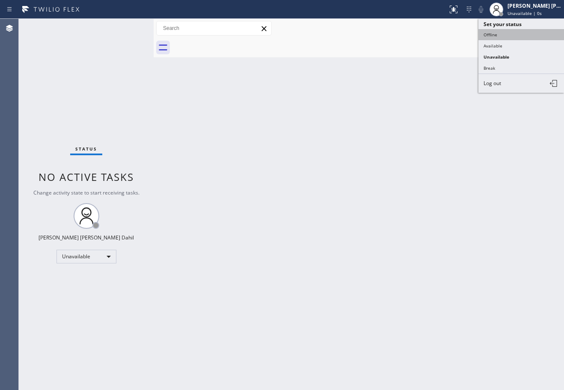
click at [520, 35] on button "Offline" at bounding box center [521, 34] width 86 height 11
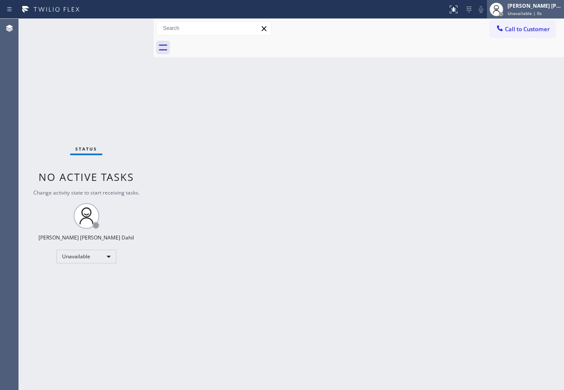
click at [532, 16] on div "[PERSON_NAME] [PERSON_NAME] Dahil Unavailable | 0s" at bounding box center [535, 9] width 58 height 15
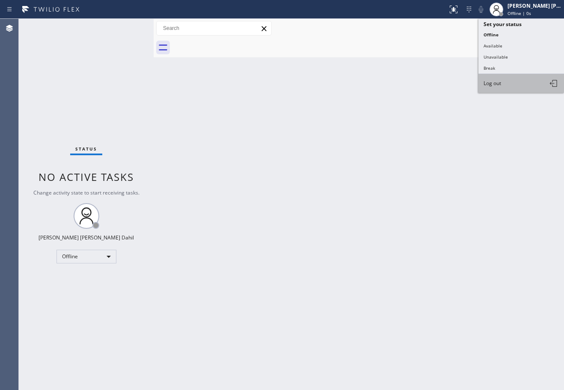
click at [500, 86] on span "Log out" at bounding box center [492, 83] width 18 height 7
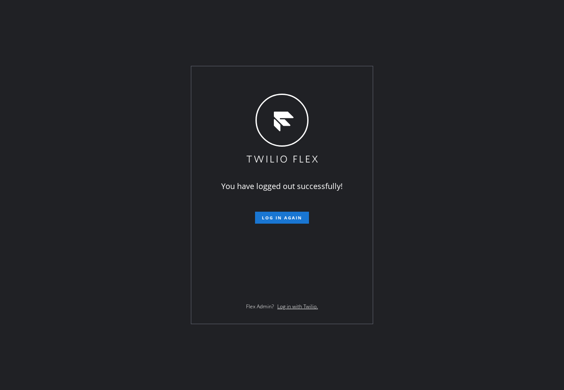
click at [130, 27] on div "You have logged out successfully! Log in again Flex Admin? Log in with Twilio." at bounding box center [282, 195] width 564 height 390
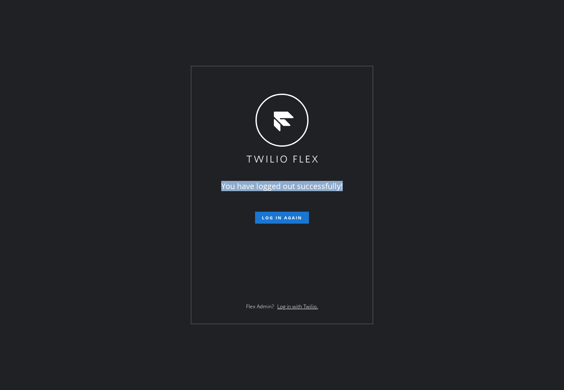
click at [130, 27] on div "You have logged out successfully! Log in again Flex Admin? Log in with Twilio." at bounding box center [282, 195] width 564 height 390
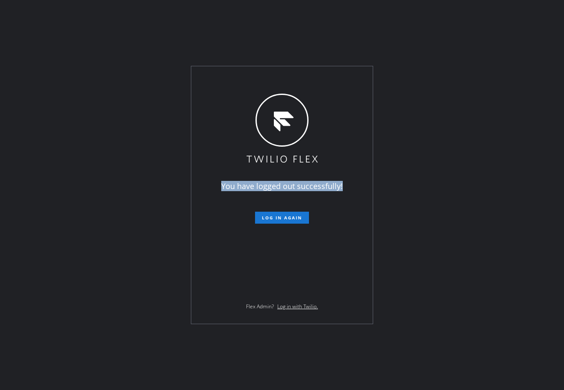
click at [130, 27] on div "You have logged out successfully! Log in again Flex Admin? Log in with Twilio." at bounding box center [282, 195] width 564 height 390
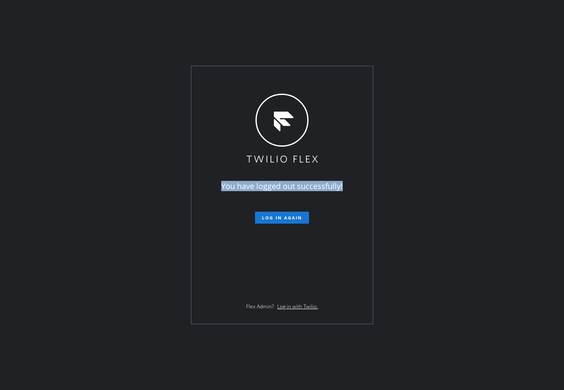
click at [130, 27] on div "You have logged out successfully! Log in again Flex Admin? Log in with Twilio." at bounding box center [282, 195] width 564 height 390
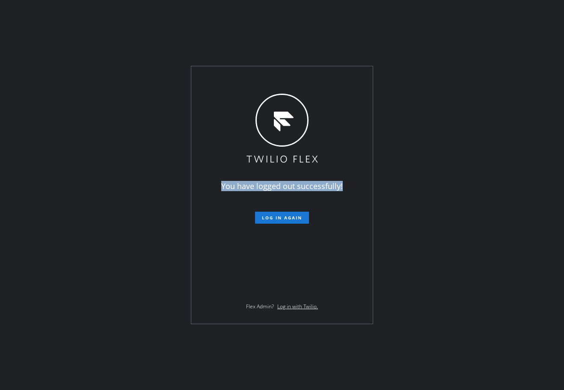
click at [130, 27] on div "You have logged out successfully! Log in again Flex Admin? Log in with Twilio." at bounding box center [282, 195] width 564 height 390
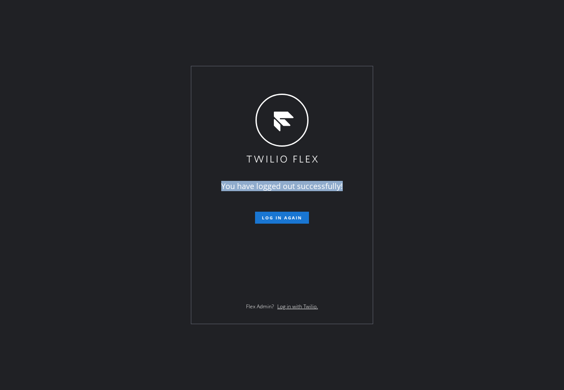
click at [130, 27] on div "You have logged out successfully! Log in again Flex Admin? Log in with Twilio." at bounding box center [282, 195] width 564 height 390
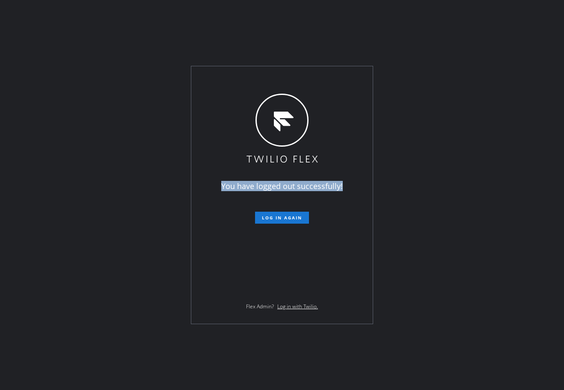
click at [130, 27] on div "You have logged out successfully! Log in again Flex Admin? Log in with Twilio." at bounding box center [282, 195] width 564 height 390
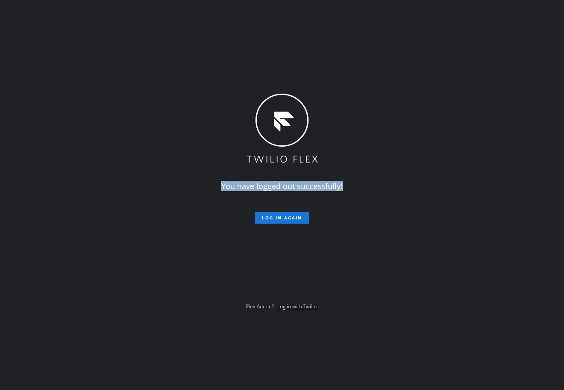
click at [130, 27] on div "You have logged out successfully! Log in again Flex Admin? Log in with Twilio." at bounding box center [282, 195] width 564 height 390
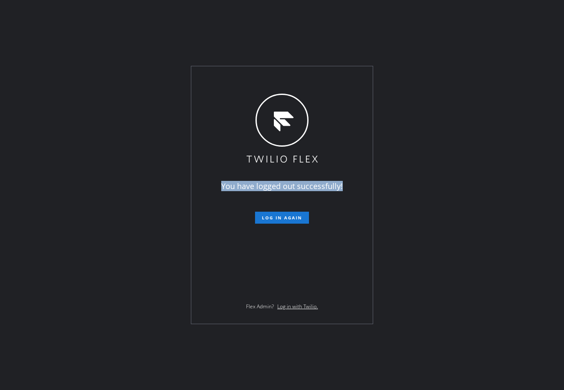
click at [130, 27] on div "You have logged out successfully! Log in again Flex Admin? Log in with Twilio." at bounding box center [282, 195] width 564 height 390
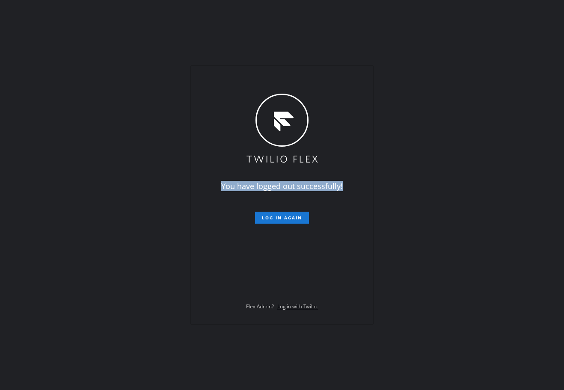
click at [130, 27] on div "You have logged out successfully! Log in again Flex Admin? Log in with Twilio." at bounding box center [282, 195] width 564 height 390
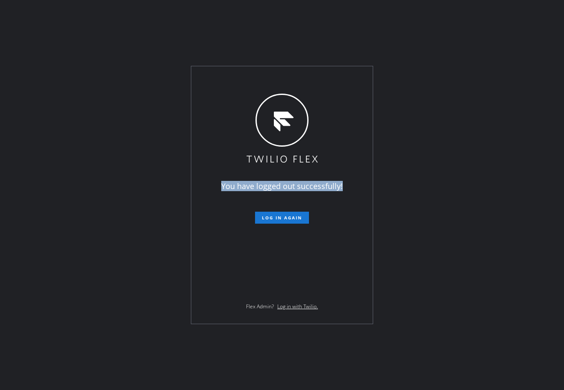
click at [130, 27] on div "You have logged out successfully! Log in again Flex Admin? Log in with Twilio." at bounding box center [282, 195] width 564 height 390
click at [130, 38] on div "You have logged out successfully! Log in again Flex Admin? Log in with Twilio." at bounding box center [282, 195] width 564 height 390
click at [136, 33] on div "You have logged out successfully! Log in again Flex Admin? Log in with Twilio." at bounding box center [282, 195] width 564 height 390
click at [130, 27] on div "You have logged out successfully! Log in again Flex Admin? Log in with Twilio." at bounding box center [282, 195] width 564 height 390
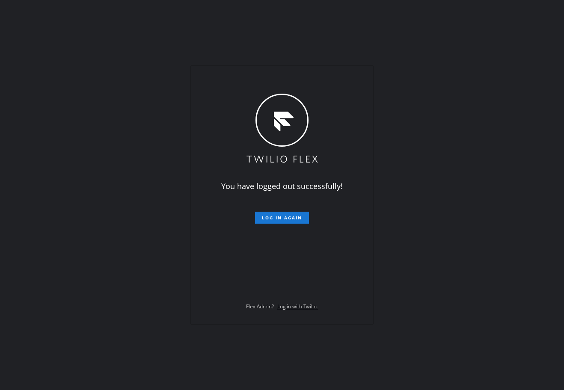
click at [130, 27] on div "You have logged out successfully! Log in again Flex Admin? Log in with Twilio." at bounding box center [282, 195] width 564 height 390
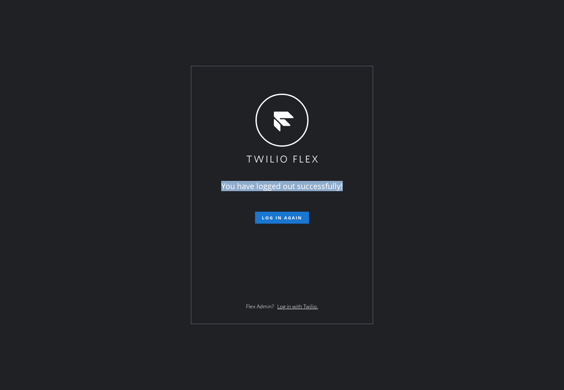
click at [130, 27] on div "You have logged out successfully! Log in again Flex Admin? Log in with Twilio." at bounding box center [282, 195] width 564 height 390
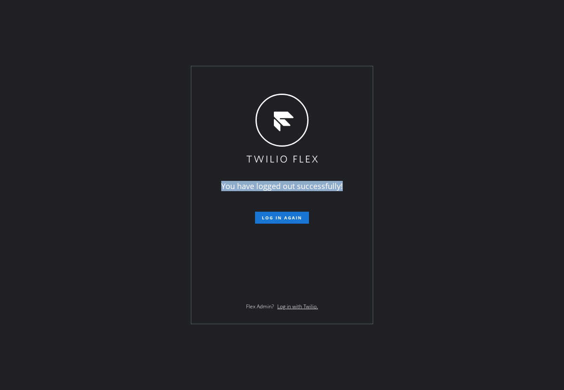
click at [130, 27] on div "You have logged out successfully! Log in again Flex Admin? Log in with Twilio." at bounding box center [282, 195] width 564 height 390
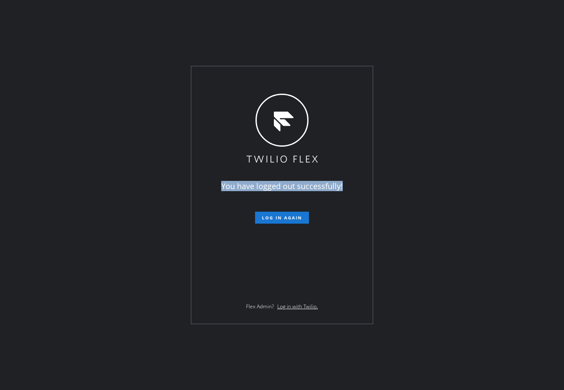
click at [130, 27] on div "You have logged out successfully! Log in again Flex Admin? Log in with Twilio." at bounding box center [282, 195] width 564 height 390
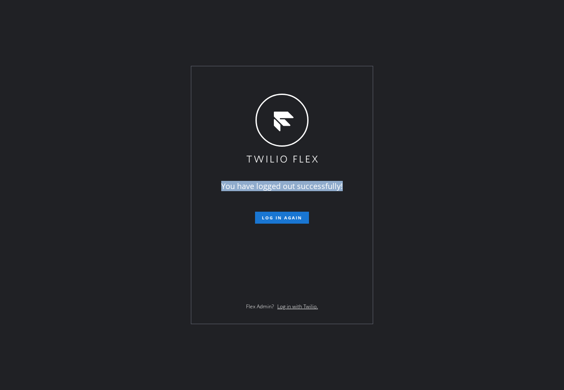
click at [130, 27] on div "You have logged out successfully! Log in again Flex Admin? Log in with Twilio." at bounding box center [282, 195] width 564 height 390
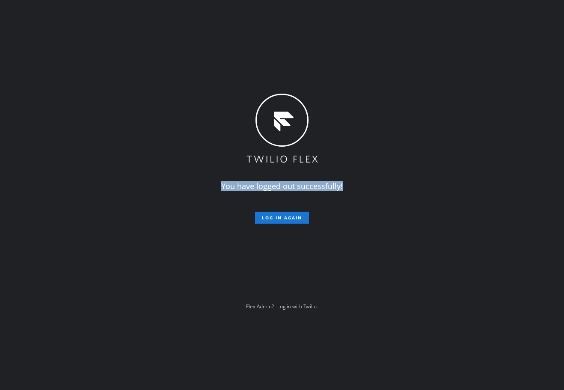
click at [130, 27] on div "You have logged out successfully! Log in again Flex Admin? Log in with Twilio." at bounding box center [282, 195] width 564 height 390
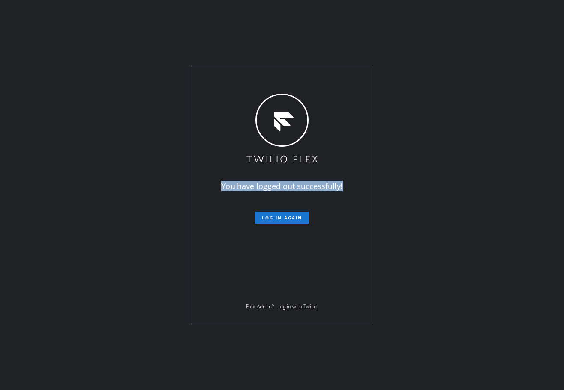
click at [130, 27] on div "You have logged out successfully! Log in again Flex Admin? Log in with Twilio." at bounding box center [282, 195] width 564 height 390
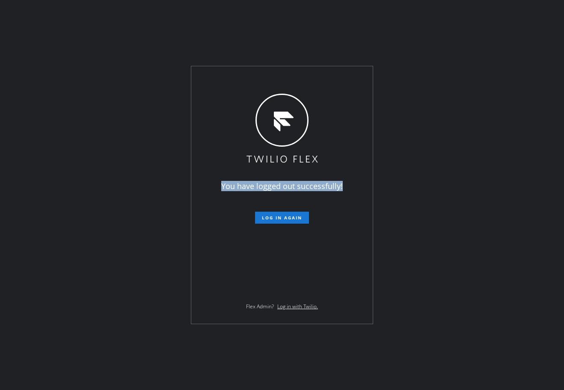
click at [130, 27] on div "You have logged out successfully! Log in again Flex Admin? Log in with Twilio." at bounding box center [282, 195] width 564 height 390
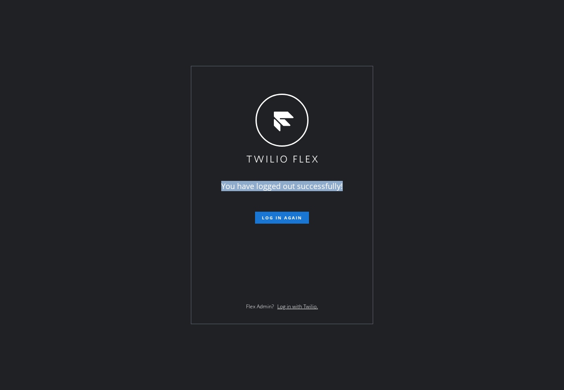
click at [130, 27] on div "You have logged out successfully! Log in again Flex Admin? Log in with Twilio." at bounding box center [282, 195] width 564 height 390
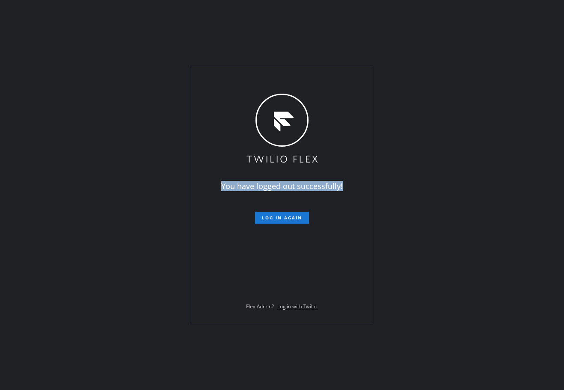
click at [130, 27] on div "You have logged out successfully! Log in again Flex Admin? Log in with Twilio." at bounding box center [282, 195] width 564 height 390
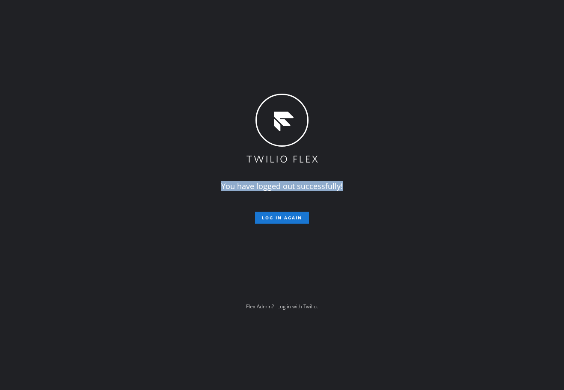
click at [130, 27] on div "You have logged out successfully! Log in again Flex Admin? Log in with Twilio." at bounding box center [282, 195] width 564 height 390
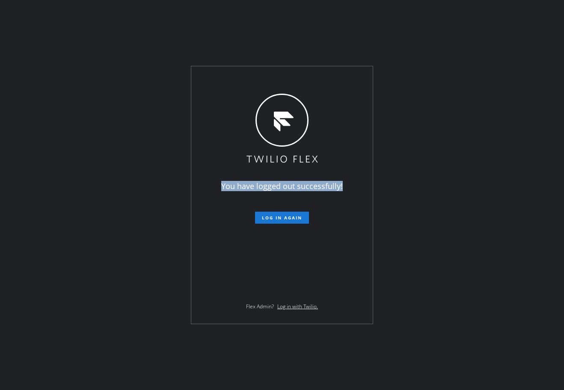
click at [130, 27] on div "You have logged out successfully! Log in again Flex Admin? Log in with Twilio." at bounding box center [282, 195] width 564 height 390
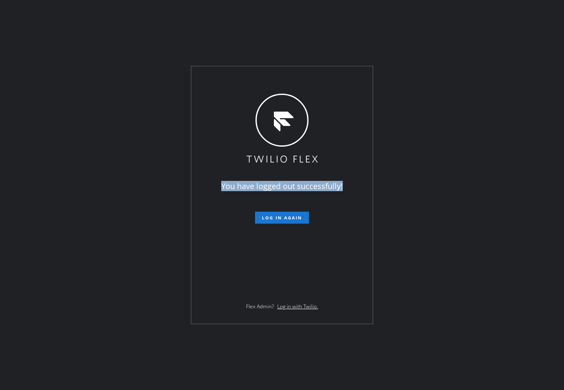
click at [130, 27] on div "You have logged out successfully! Log in again Flex Admin? Log in with Twilio." at bounding box center [282, 195] width 564 height 390
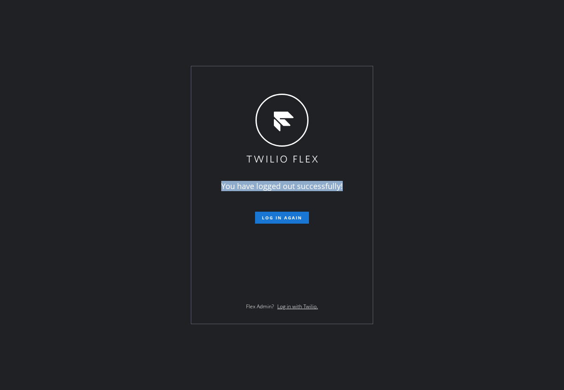
click at [130, 27] on div "You have logged out successfully! Log in again Flex Admin? Log in with Twilio." at bounding box center [282, 195] width 564 height 390
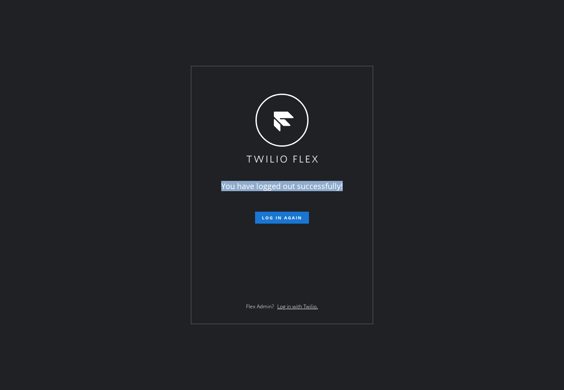
click at [130, 27] on div "You have logged out successfully! Log in again Flex Admin? Log in with Twilio." at bounding box center [282, 195] width 564 height 390
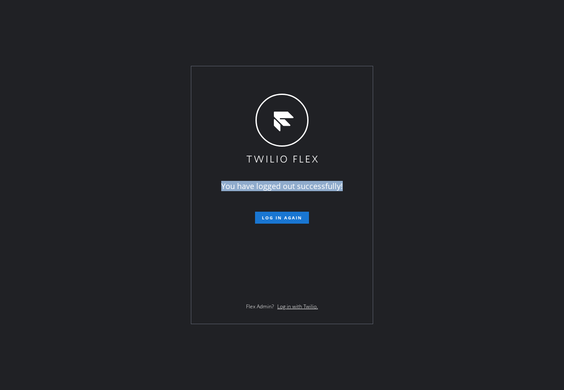
click at [130, 27] on div "You have logged out successfully! Log in again Flex Admin? Log in with Twilio." at bounding box center [282, 195] width 564 height 390
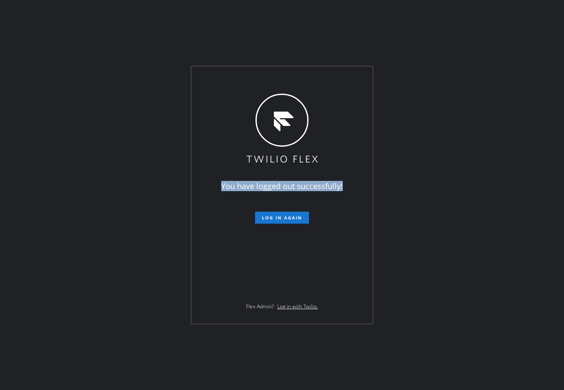
click at [130, 27] on div "You have logged out successfully! Log in again Flex Admin? Log in with Twilio." at bounding box center [282, 195] width 564 height 390
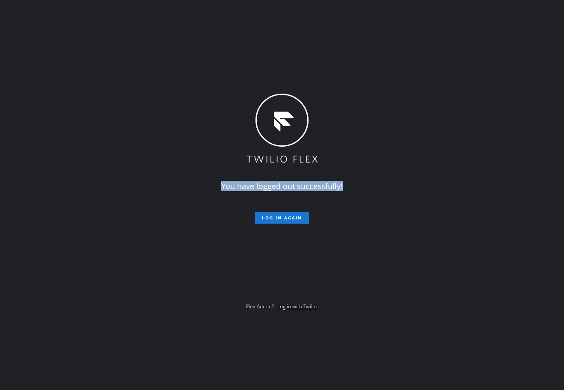
click at [130, 27] on div "You have logged out successfully! Log in again Flex Admin? Log in with Twilio." at bounding box center [282, 195] width 564 height 390
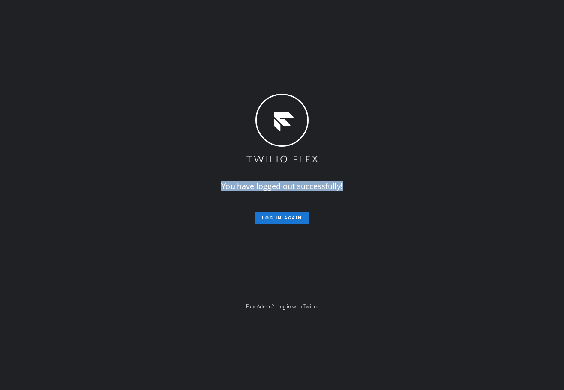
click at [130, 27] on div "You have logged out successfully! Log in again Flex Admin? Log in with Twilio." at bounding box center [282, 195] width 564 height 390
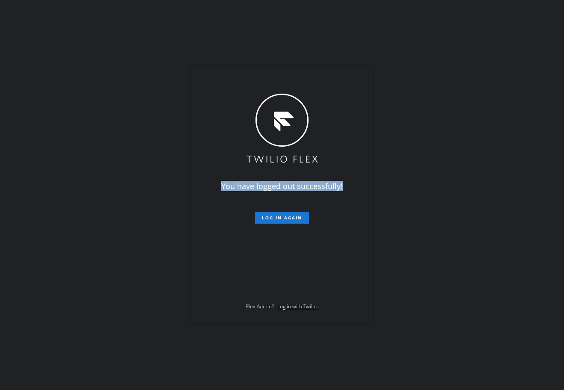
click at [130, 27] on div "You have logged out successfully! Log in again Flex Admin? Log in with Twilio." at bounding box center [282, 195] width 564 height 390
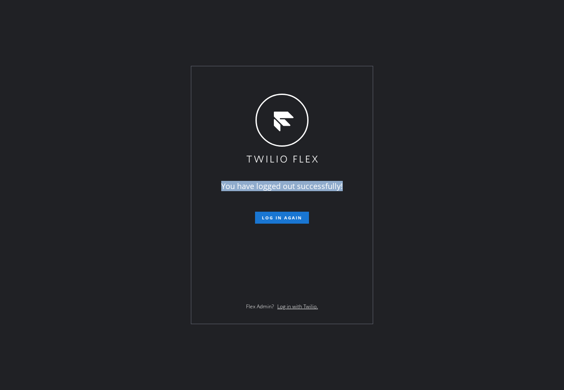
click at [130, 27] on div "You have logged out successfully! Log in again Flex Admin? Log in with Twilio." at bounding box center [282, 195] width 564 height 390
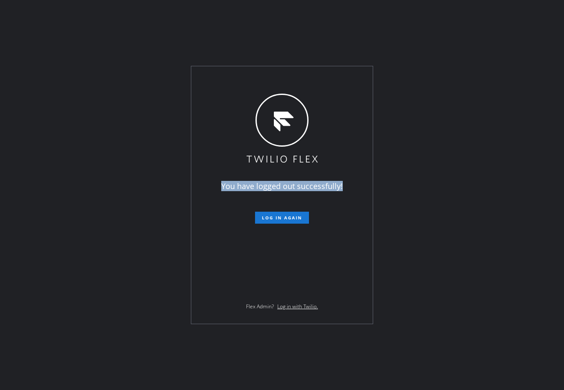
click at [130, 27] on div "You have logged out successfully! Log in again Flex Admin? Log in with Twilio." at bounding box center [282, 195] width 564 height 390
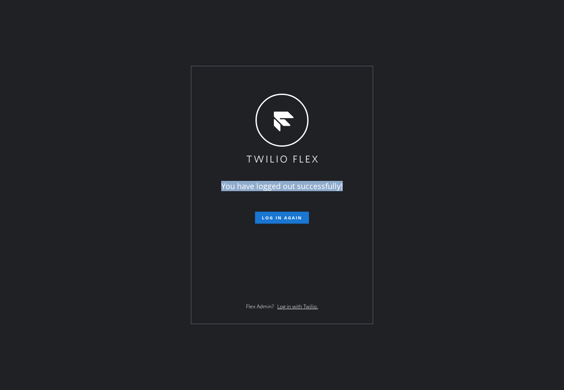
click at [130, 27] on div "You have logged out successfully! Log in again Flex Admin? Log in with Twilio." at bounding box center [282, 195] width 564 height 390
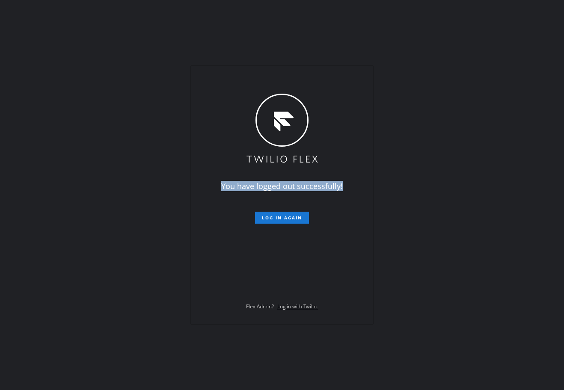
click at [130, 27] on div "You have logged out successfully! Log in again Flex Admin? Log in with Twilio." at bounding box center [282, 195] width 564 height 390
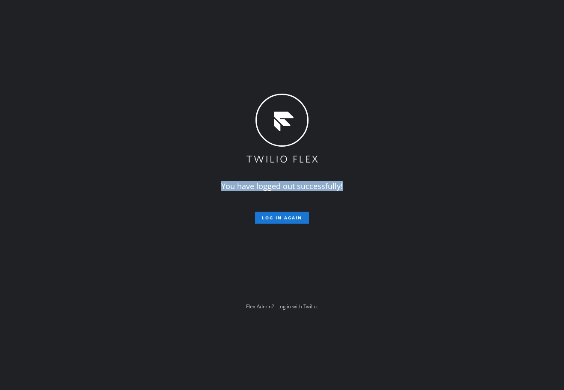
click at [130, 27] on div "You have logged out successfully! Log in again Flex Admin? Log in with Twilio." at bounding box center [282, 195] width 564 height 390
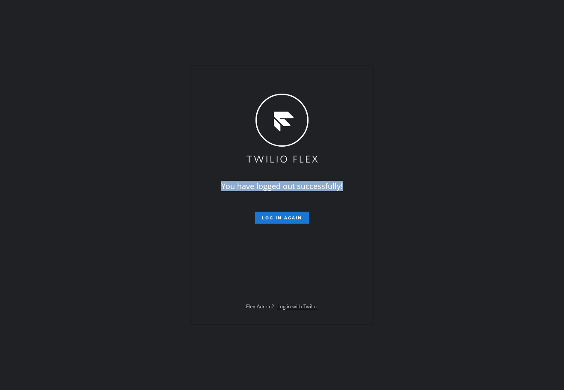
click at [130, 27] on div "You have logged out successfully! Log in again Flex Admin? Log in with Twilio." at bounding box center [282, 195] width 564 height 390
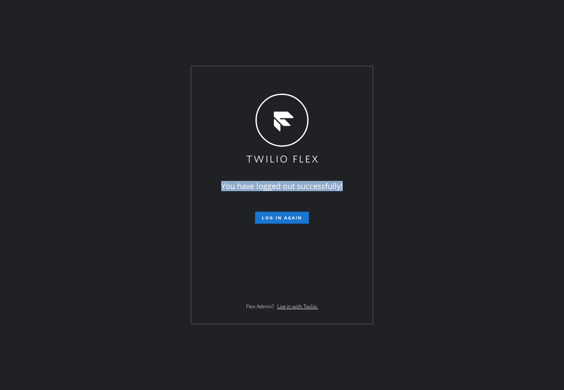
click at [130, 27] on div "You have logged out successfully! Log in again Flex Admin? Log in with Twilio." at bounding box center [282, 195] width 564 height 390
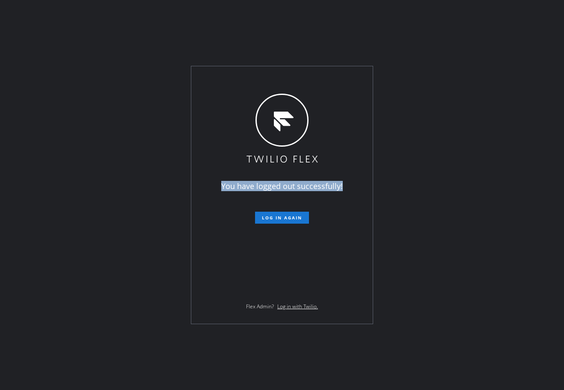
click at [130, 27] on div "You have logged out successfully! Log in again Flex Admin? Log in with Twilio." at bounding box center [282, 195] width 564 height 390
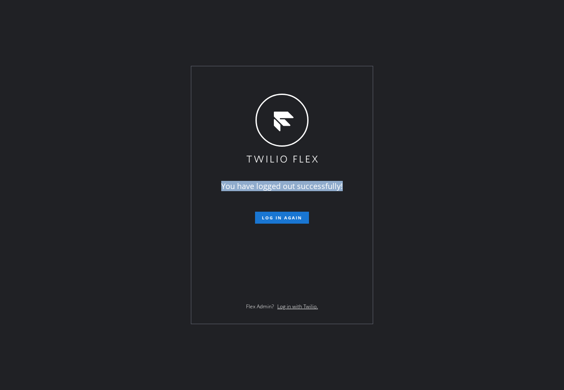
click at [130, 27] on div "You have logged out successfully! Log in again Flex Admin? Log in with Twilio." at bounding box center [282, 195] width 564 height 390
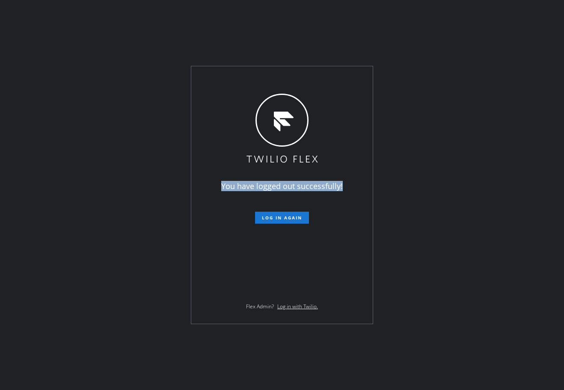
click at [130, 27] on div "You have logged out successfully! Log in again Flex Admin? Log in with Twilio." at bounding box center [282, 195] width 564 height 390
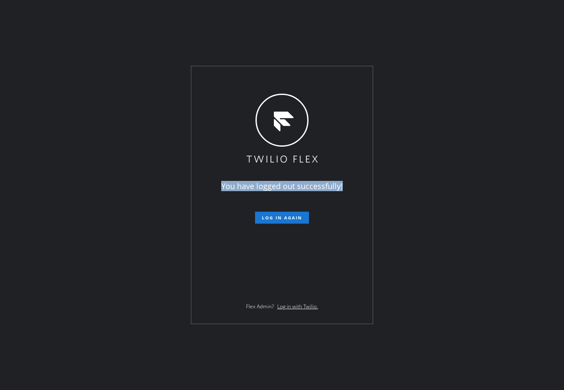
click at [130, 27] on div "You have logged out successfully! Log in again Flex Admin? Log in with Twilio." at bounding box center [282, 195] width 564 height 390
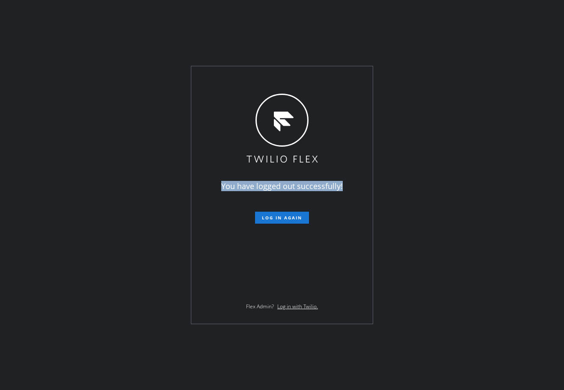
click at [130, 27] on div "You have logged out successfully! Log in again Flex Admin? Log in with Twilio." at bounding box center [282, 195] width 564 height 390
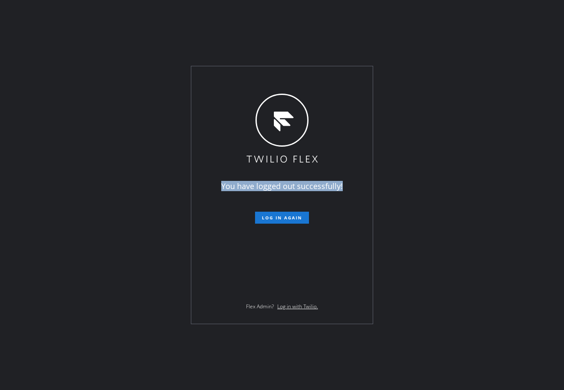
click at [130, 27] on div "You have logged out successfully! Log in again Flex Admin? Log in with Twilio." at bounding box center [282, 195] width 564 height 390
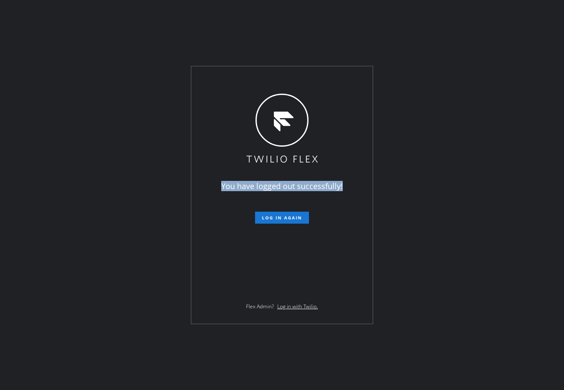
click at [130, 27] on div "You have logged out successfully! Log in again Flex Admin? Log in with Twilio." at bounding box center [282, 195] width 564 height 390
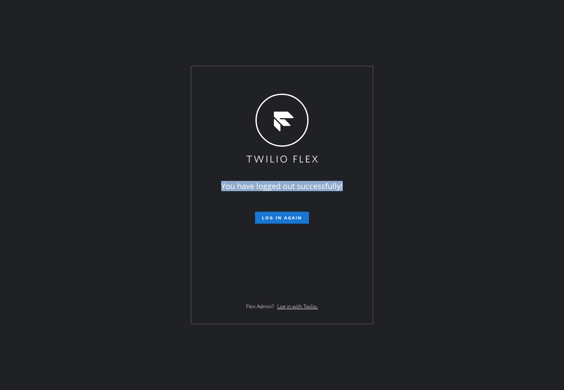
click at [130, 27] on div "You have logged out successfully! Log in again Flex Admin? Log in with Twilio." at bounding box center [282, 195] width 564 height 390
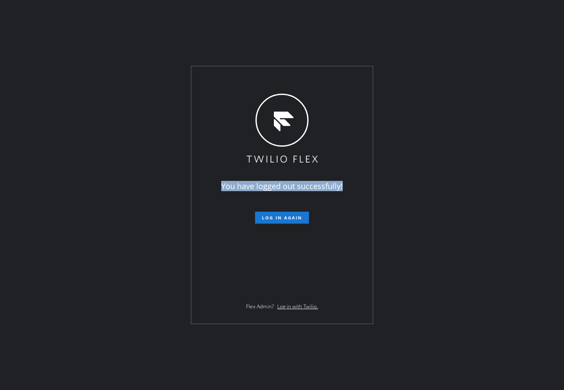
click at [130, 27] on div "You have logged out successfully! Log in again Flex Admin? Log in with Twilio." at bounding box center [282, 195] width 564 height 390
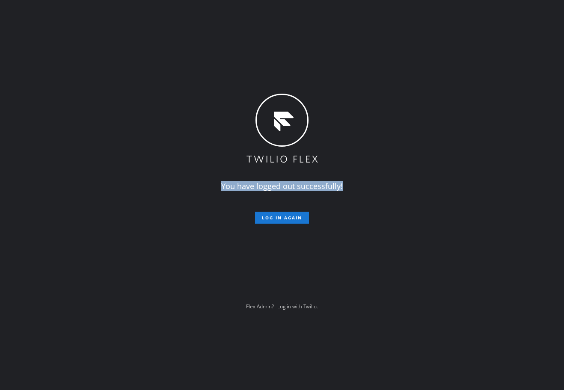
click at [130, 27] on div "You have logged out successfully! Log in again Flex Admin? Log in with Twilio." at bounding box center [282, 195] width 564 height 390
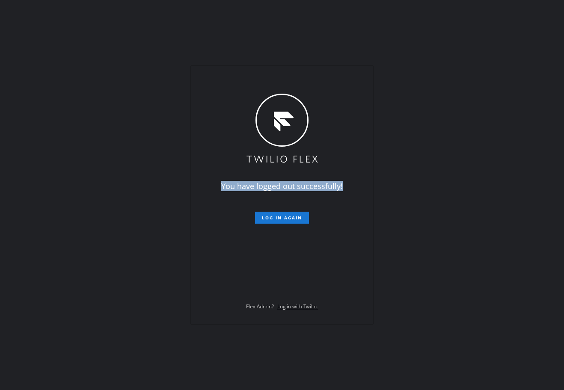
click at [130, 27] on div "You have logged out successfully! Log in again Flex Admin? Log in with Twilio." at bounding box center [282, 195] width 564 height 390
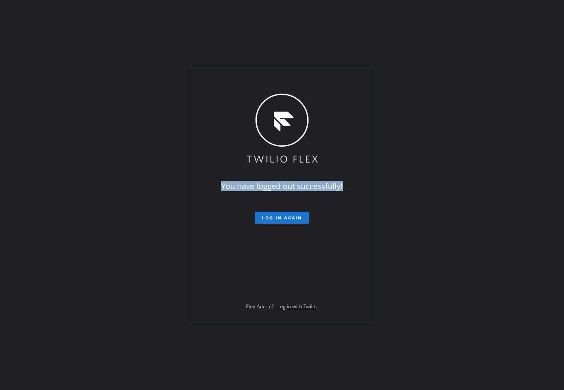
click at [130, 27] on div "You have logged out successfully! Log in again Flex Admin? Log in with Twilio." at bounding box center [282, 195] width 564 height 390
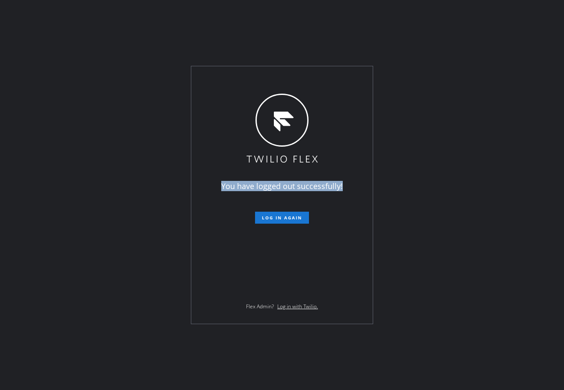
click at [130, 27] on div "You have logged out successfully! Log in again Flex Admin? Log in with Twilio." at bounding box center [282, 195] width 564 height 390
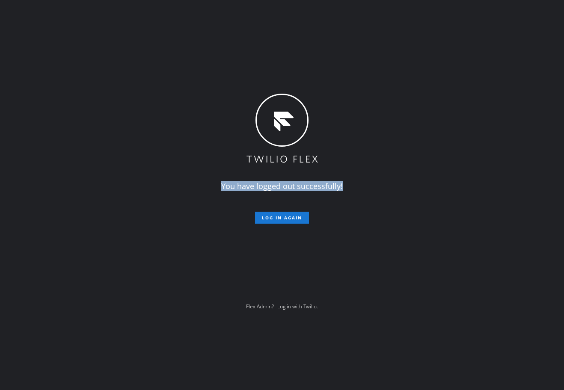
click at [130, 27] on div "You have logged out successfully! Log in again Flex Admin? Log in with Twilio." at bounding box center [282, 195] width 564 height 390
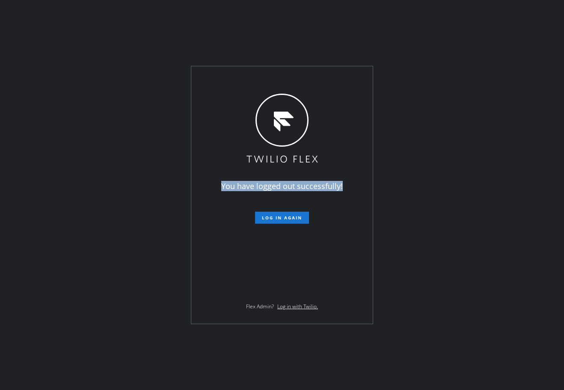
click at [130, 27] on div "You have logged out successfully! Log in again Flex Admin? Log in with Twilio." at bounding box center [282, 195] width 564 height 390
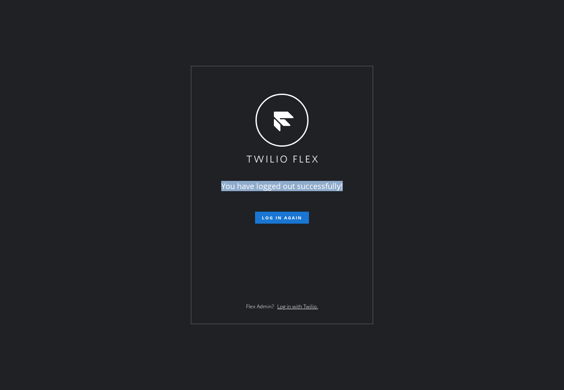
click at [130, 27] on div "You have logged out successfully! Log in again Flex Admin? Log in with Twilio." at bounding box center [282, 195] width 564 height 390
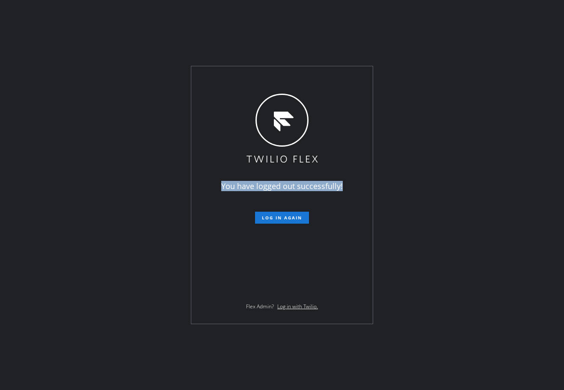
click at [130, 27] on div "You have logged out successfully! Log in again Flex Admin? Log in with Twilio." at bounding box center [282, 195] width 564 height 390
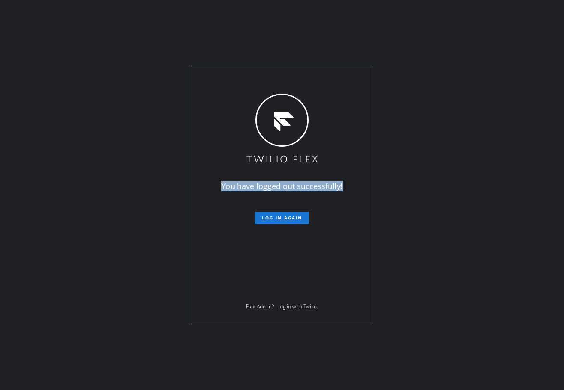
click at [130, 27] on div "You have logged out successfully! Log in again Flex Admin? Log in with Twilio." at bounding box center [282, 195] width 564 height 390
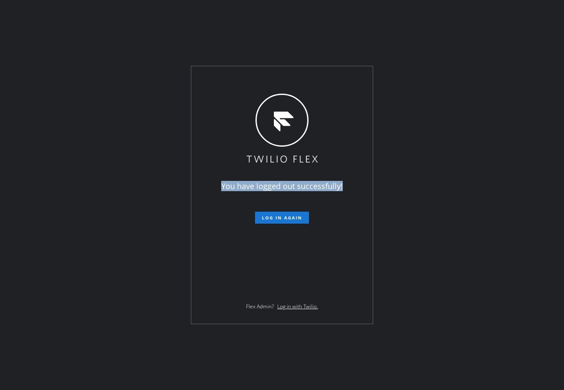
click at [130, 27] on div "You have logged out successfully! Log in again Flex Admin? Log in with Twilio." at bounding box center [282, 195] width 564 height 390
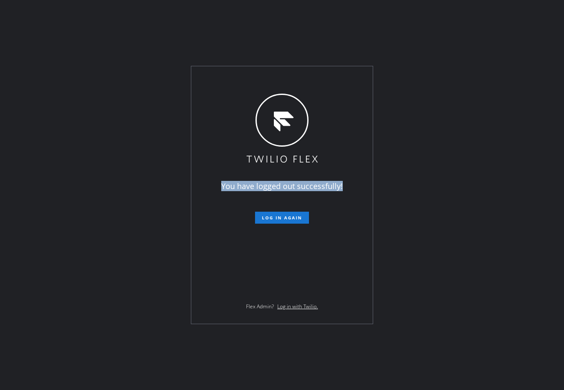
click at [130, 27] on div "You have logged out successfully! Log in again Flex Admin? Log in with Twilio." at bounding box center [282, 195] width 564 height 390
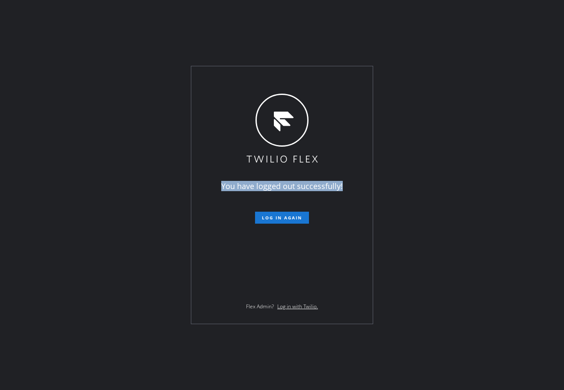
click at [130, 27] on div "You have logged out successfully! Log in again Flex Admin? Log in with Twilio." at bounding box center [282, 195] width 564 height 390
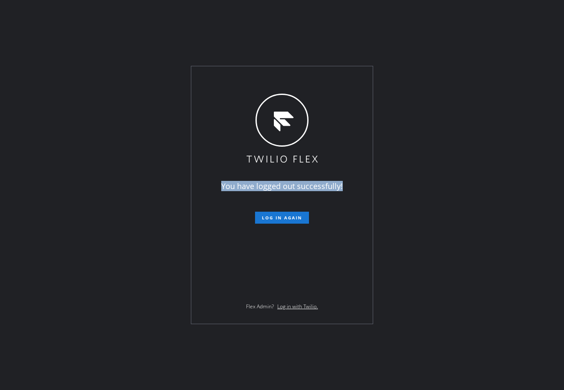
click at [130, 27] on div "You have logged out successfully! Log in again Flex Admin? Log in with Twilio." at bounding box center [282, 195] width 564 height 390
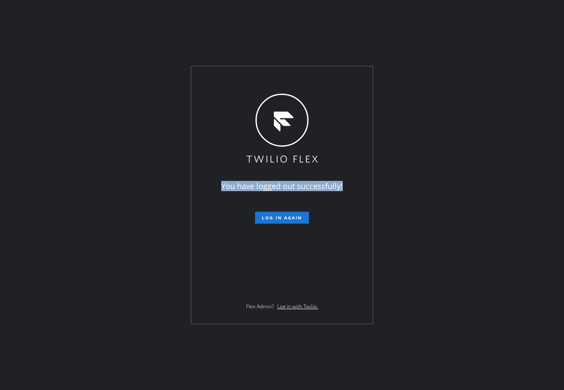
click at [130, 27] on div "You have logged out successfully! Log in again Flex Admin? Log in with Twilio." at bounding box center [282, 195] width 564 height 390
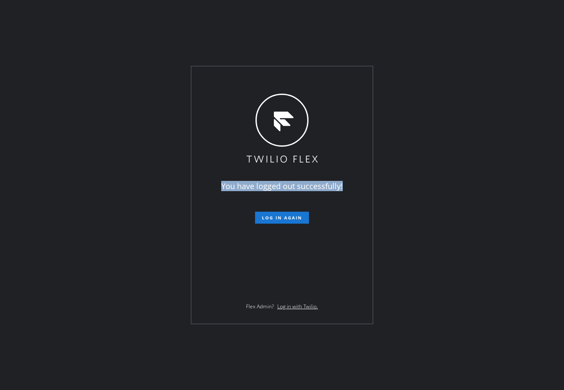
click at [130, 27] on div "You have logged out successfully! Log in again Flex Admin? Log in with Twilio." at bounding box center [282, 195] width 564 height 390
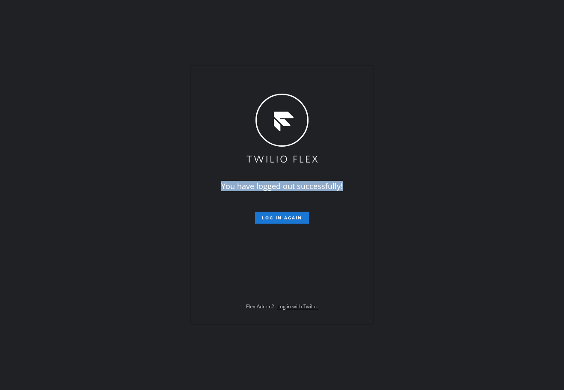
click at [130, 27] on div "You have logged out successfully! Log in again Flex Admin? Log in with Twilio." at bounding box center [282, 195] width 564 height 390
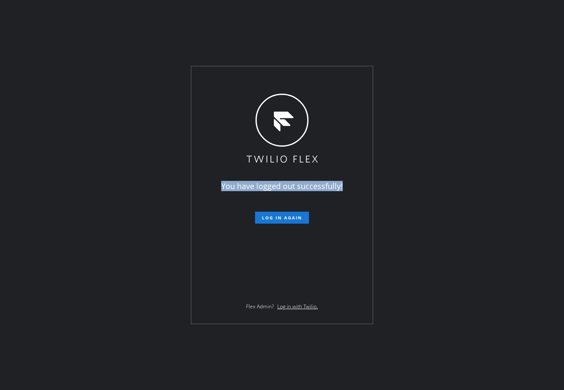
click at [130, 27] on div "You have logged out successfully! Log in again Flex Admin? Log in with Twilio." at bounding box center [282, 195] width 564 height 390
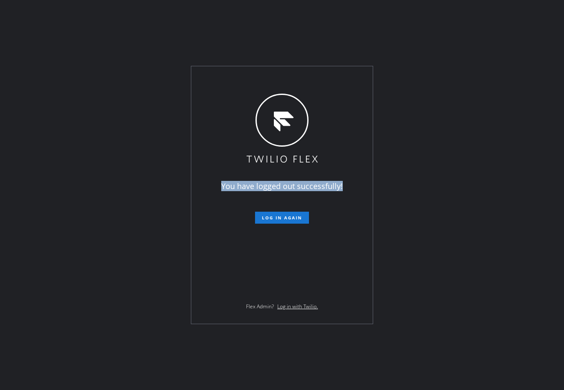
click at [130, 27] on div "You have logged out successfully! Log in again Flex Admin? Log in with Twilio." at bounding box center [282, 195] width 564 height 390
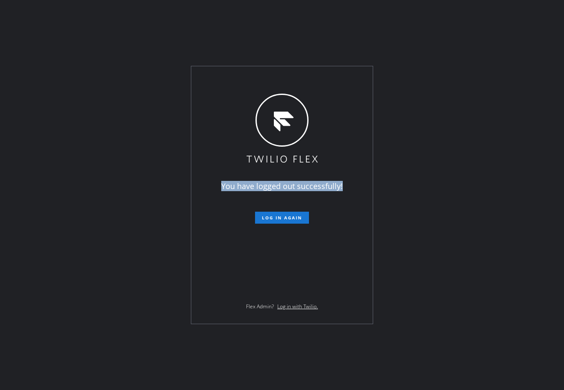
click at [130, 27] on div "You have logged out successfully! Log in again Flex Admin? Log in with Twilio." at bounding box center [282, 195] width 564 height 390
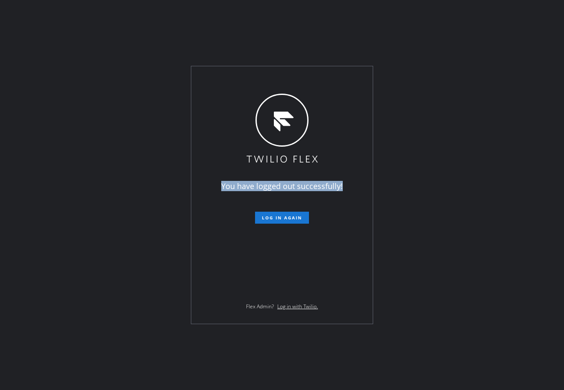
click at [130, 27] on div "You have logged out successfully! Log in again Flex Admin? Log in with Twilio." at bounding box center [282, 195] width 564 height 390
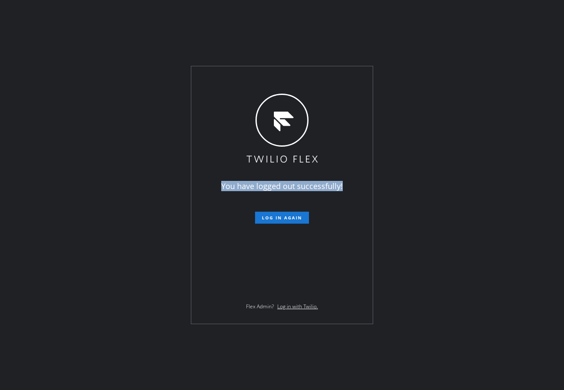
click at [130, 27] on div "You have logged out successfully! Log in again Flex Admin? Log in with Twilio." at bounding box center [282, 195] width 564 height 390
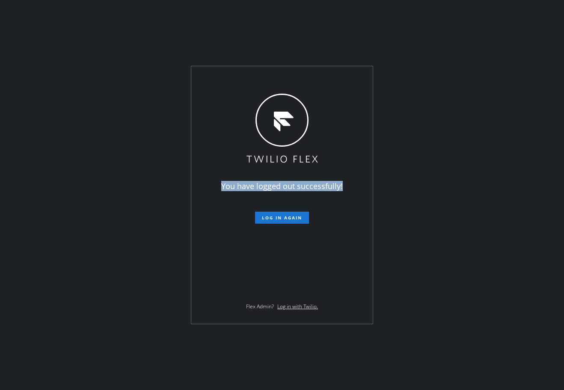
click at [130, 27] on div "You have logged out successfully! Log in again Flex Admin? Log in with Twilio." at bounding box center [282, 195] width 564 height 390
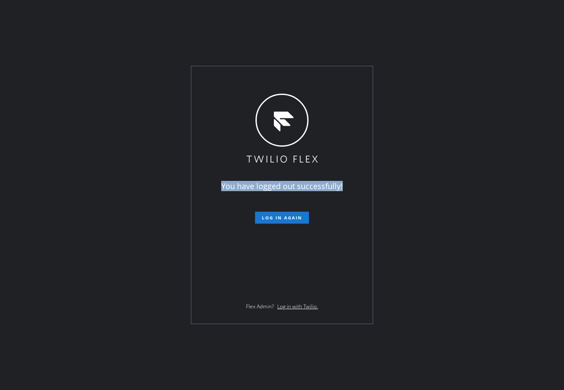
click at [130, 27] on div "You have logged out successfully! Log in again Flex Admin? Log in with Twilio." at bounding box center [282, 195] width 564 height 390
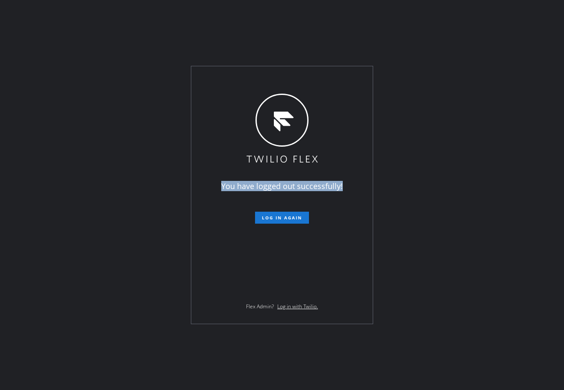
click at [130, 27] on div "You have logged out successfully! Log in again Flex Admin? Log in with Twilio." at bounding box center [282, 195] width 564 height 390
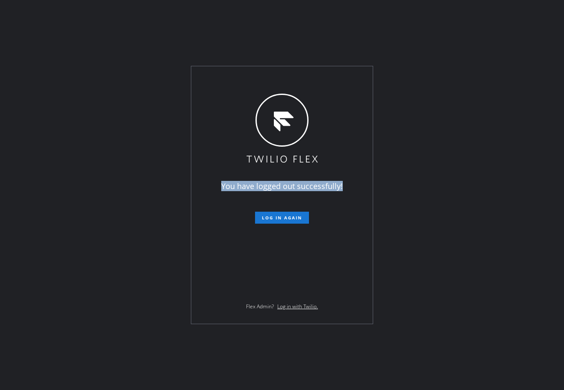
click at [130, 27] on div "You have logged out successfully! Log in again Flex Admin? Log in with Twilio." at bounding box center [282, 195] width 564 height 390
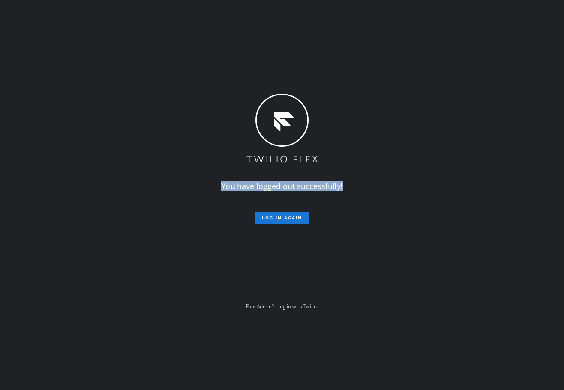
click at [130, 27] on div "You have logged out successfully! Log in again Flex Admin? Log in with Twilio." at bounding box center [282, 195] width 564 height 390
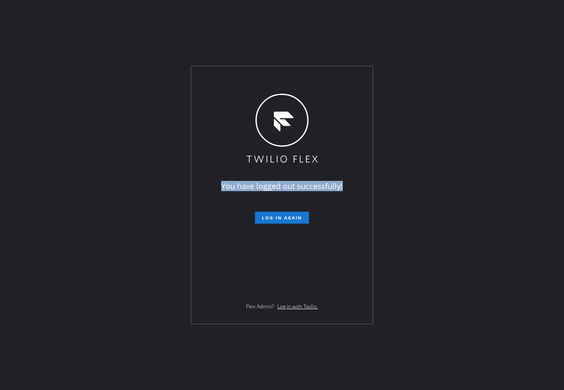
click at [130, 27] on div "You have logged out successfully! Log in again Flex Admin? Log in with Twilio." at bounding box center [282, 195] width 564 height 390
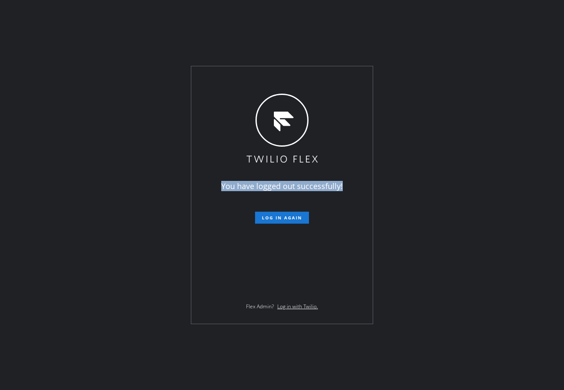
click at [130, 27] on div "You have logged out successfully! Log in again Flex Admin? Log in with Twilio." at bounding box center [282, 195] width 564 height 390
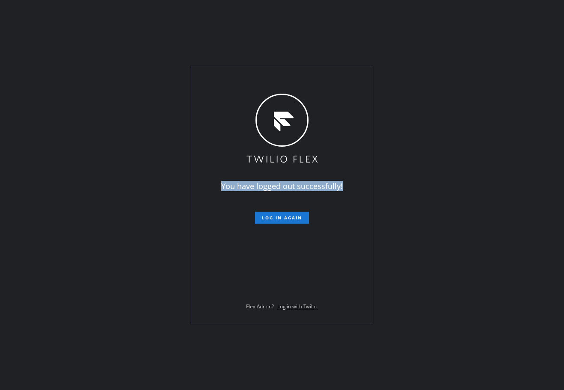
click at [130, 27] on div "You have logged out successfully! Log in again Flex Admin? Log in with Twilio." at bounding box center [282, 195] width 564 height 390
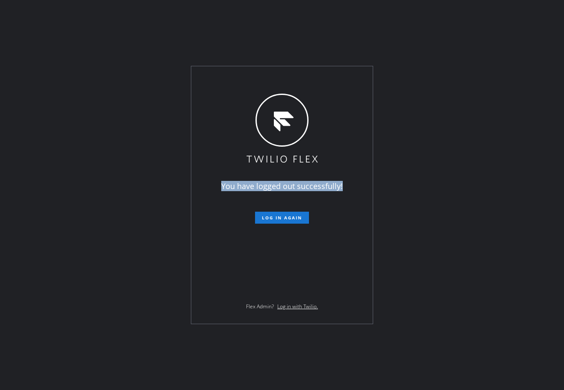
click at [130, 27] on div "You have logged out successfully! Log in again Flex Admin? Log in with Twilio." at bounding box center [282, 195] width 564 height 390
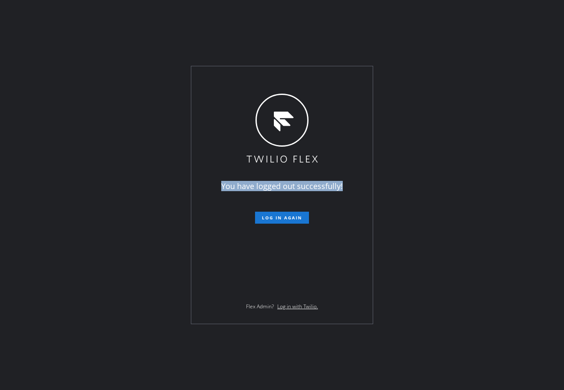
click at [130, 27] on div "You have logged out successfully! Log in again Flex Admin? Log in with Twilio." at bounding box center [282, 195] width 564 height 390
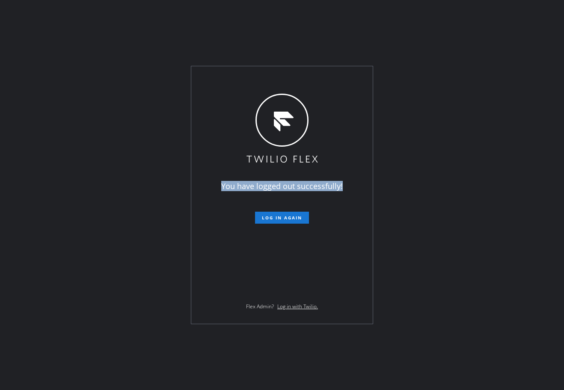
click at [130, 27] on div "You have logged out successfully! Log in again Flex Admin? Log in with Twilio." at bounding box center [282, 195] width 564 height 390
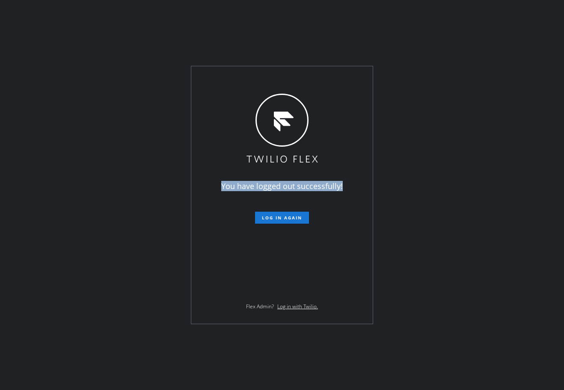
click at [130, 27] on div "You have logged out successfully! Log in again Flex Admin? Log in with Twilio." at bounding box center [282, 195] width 564 height 390
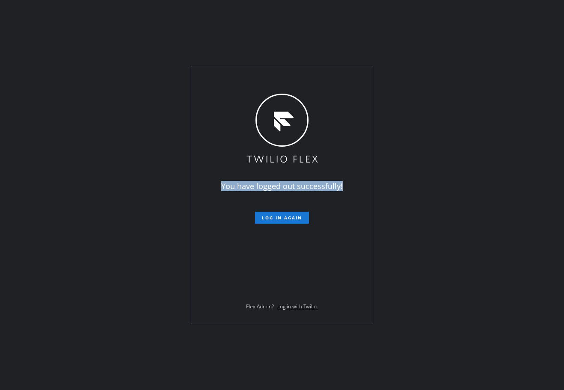
click at [130, 27] on div "You have logged out successfully! Log in again Flex Admin? Log in with Twilio." at bounding box center [282, 195] width 564 height 390
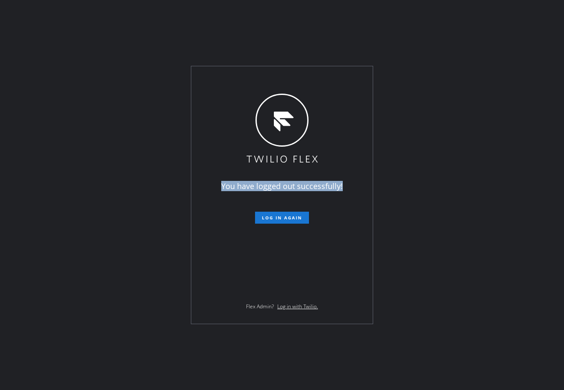
click at [130, 27] on div "You have logged out successfully! Log in again Flex Admin? Log in with Twilio." at bounding box center [282, 195] width 564 height 390
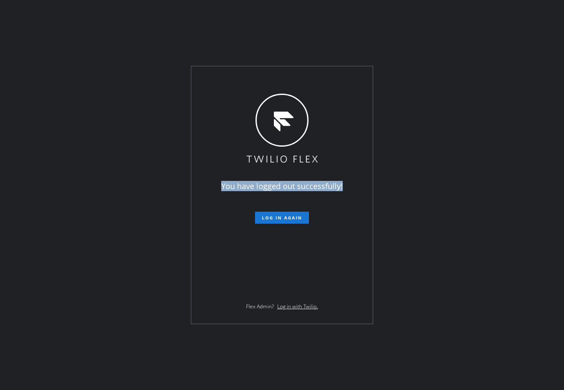
click at [130, 27] on div "You have logged out successfully! Log in again Flex Admin? Log in with Twilio." at bounding box center [282, 195] width 564 height 390
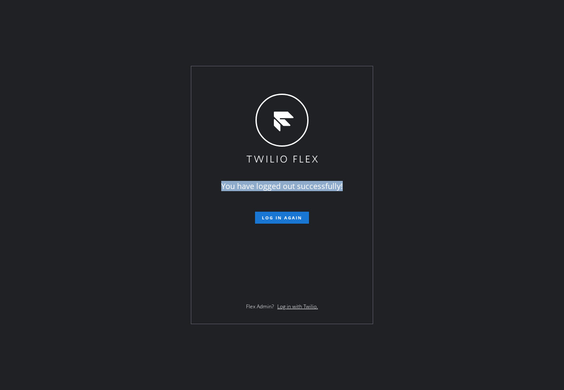
click at [130, 27] on div "You have logged out successfully! Log in again Flex Admin? Log in with Twilio." at bounding box center [282, 195] width 564 height 390
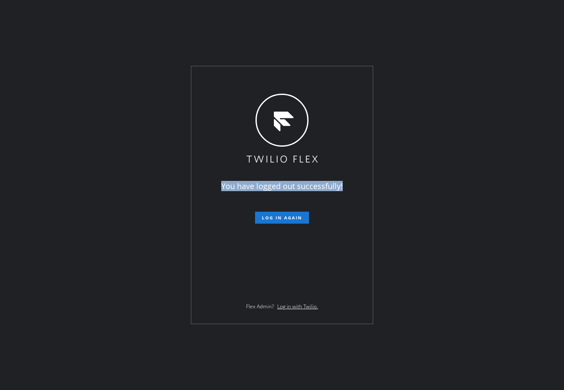
click at [130, 27] on div "You have logged out successfully! Log in again Flex Admin? Log in with Twilio." at bounding box center [282, 195] width 564 height 390
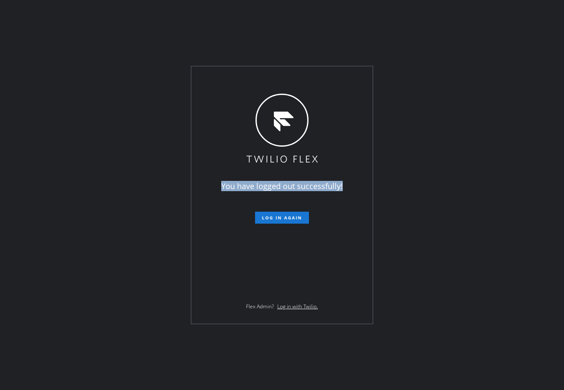
click at [130, 27] on div "You have logged out successfully! Log in again Flex Admin? Log in with Twilio." at bounding box center [282, 195] width 564 height 390
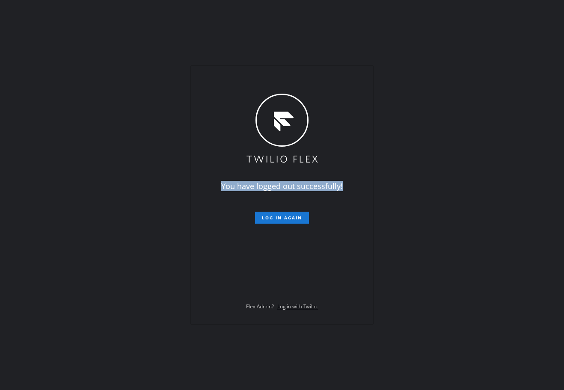
click at [130, 27] on div "You have logged out successfully! Log in again Flex Admin? Log in with Twilio." at bounding box center [282, 195] width 564 height 390
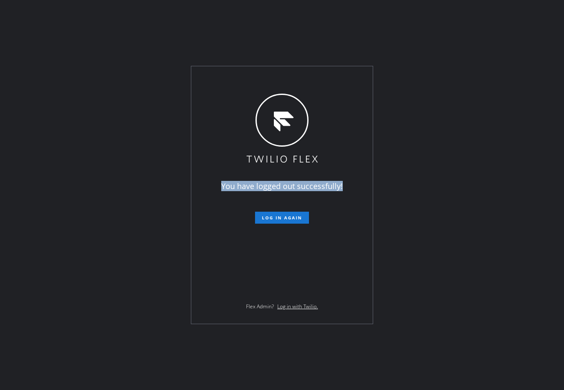
click at [130, 27] on div "You have logged out successfully! Log in again Flex Admin? Log in with Twilio." at bounding box center [282, 195] width 564 height 390
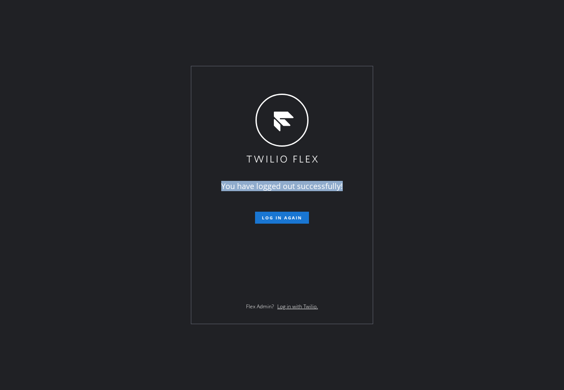
click at [130, 27] on div "You have logged out successfully! Log in again Flex Admin? Log in with Twilio." at bounding box center [282, 195] width 564 height 390
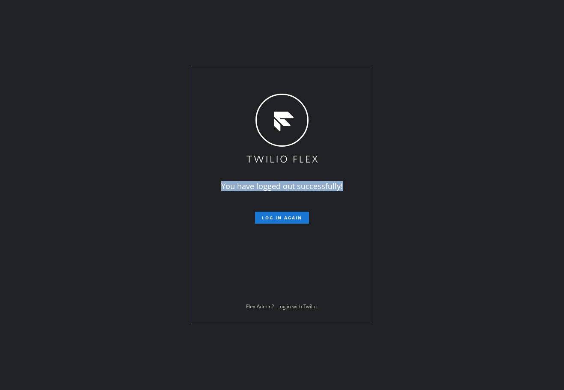
click at [130, 27] on div "You have logged out successfully! Log in again Flex Admin? Log in with Twilio." at bounding box center [282, 195] width 564 height 390
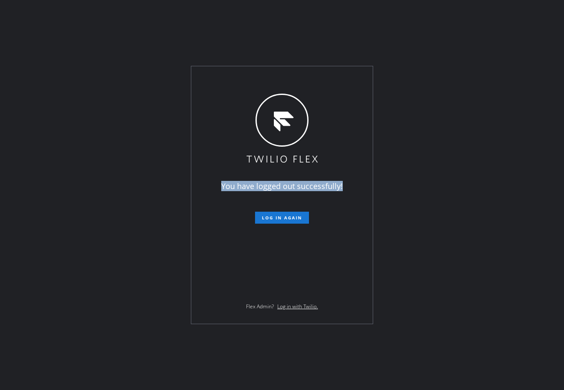
click at [130, 27] on div "You have logged out successfully! Log in again Flex Admin? Log in with Twilio." at bounding box center [282, 195] width 564 height 390
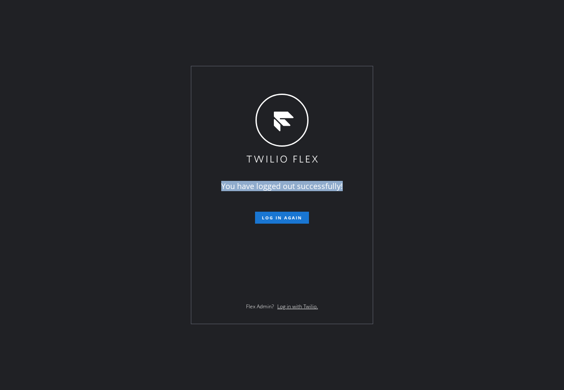
click at [130, 27] on div "You have logged out successfully! Log in again Flex Admin? Log in with Twilio." at bounding box center [282, 195] width 564 height 390
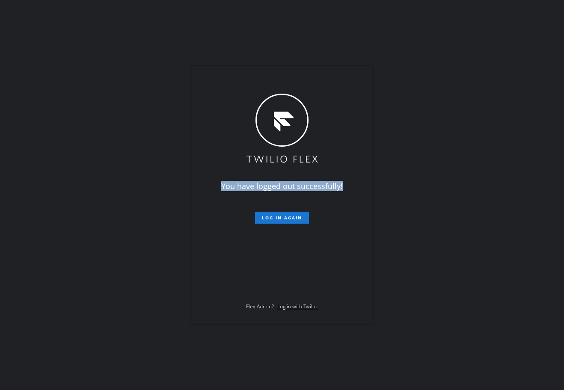
click at [130, 27] on div "You have logged out successfully! Log in again Flex Admin? Log in with Twilio." at bounding box center [282, 195] width 564 height 390
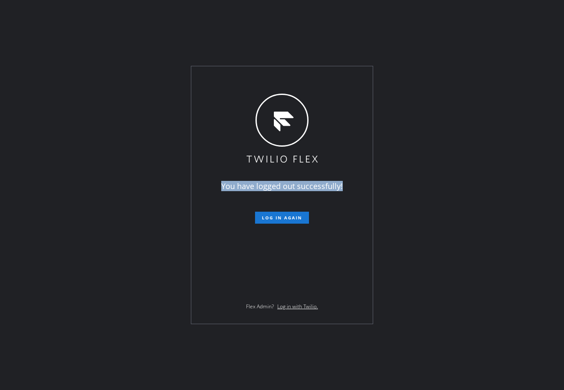
click at [130, 27] on div "You have logged out successfully! Log in again Flex Admin? Log in with Twilio." at bounding box center [282, 195] width 564 height 390
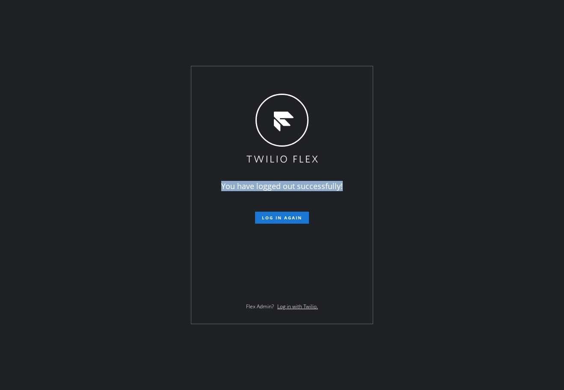
click at [130, 27] on div "You have logged out successfully! Log in again Flex Admin? Log in with Twilio." at bounding box center [282, 195] width 564 height 390
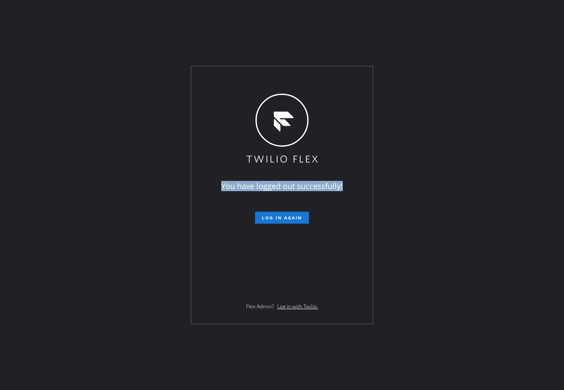
click at [130, 27] on div "You have logged out successfully! Log in again Flex Admin? Log in with Twilio." at bounding box center [282, 195] width 564 height 390
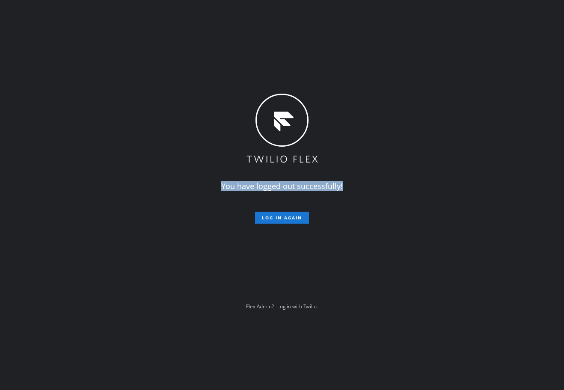
click at [130, 27] on div "You have logged out successfully! Log in again Flex Admin? Log in with Twilio." at bounding box center [282, 195] width 564 height 390
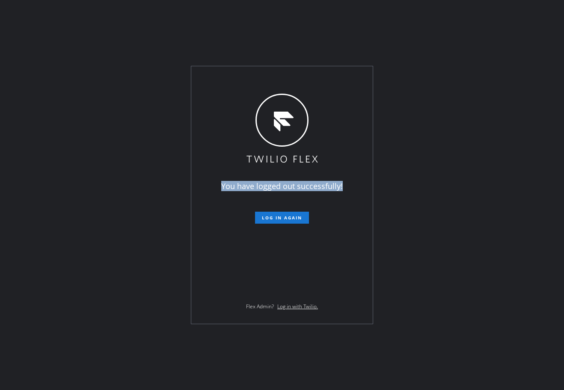
click at [130, 27] on div "You have logged out successfully! Log in again Flex Admin? Log in with Twilio." at bounding box center [282, 195] width 564 height 390
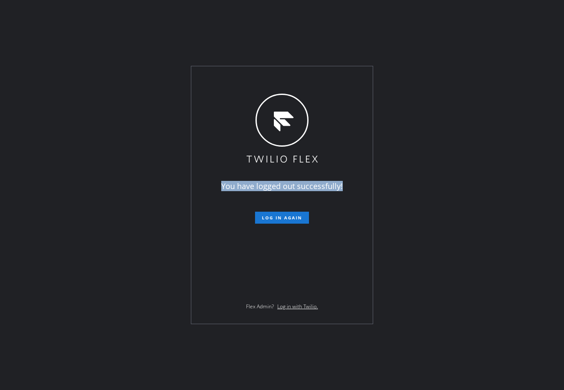
click at [130, 27] on div "You have logged out successfully! Log in again Flex Admin? Log in with Twilio." at bounding box center [282, 195] width 564 height 390
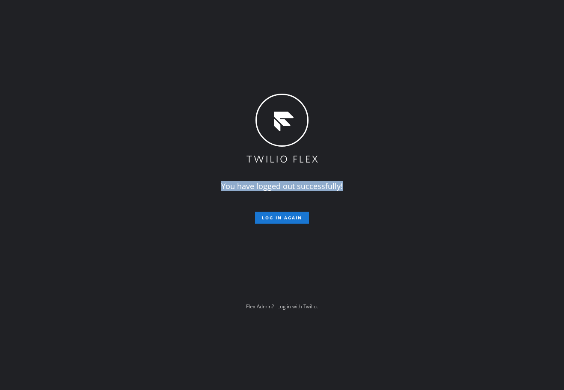
click at [130, 27] on div "You have logged out successfully! Log in again Flex Admin? Log in with Twilio." at bounding box center [282, 195] width 564 height 390
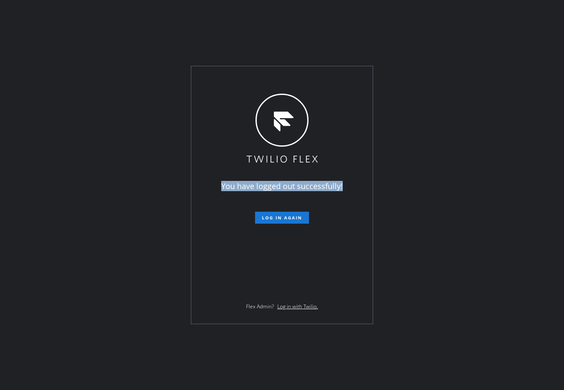
click at [130, 27] on div "You have logged out successfully! Log in again Flex Admin? Log in with Twilio." at bounding box center [282, 195] width 564 height 390
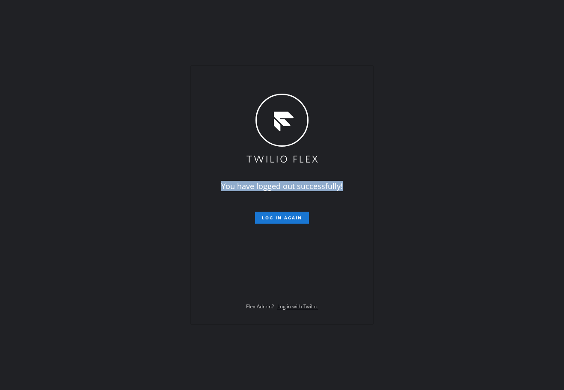
click at [130, 27] on div "You have logged out successfully! Log in again Flex Admin? Log in with Twilio." at bounding box center [282, 195] width 564 height 390
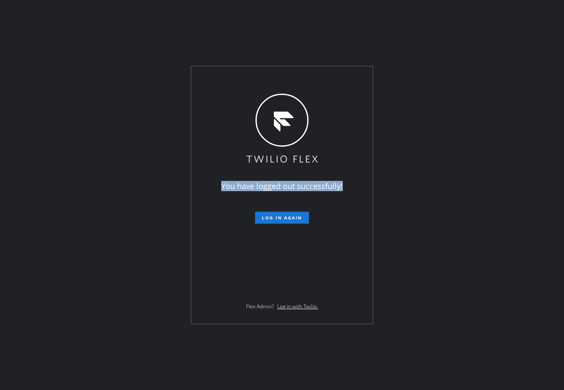
click at [130, 27] on div "You have logged out successfully! Log in again Flex Admin? Log in with Twilio." at bounding box center [282, 195] width 564 height 390
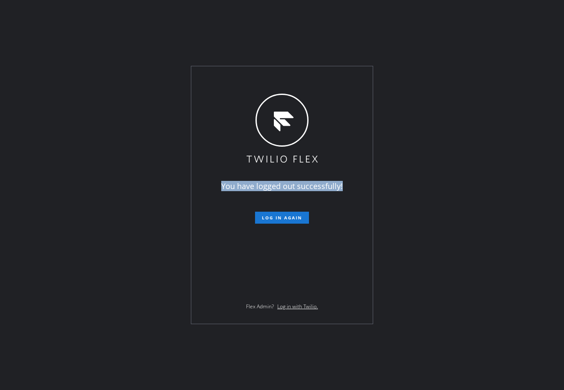
click at [130, 27] on div "You have logged out successfully! Log in again Flex Admin? Log in with Twilio." at bounding box center [282, 195] width 564 height 390
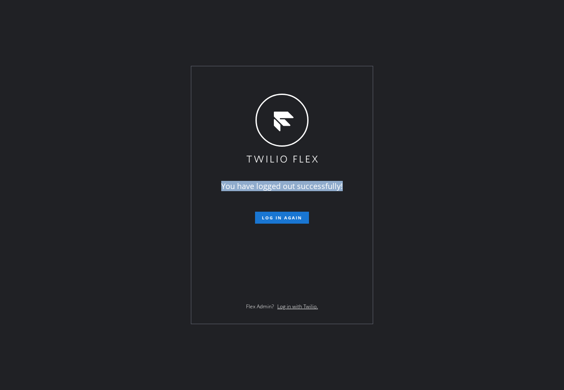
click at [130, 27] on div "You have logged out successfully! Log in again Flex Admin? Log in with Twilio." at bounding box center [282, 195] width 564 height 390
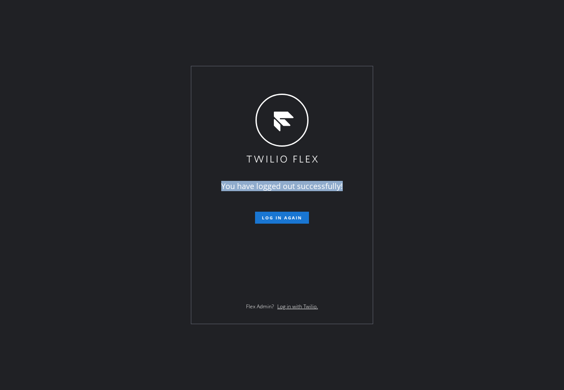
click at [130, 27] on div "You have logged out successfully! Log in again Flex Admin? Log in with Twilio." at bounding box center [282, 195] width 564 height 390
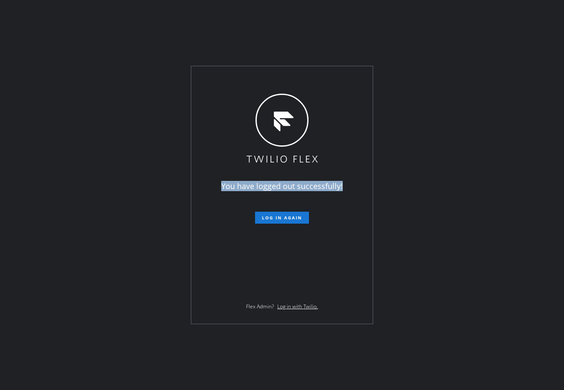
click at [130, 27] on div "You have logged out successfully! Log in again Flex Admin? Log in with Twilio." at bounding box center [282, 195] width 564 height 390
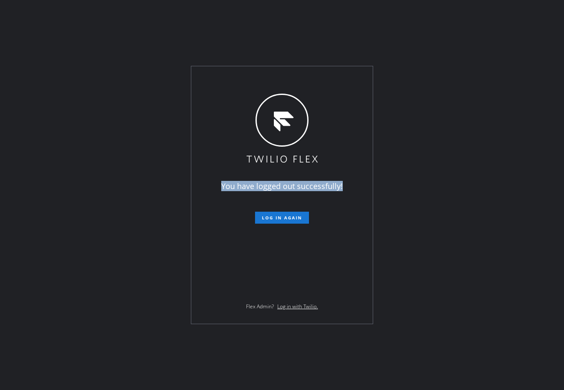
click at [130, 27] on div "You have logged out successfully! Log in again Flex Admin? Log in with Twilio." at bounding box center [282, 195] width 564 height 390
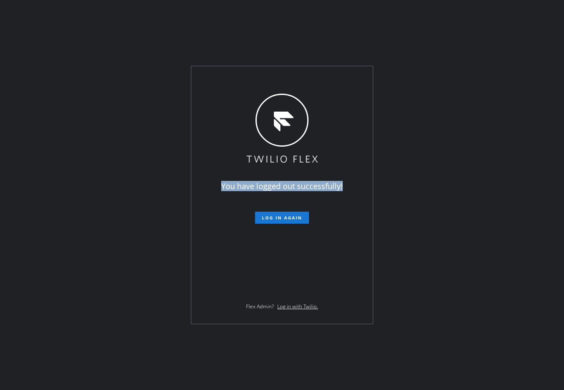
click at [130, 27] on div "You have logged out successfully! Log in again Flex Admin? Log in with Twilio." at bounding box center [282, 195] width 564 height 390
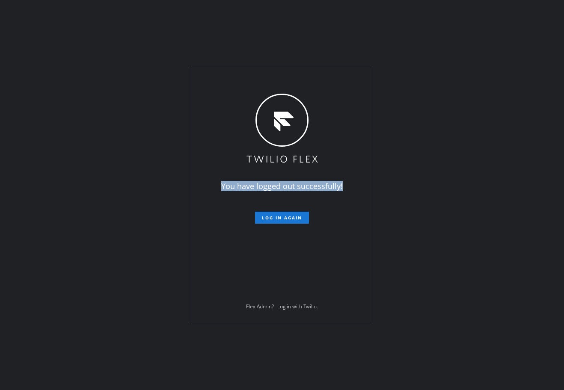
click at [130, 27] on div "You have logged out successfully! Log in again Flex Admin? Log in with Twilio." at bounding box center [282, 195] width 564 height 390
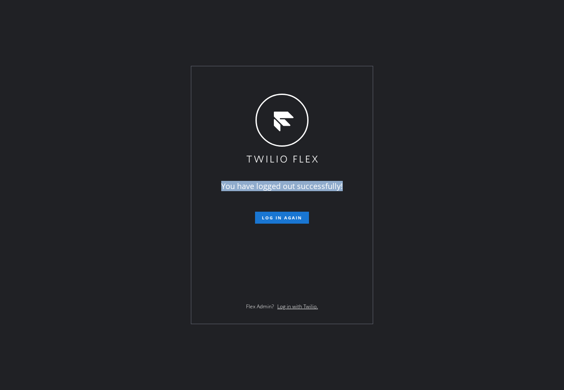
click at [130, 27] on div "You have logged out successfully! Log in again Flex Admin? Log in with Twilio." at bounding box center [282, 195] width 564 height 390
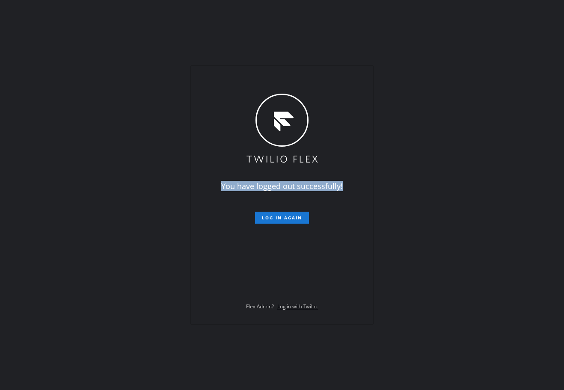
click at [130, 27] on div "You have logged out successfully! Log in again Flex Admin? Log in with Twilio." at bounding box center [282, 195] width 564 height 390
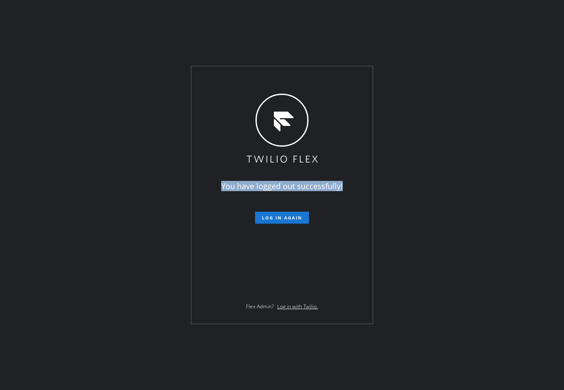
click at [130, 27] on div "You have logged out successfully! Log in again Flex Admin? Log in with Twilio." at bounding box center [282, 195] width 564 height 390
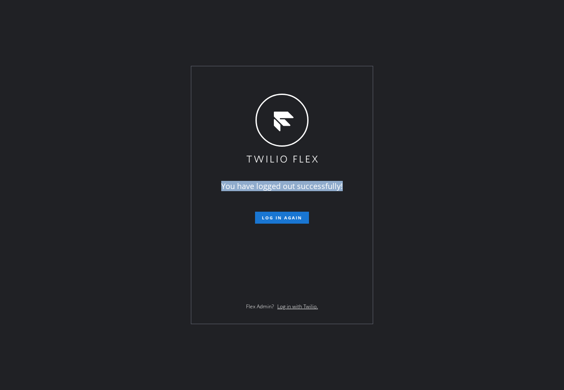
click at [130, 27] on div "You have logged out successfully! Log in again Flex Admin? Log in with Twilio." at bounding box center [282, 195] width 564 height 390
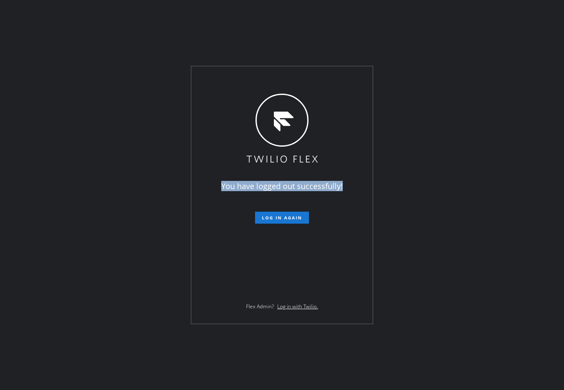
click at [130, 27] on div "You have logged out successfully! Log in again Flex Admin? Log in with Twilio." at bounding box center [282, 195] width 564 height 390
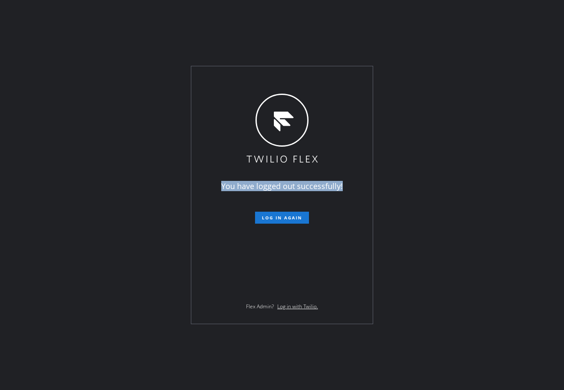
click at [130, 27] on div "You have logged out successfully! Log in again Flex Admin? Log in with Twilio." at bounding box center [282, 195] width 564 height 390
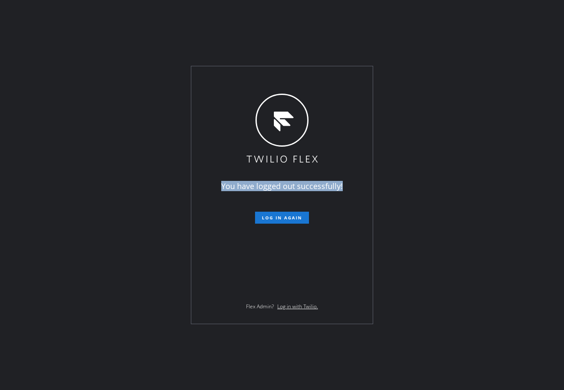
click at [130, 27] on div "You have logged out successfully! Log in again Flex Admin? Log in with Twilio." at bounding box center [282, 195] width 564 height 390
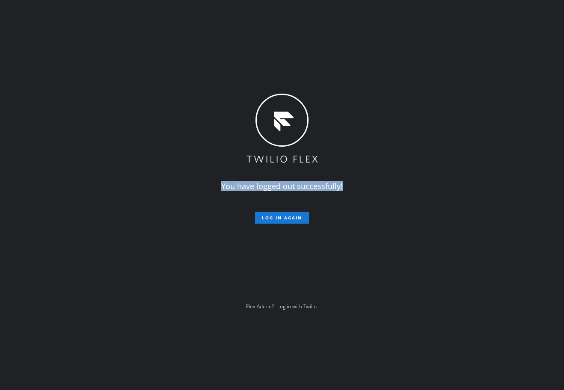
click at [130, 27] on div "You have logged out successfully! Log in again Flex Admin? Log in with Twilio." at bounding box center [282, 195] width 564 height 390
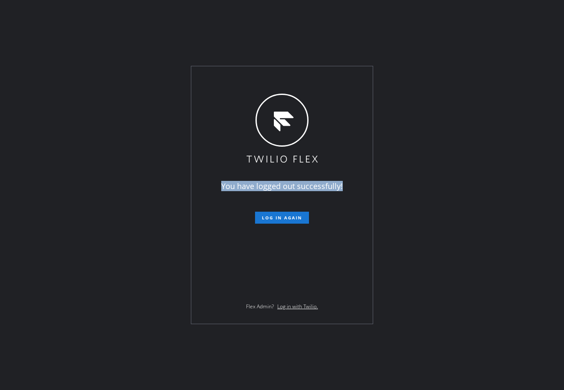
click at [130, 27] on div "You have logged out successfully! Log in again Flex Admin? Log in with Twilio." at bounding box center [282, 195] width 564 height 390
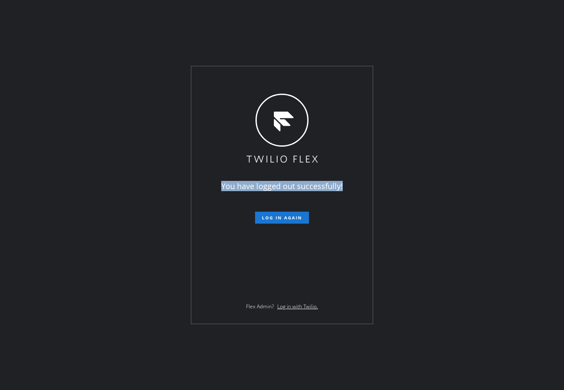
click at [130, 27] on div "You have logged out successfully! Log in again Flex Admin? Log in with Twilio." at bounding box center [282, 195] width 564 height 390
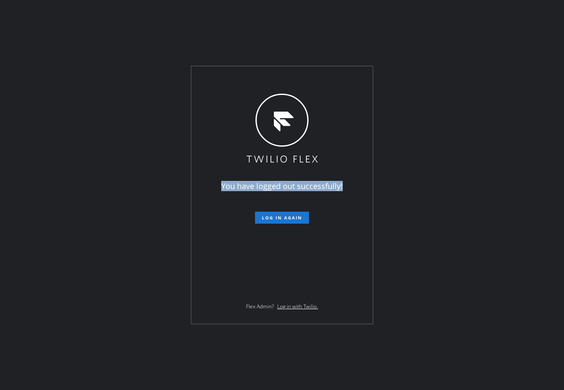
click at [130, 27] on div "You have logged out successfully! Log in again Flex Admin? Log in with Twilio." at bounding box center [282, 195] width 564 height 390
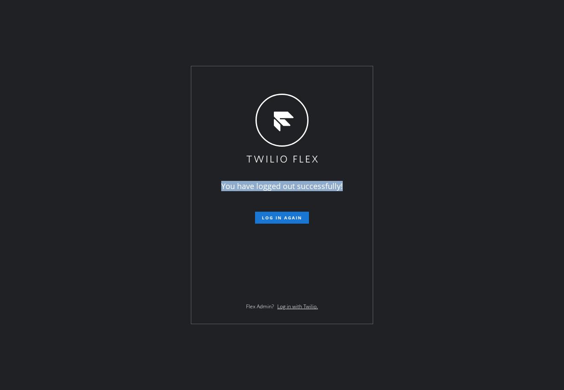
click at [130, 27] on div "You have logged out successfully! Log in again Flex Admin? Log in with Twilio." at bounding box center [282, 195] width 564 height 390
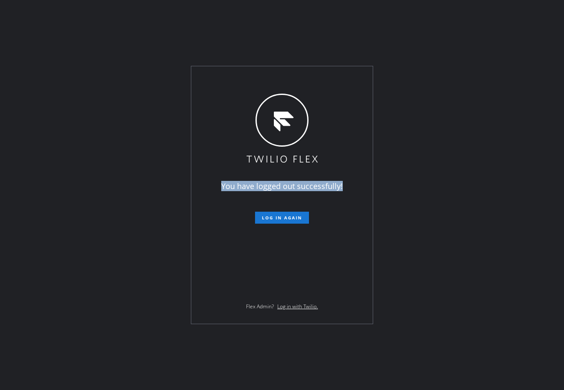
click at [130, 27] on div "You have logged out successfully! Log in again Flex Admin? Log in with Twilio." at bounding box center [282, 195] width 564 height 390
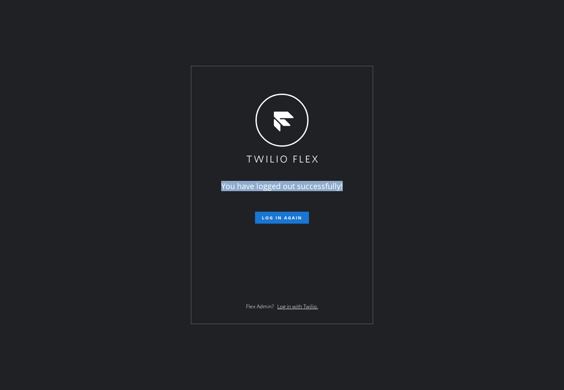
click at [130, 27] on div "You have logged out successfully! Log in again Flex Admin? Log in with Twilio." at bounding box center [282, 195] width 564 height 390
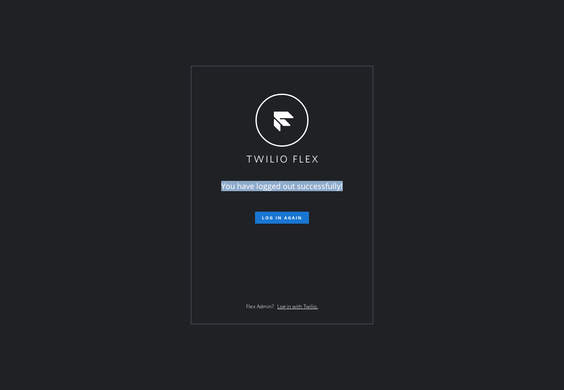
click at [130, 27] on div "You have logged out successfully! Log in again Flex Admin? Log in with Twilio." at bounding box center [282, 195] width 564 height 390
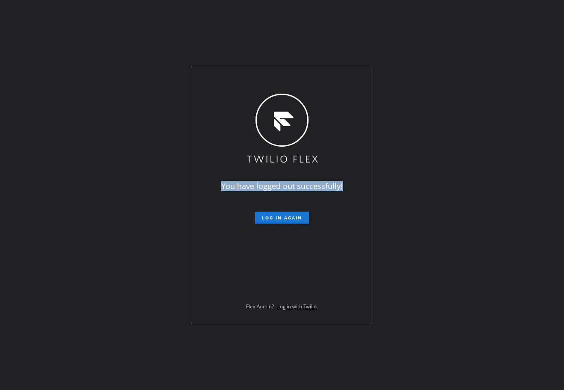
click at [130, 27] on div "You have logged out successfully! Log in again Flex Admin? Log in with Twilio." at bounding box center [282, 195] width 564 height 390
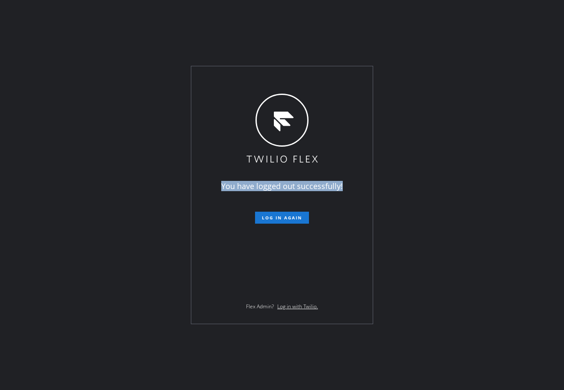
click at [130, 27] on div "You have logged out successfully! Log in again Flex Admin? Log in with Twilio." at bounding box center [282, 195] width 564 height 390
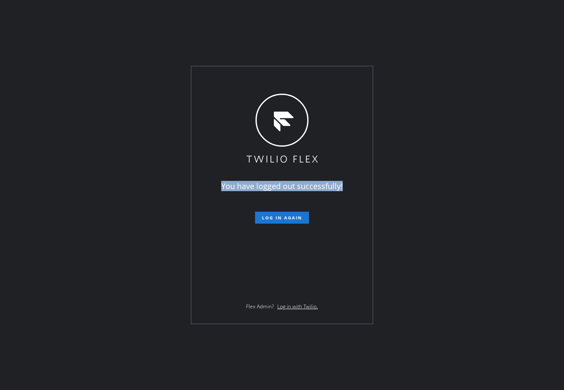
click at [130, 27] on div "You have logged out successfully! Log in again Flex Admin? Log in with Twilio." at bounding box center [282, 195] width 564 height 390
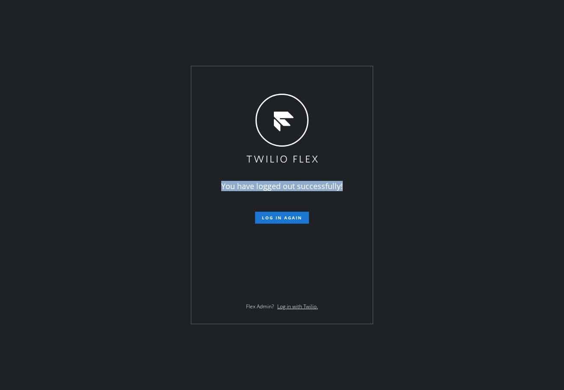
click at [130, 27] on div "You have logged out successfully! Log in again Flex Admin? Log in with Twilio." at bounding box center [282, 195] width 564 height 390
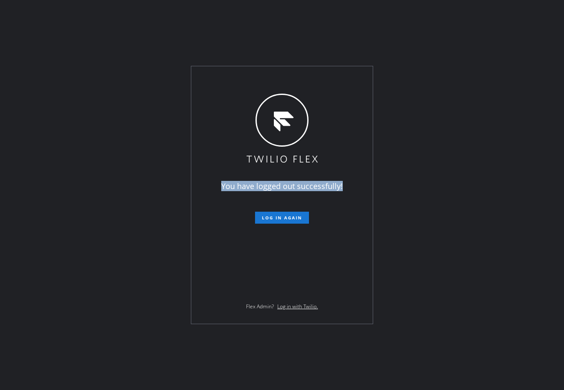
click at [130, 27] on div "You have logged out successfully! Log in again Flex Admin? Log in with Twilio." at bounding box center [282, 195] width 564 height 390
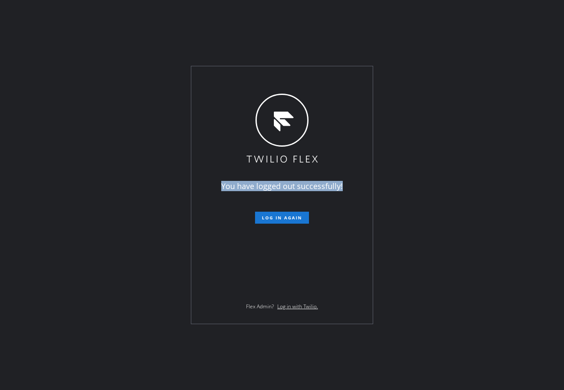
click at [130, 27] on div "You have logged out successfully! Log in again Flex Admin? Log in with Twilio." at bounding box center [282, 195] width 564 height 390
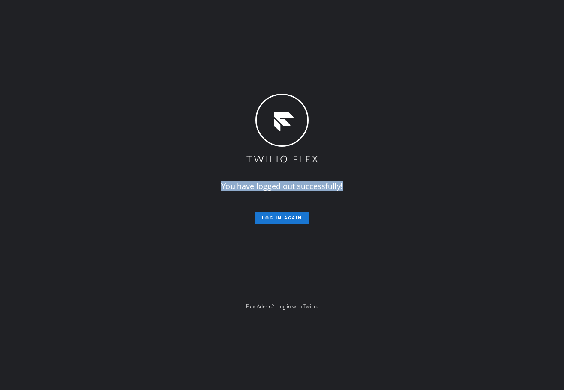
click at [130, 27] on div "You have logged out successfully! Log in again Flex Admin? Log in with Twilio." at bounding box center [282, 195] width 564 height 390
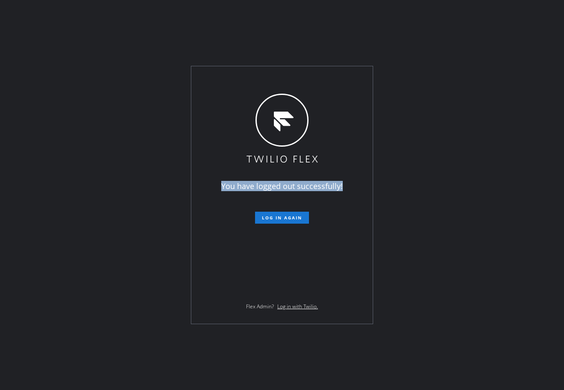
click at [130, 27] on div "You have logged out successfully! Log in again Flex Admin? Log in with Twilio." at bounding box center [282, 195] width 564 height 390
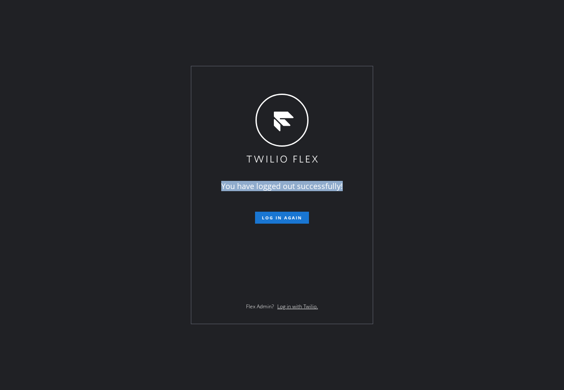
click at [130, 27] on div "You have logged out successfully! Log in again Flex Admin? Log in with Twilio." at bounding box center [282, 195] width 564 height 390
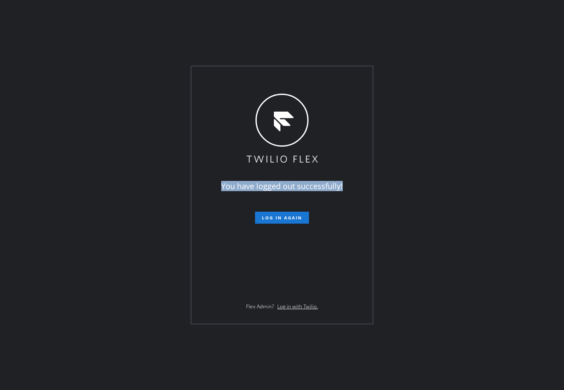
click at [130, 27] on div "You have logged out successfully! Log in again Flex Admin? Log in with Twilio." at bounding box center [282, 195] width 564 height 390
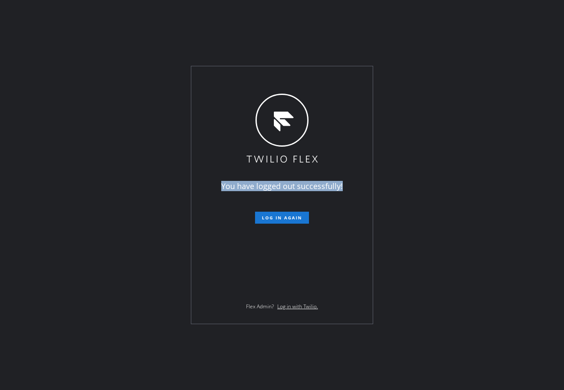
click at [130, 27] on div "You have logged out successfully! Log in again Flex Admin? Log in with Twilio." at bounding box center [282, 195] width 564 height 390
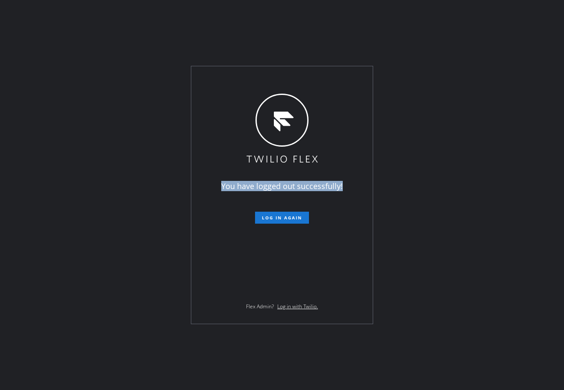
click at [130, 27] on div "You have logged out successfully! Log in again Flex Admin? Log in with Twilio." at bounding box center [282, 195] width 564 height 390
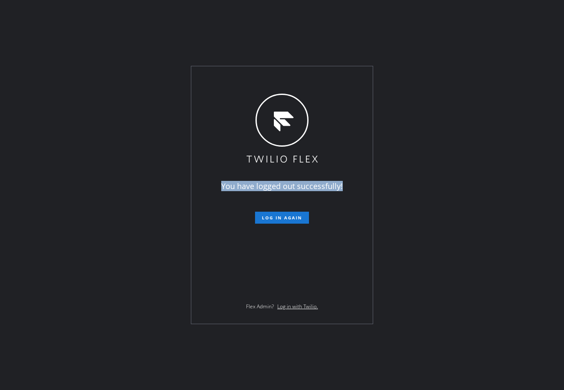
click at [130, 27] on div "You have logged out successfully! Log in again Flex Admin? Log in with Twilio." at bounding box center [282, 195] width 564 height 390
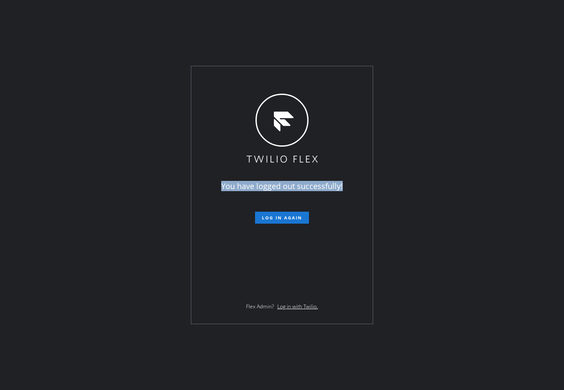
click at [130, 27] on div "You have logged out successfully! Log in again Flex Admin? Log in with Twilio." at bounding box center [282, 195] width 564 height 390
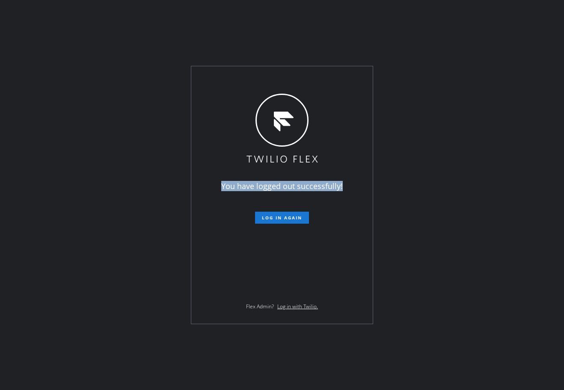
click at [130, 27] on div "You have logged out successfully! Log in again Flex Admin? Log in with Twilio." at bounding box center [282, 195] width 564 height 390
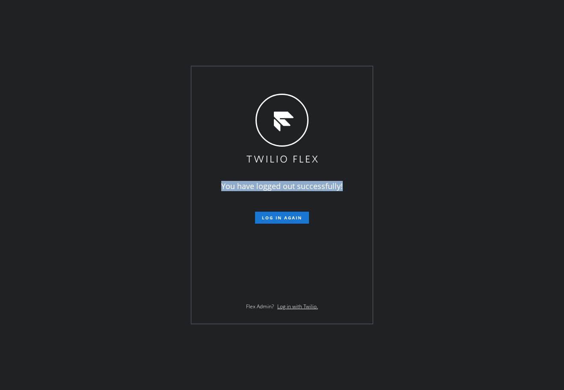
click at [130, 27] on div "You have logged out successfully! Log in again Flex Admin? Log in with Twilio." at bounding box center [282, 195] width 564 height 390
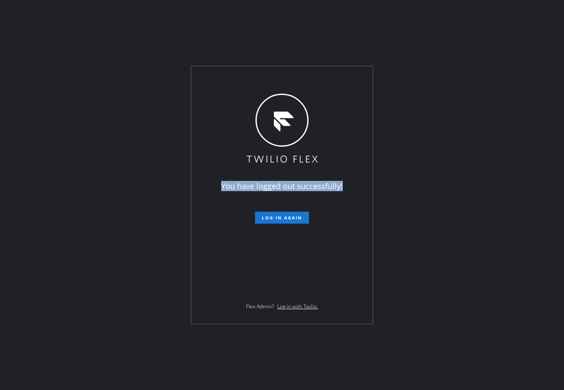
click at [130, 27] on div "You have logged out successfully! Log in again Flex Admin? Log in with Twilio." at bounding box center [282, 195] width 564 height 390
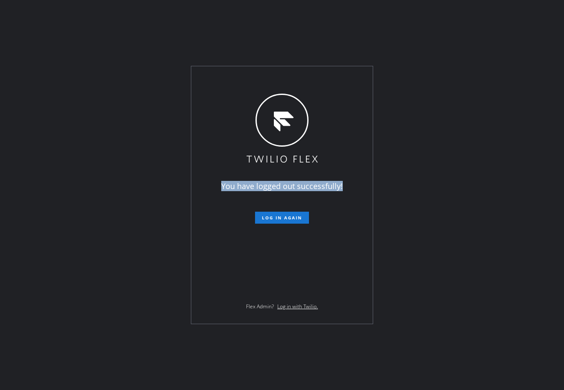
click at [130, 27] on div "You have logged out successfully! Log in again Flex Admin? Log in with Twilio." at bounding box center [282, 195] width 564 height 390
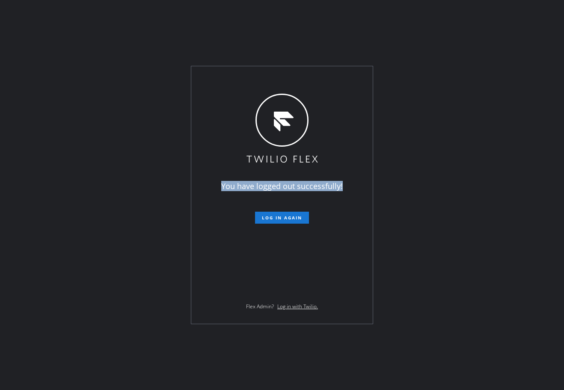
click at [130, 27] on div "You have logged out successfully! Log in again Flex Admin? Log in with Twilio." at bounding box center [282, 195] width 564 height 390
click
